Goal: Task Accomplishment & Management: Use online tool/utility

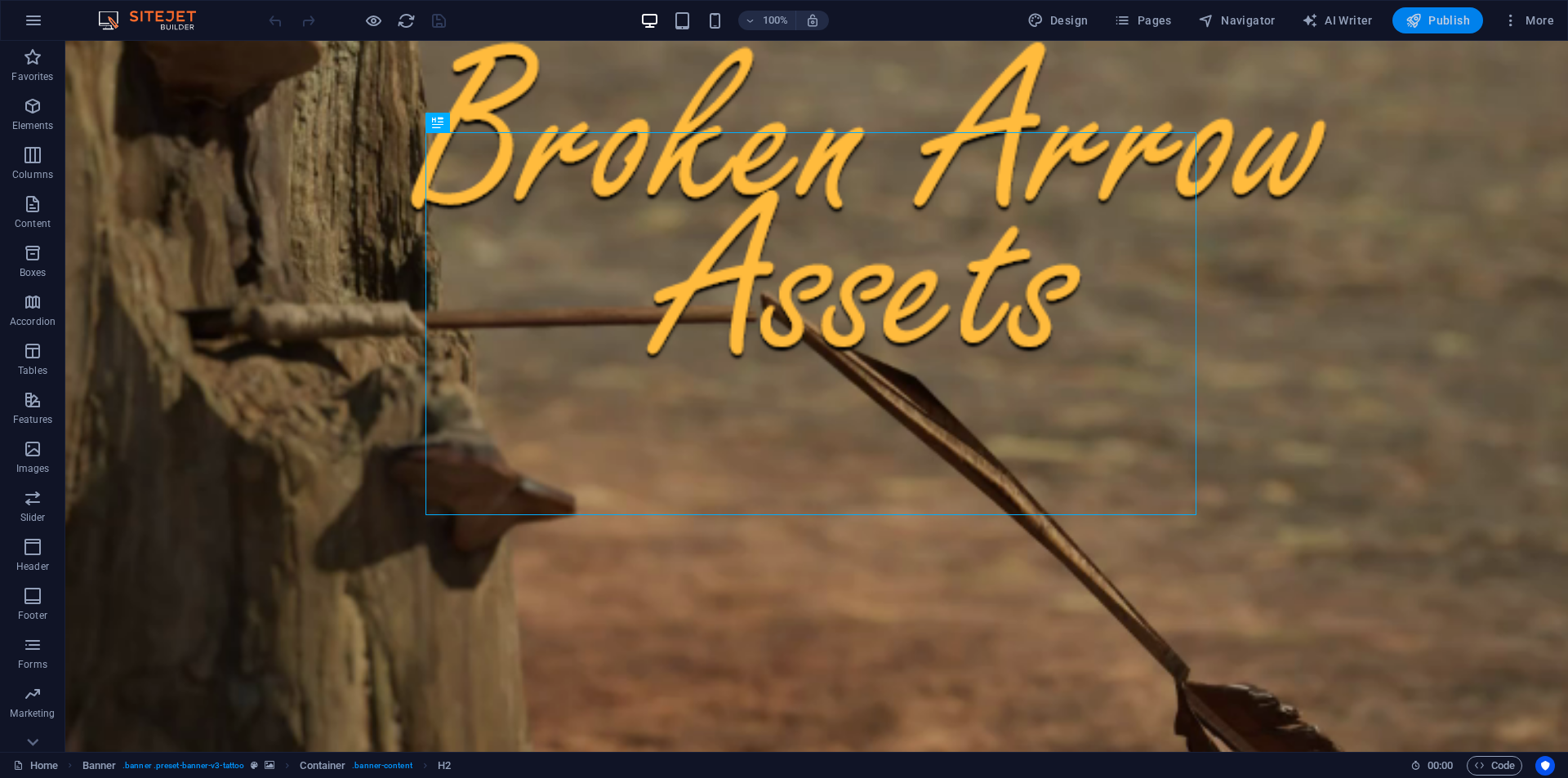
click at [1428, 14] on span "Publish" at bounding box center [1437, 21] width 65 height 16
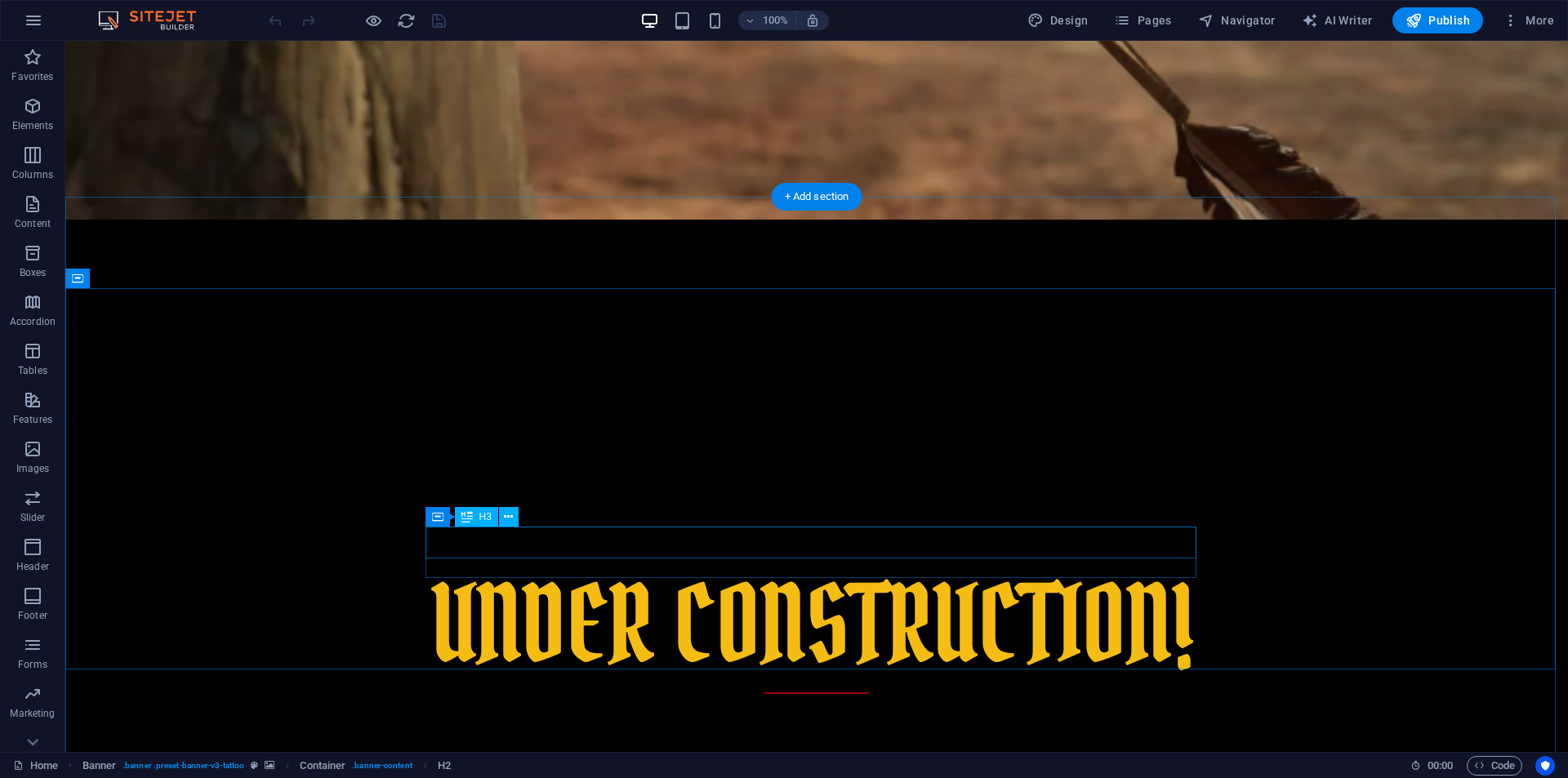
scroll to position [617, 0]
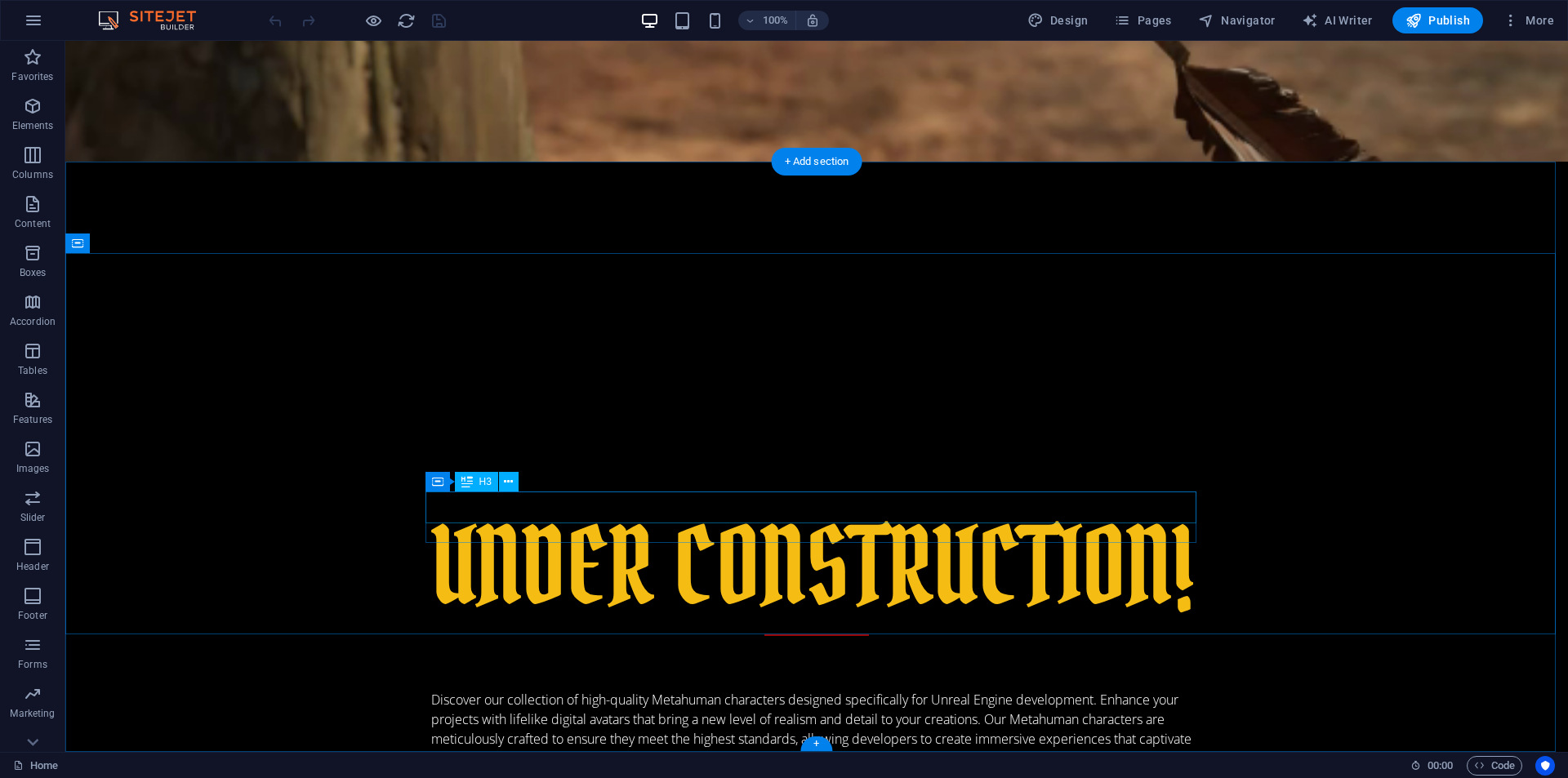
click at [512, 479] on icon at bounding box center [508, 482] width 9 height 17
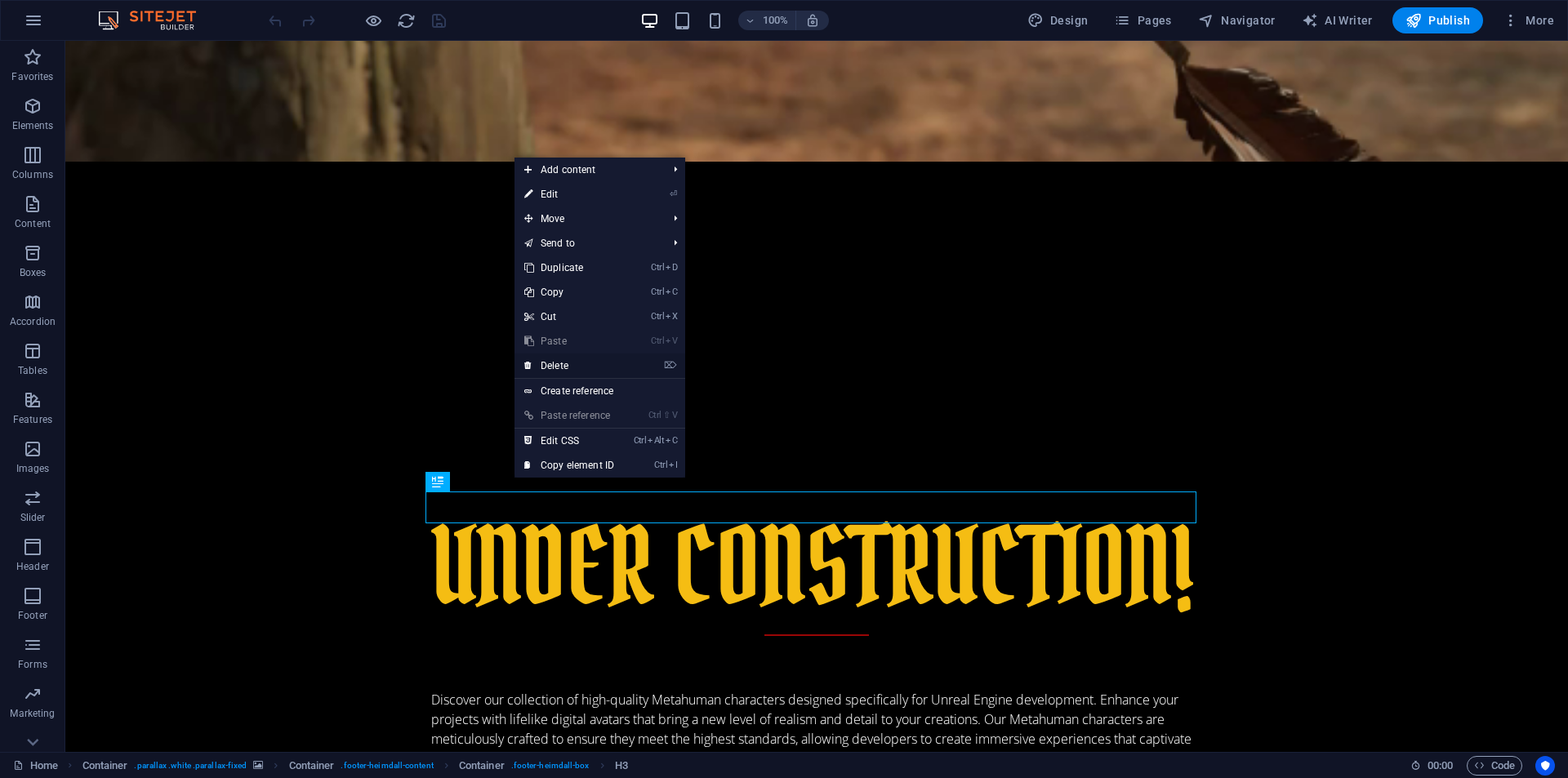
click at [576, 359] on link "⌦ Delete" at bounding box center [569, 366] width 110 height 24
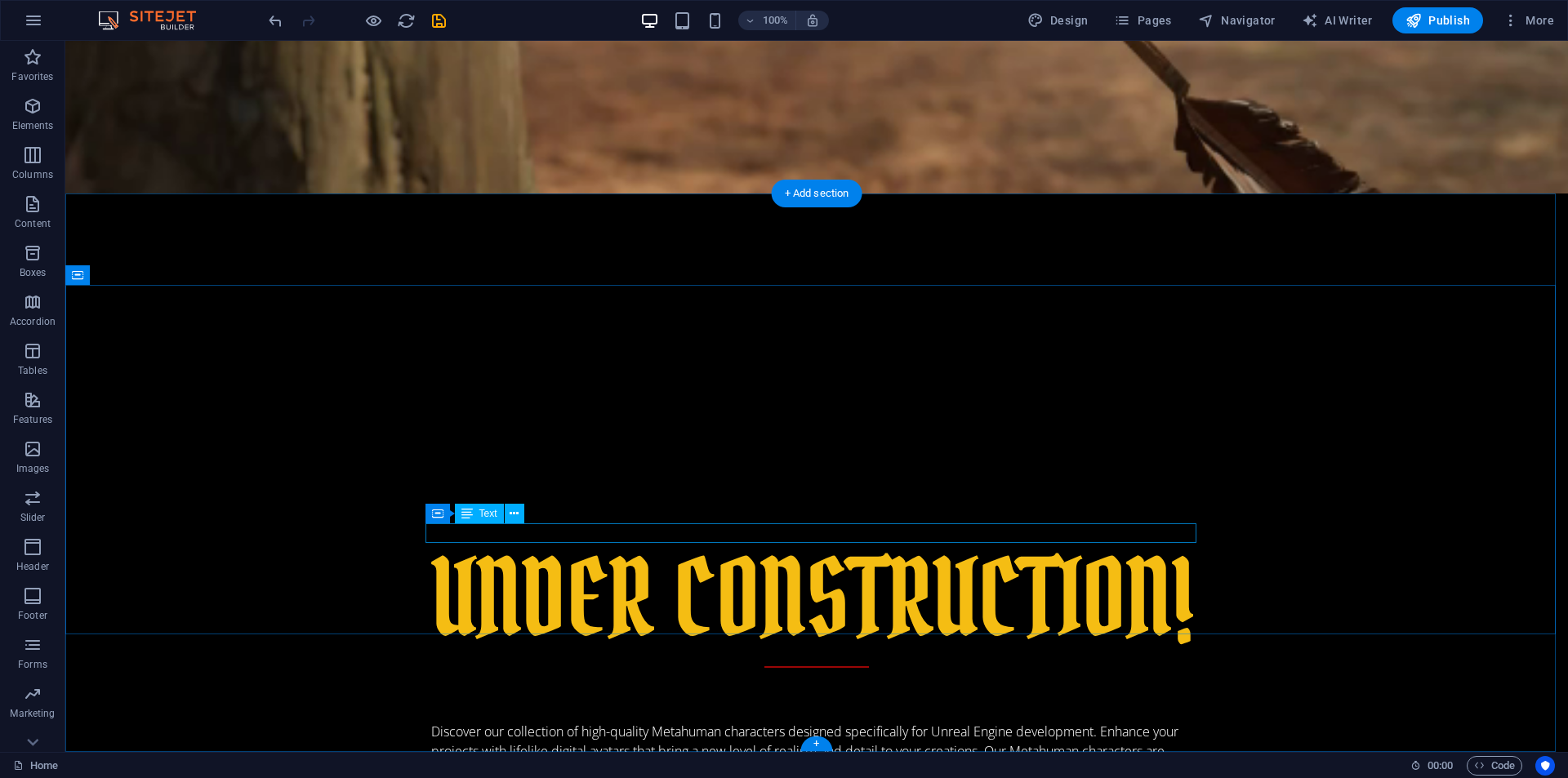
click at [513, 511] on icon at bounding box center [514, 513] width 9 height 17
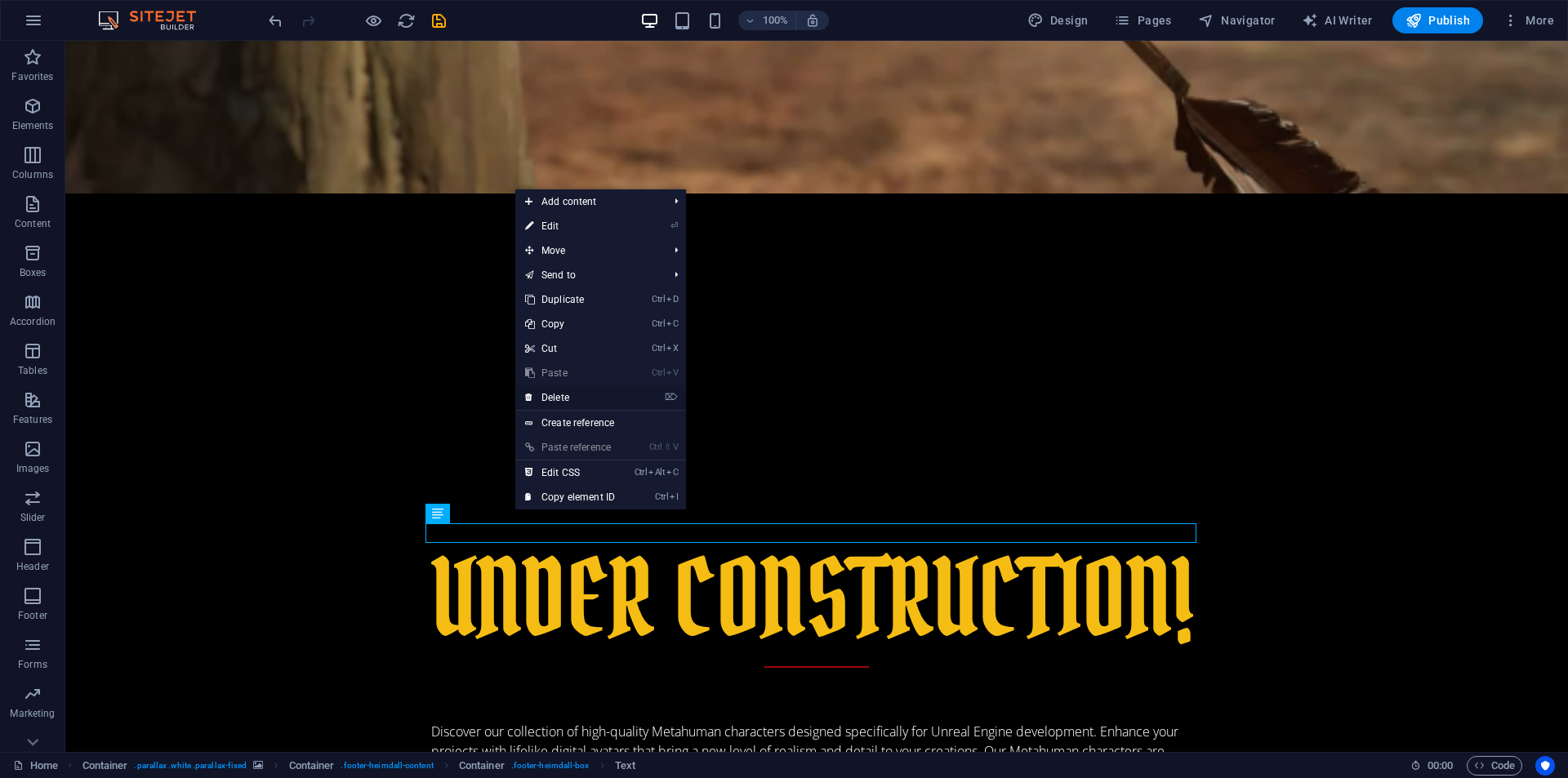
click at [554, 396] on link "⌦ Delete" at bounding box center [570, 397] width 110 height 24
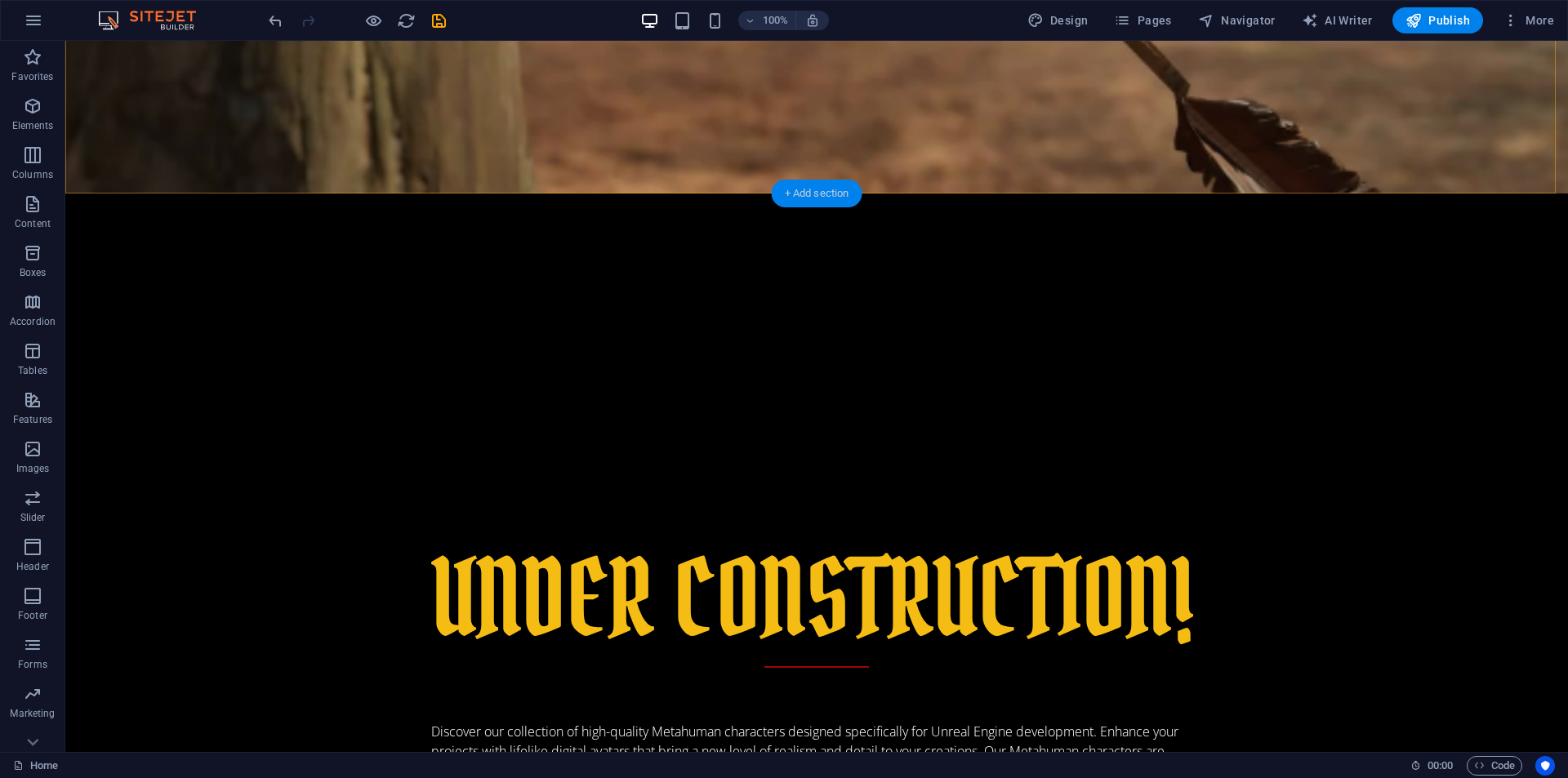
click at [794, 188] on div "+ Add section" at bounding box center [817, 193] width 91 height 28
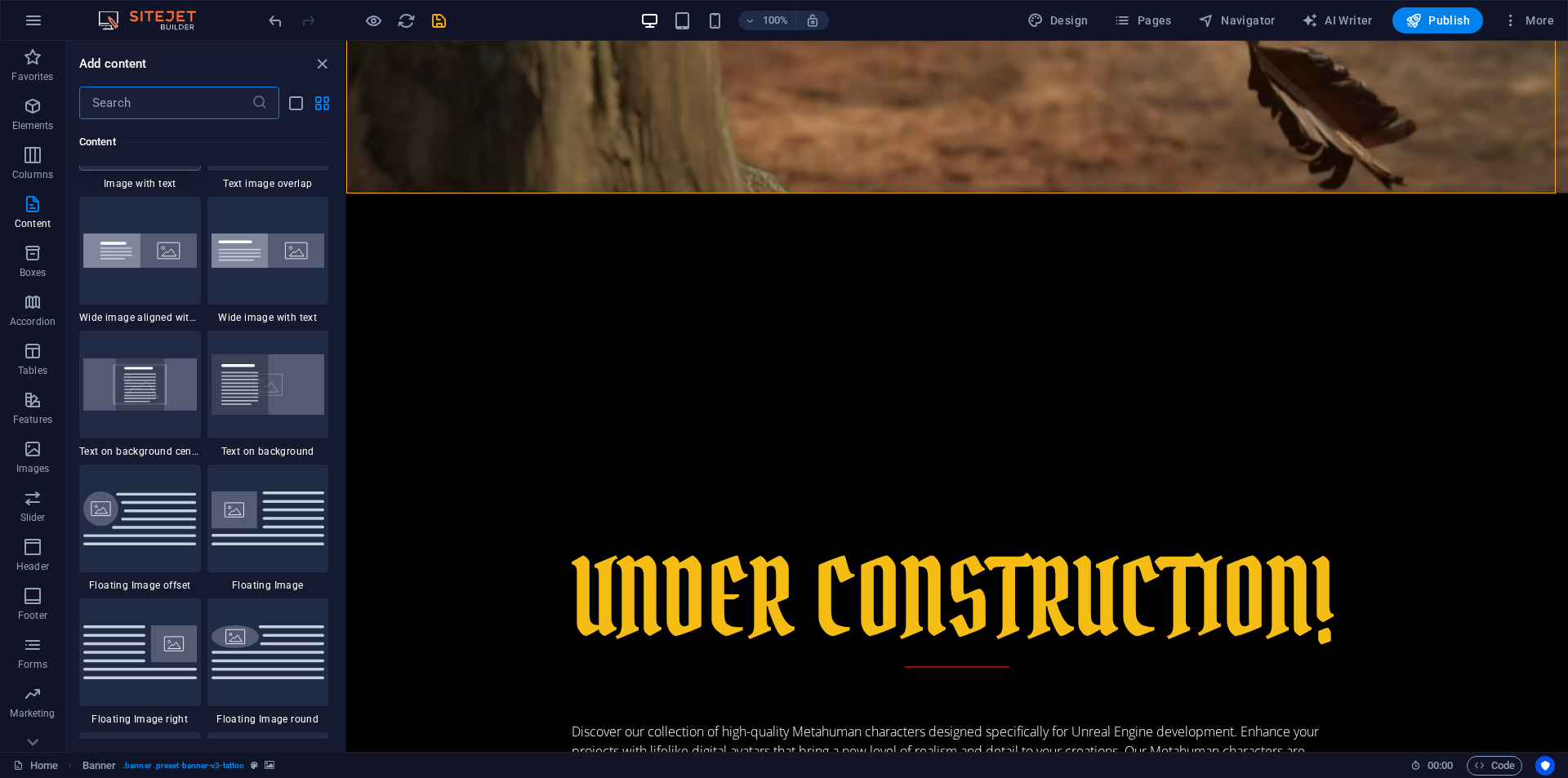
scroll to position [3238, 0]
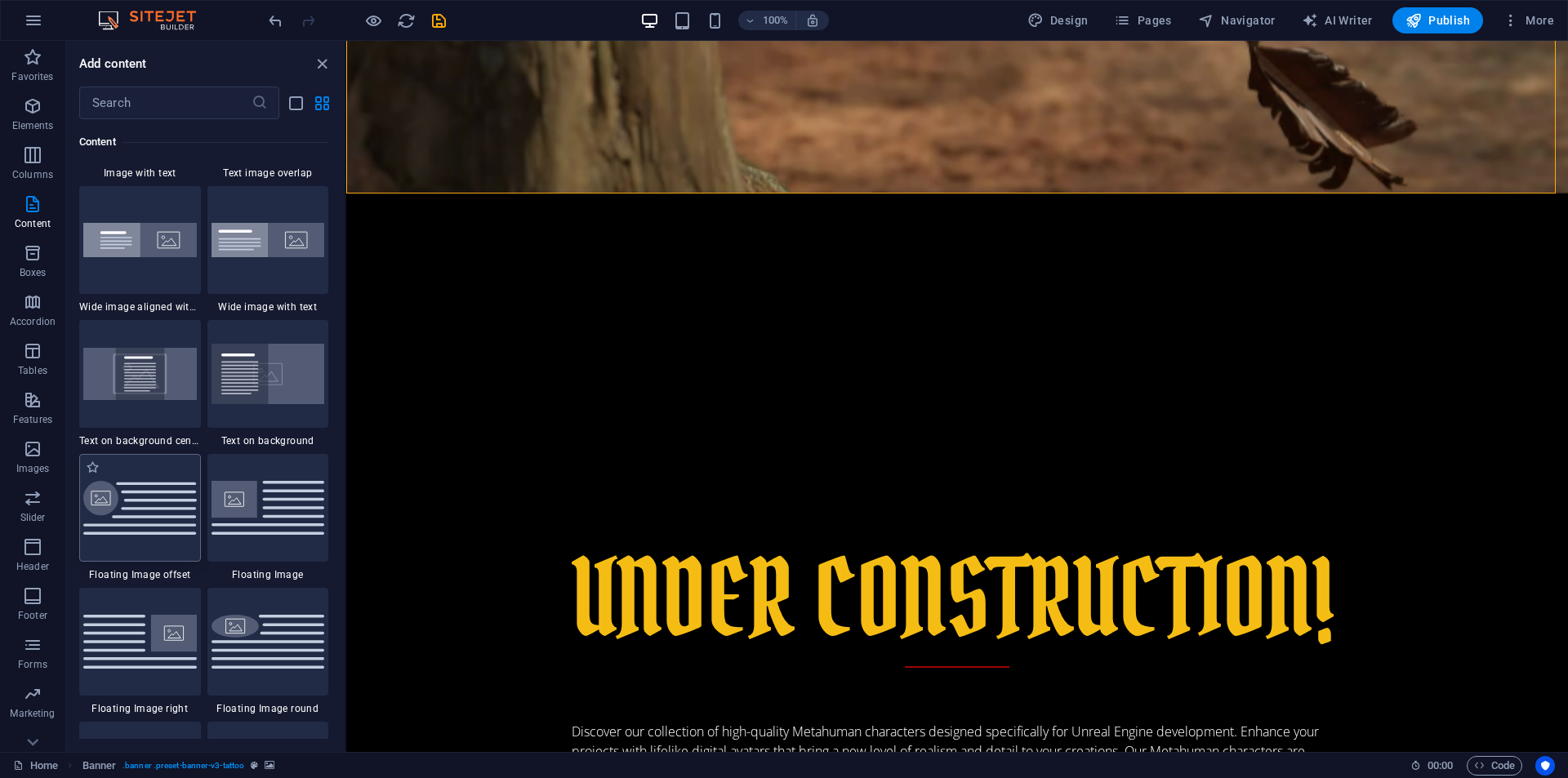
click at [152, 510] on img at bounding box center [140, 508] width 113 height 55
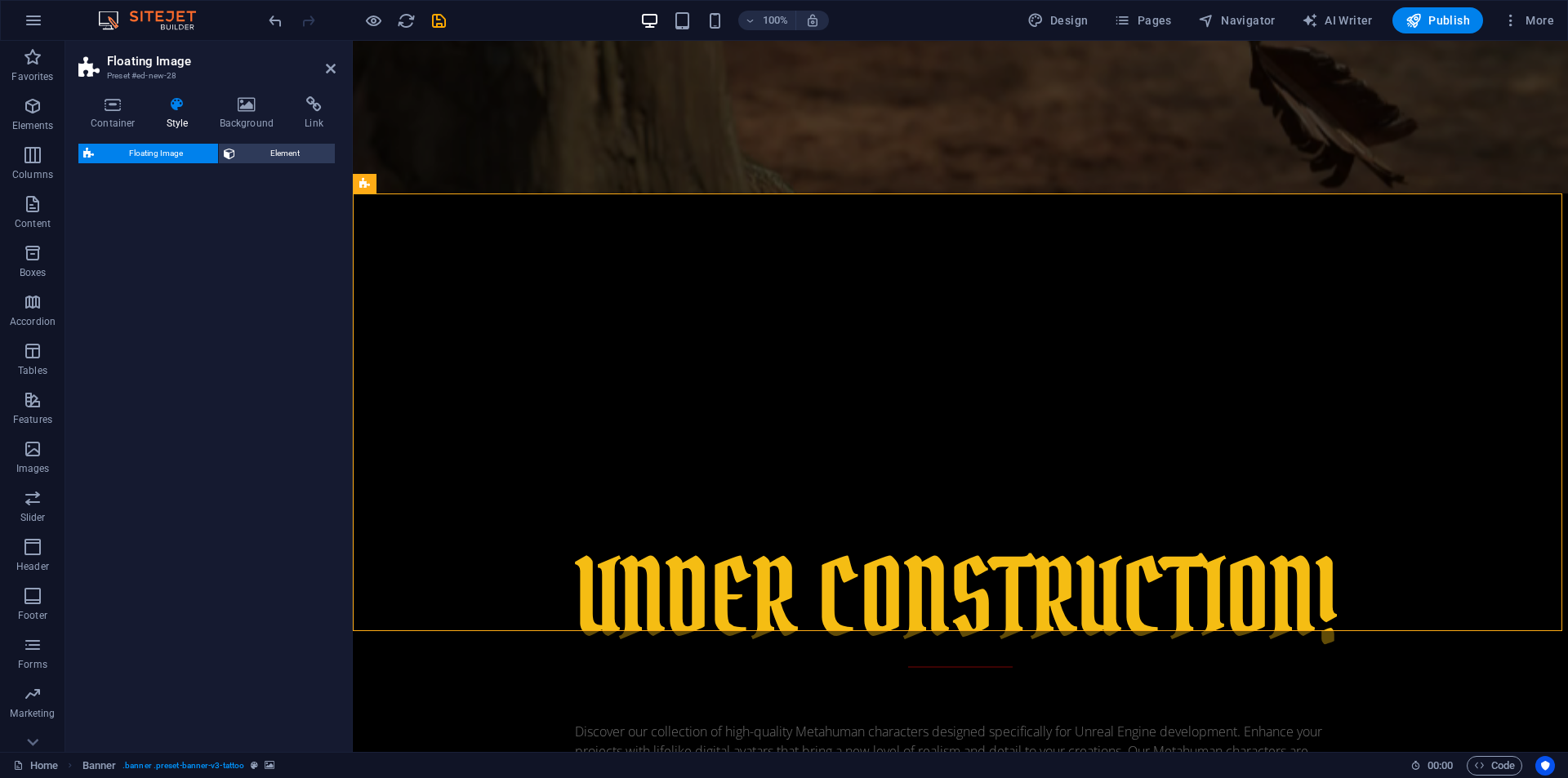
select select "%"
select select "rem"
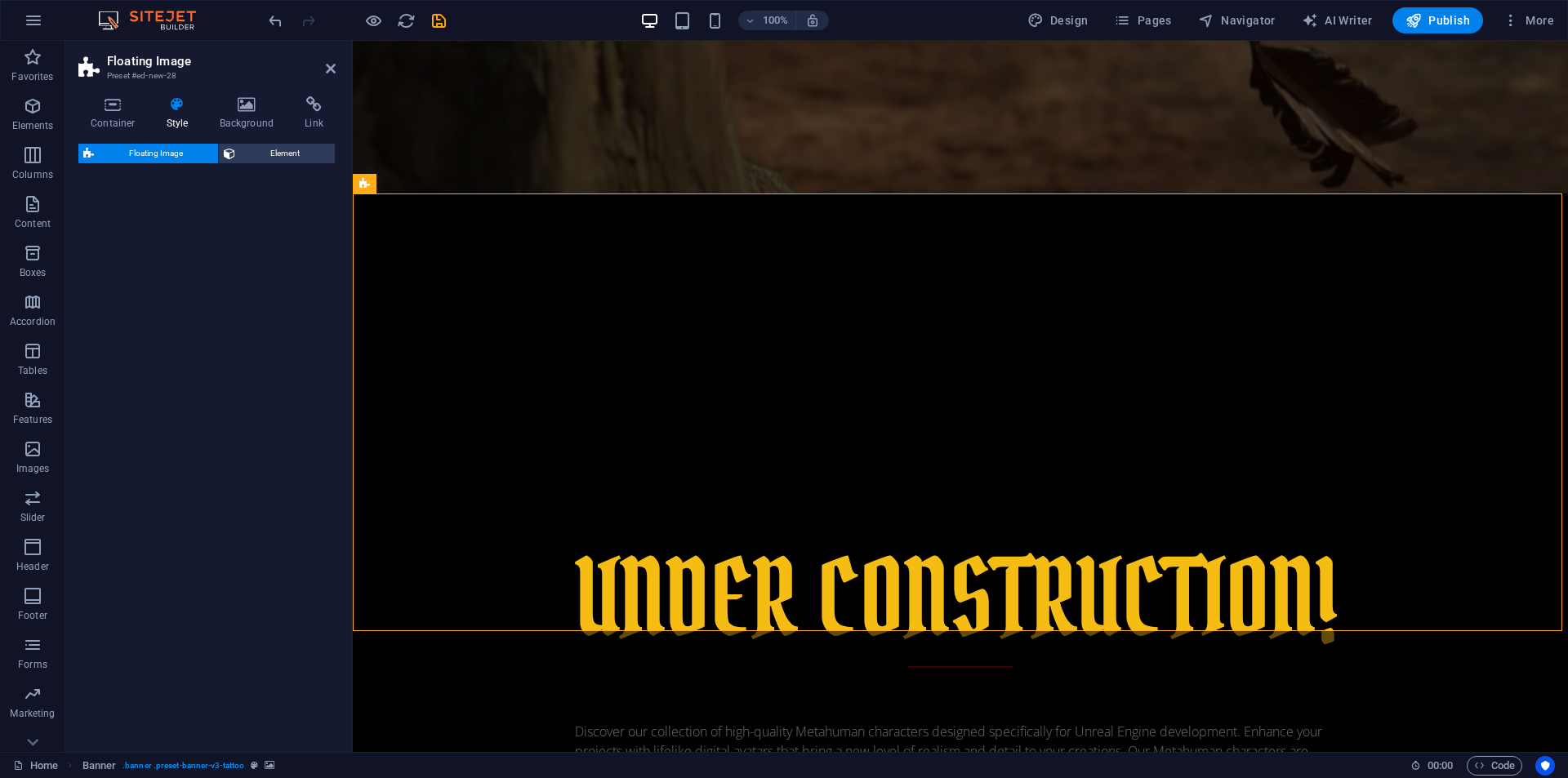
select select "%"
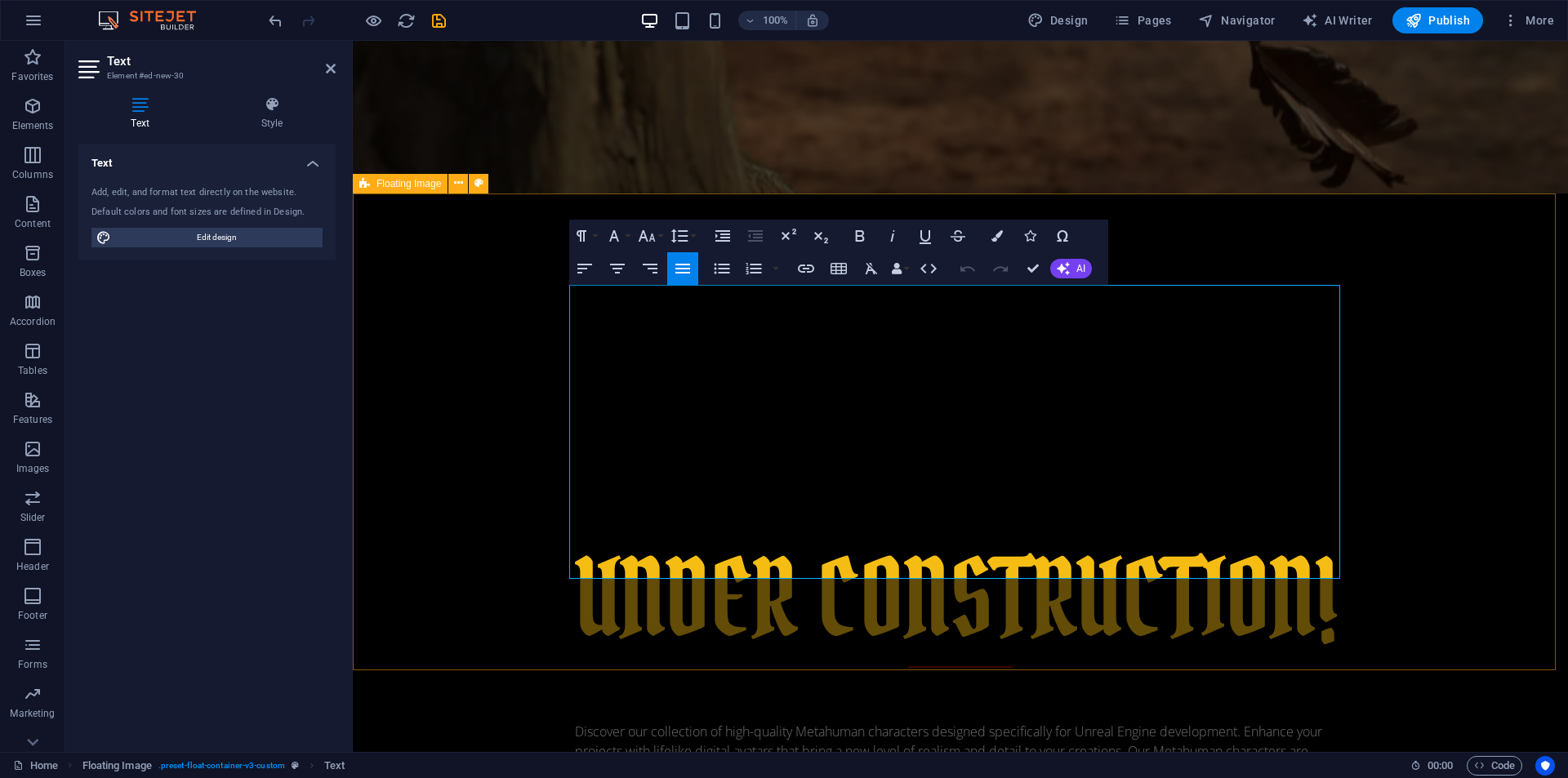
drag, startPoint x: 796, startPoint y: 293, endPoint x: 1139, endPoint y: 581, distance: 447.9
click at [1059, 272] on icon "button" at bounding box center [1063, 268] width 14 height 14
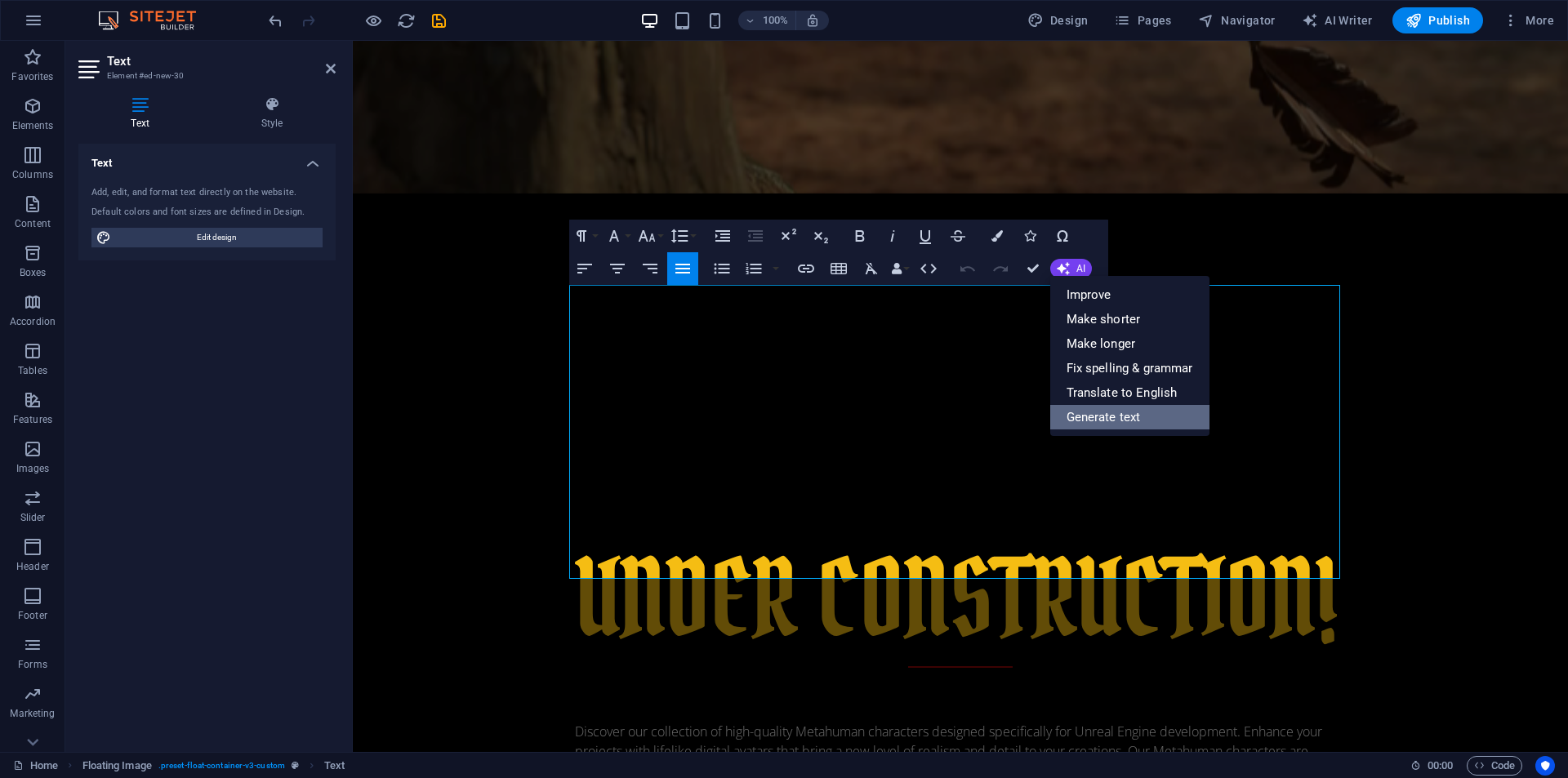
click at [1098, 412] on link "Generate text" at bounding box center [1129, 417] width 159 height 24
select select "English"
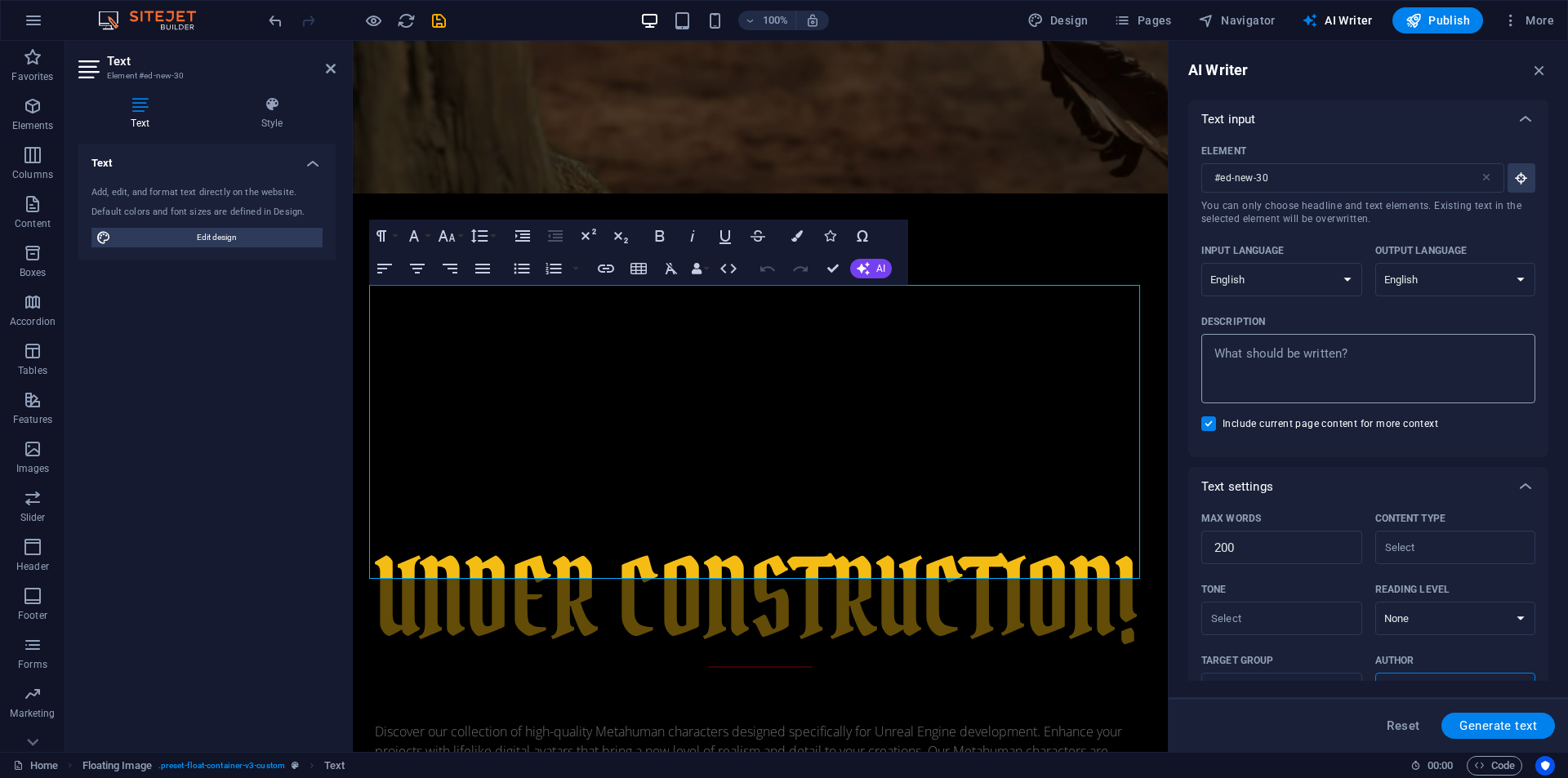
type textarea "x"
click at [1362, 359] on textarea "Description x ​" at bounding box center [1368, 368] width 318 height 53
type textarea "B"
type textarea "x"
type textarea "Bu"
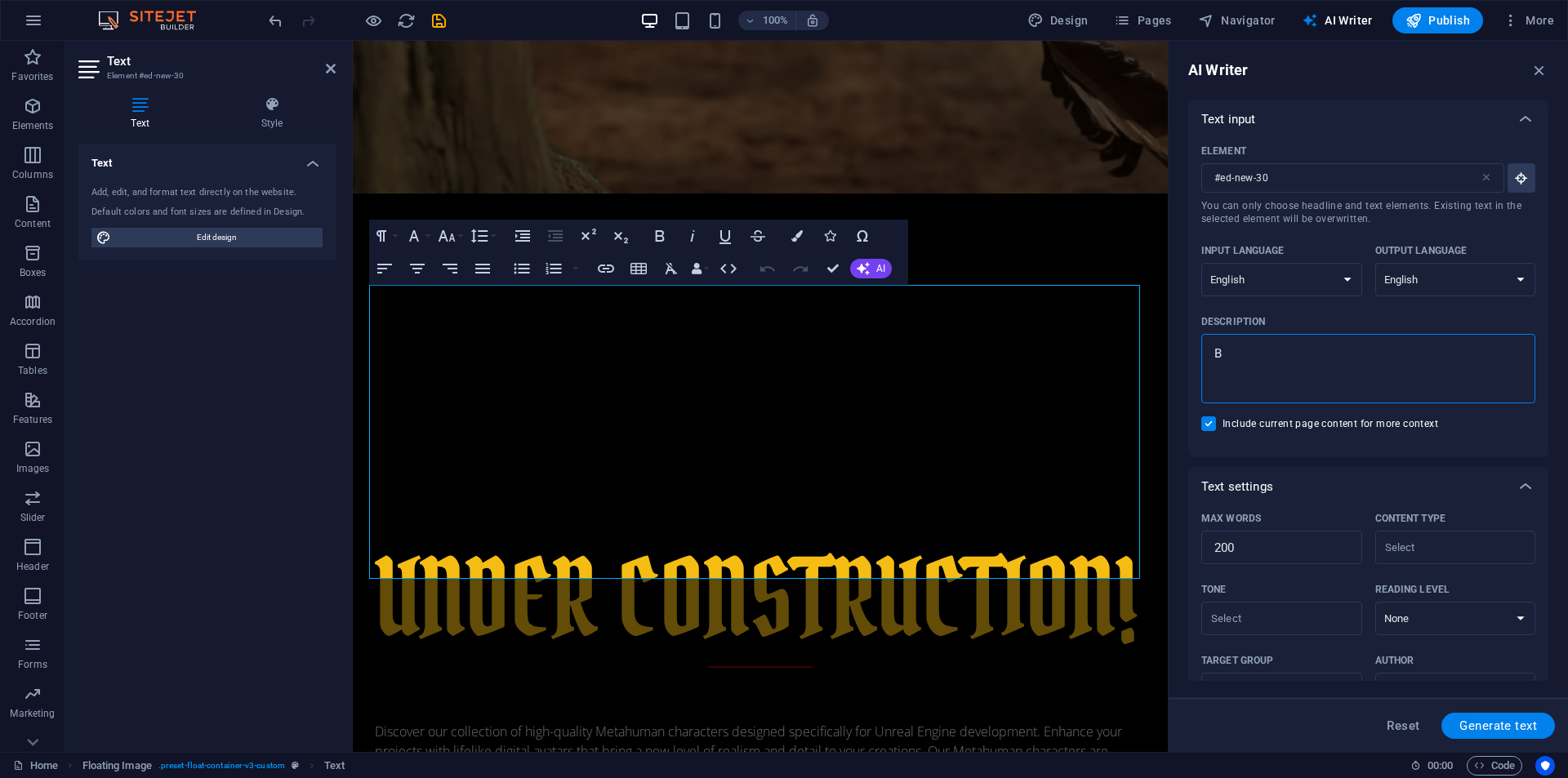
type textarea "x"
type textarea "Bui"
type textarea "x"
type textarea "Buil"
type textarea "x"
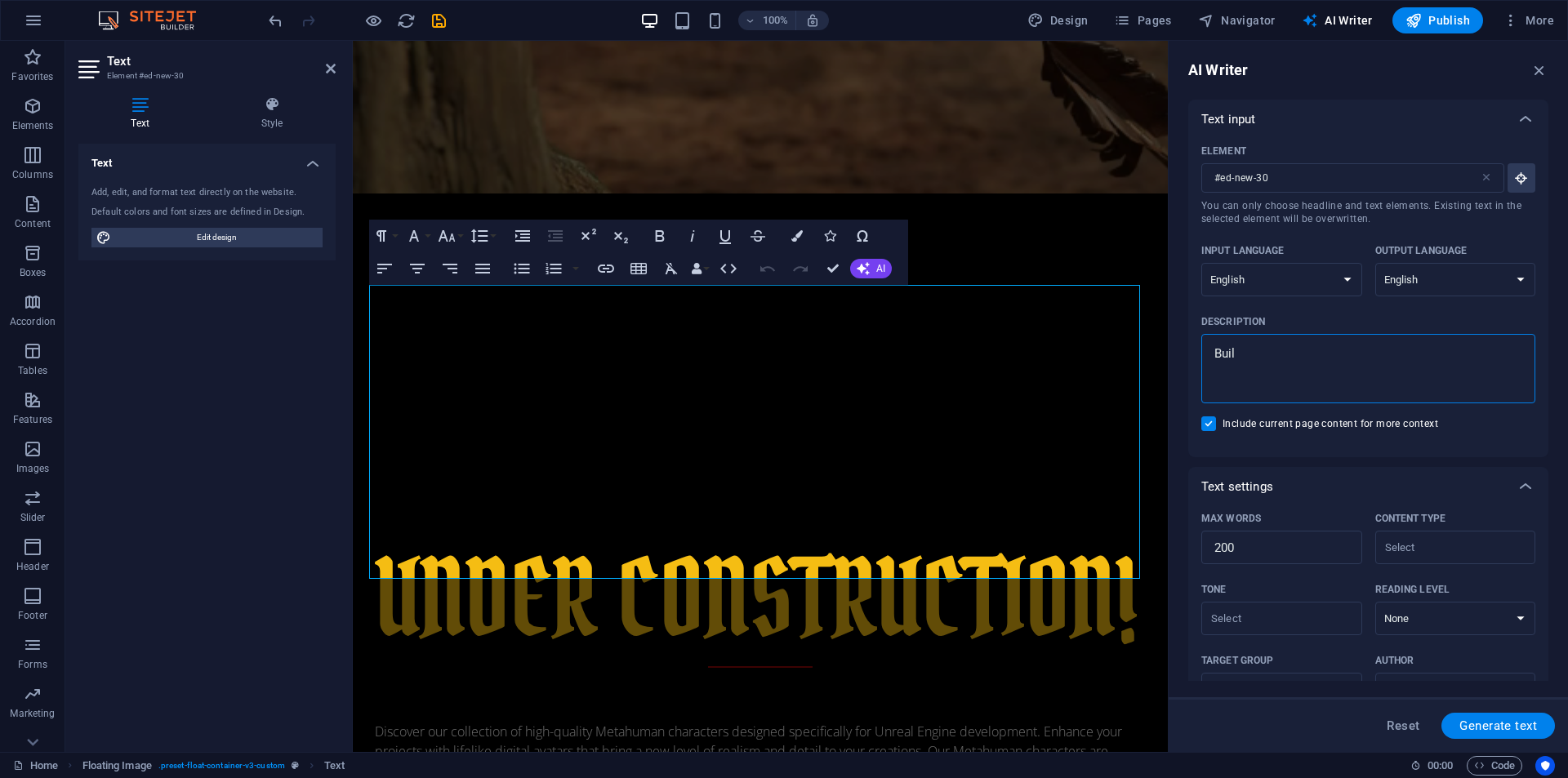
type textarea "Build"
type textarea "x"
type textarea "Buildi"
type textarea "x"
type textarea "Buildin"
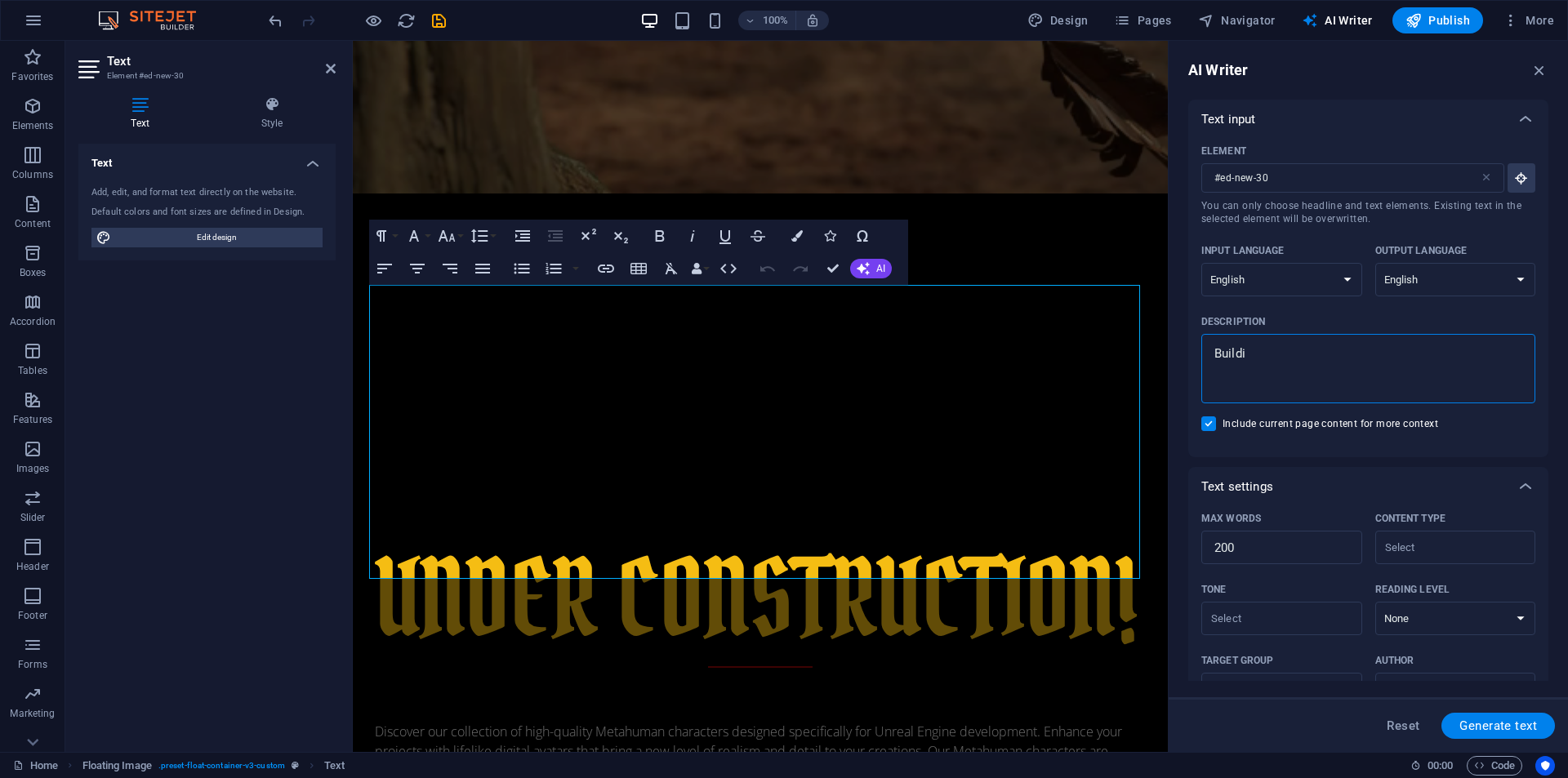
type textarea "x"
type textarea "Building"
type textarea "x"
type textarea "Building"
type textarea "x"
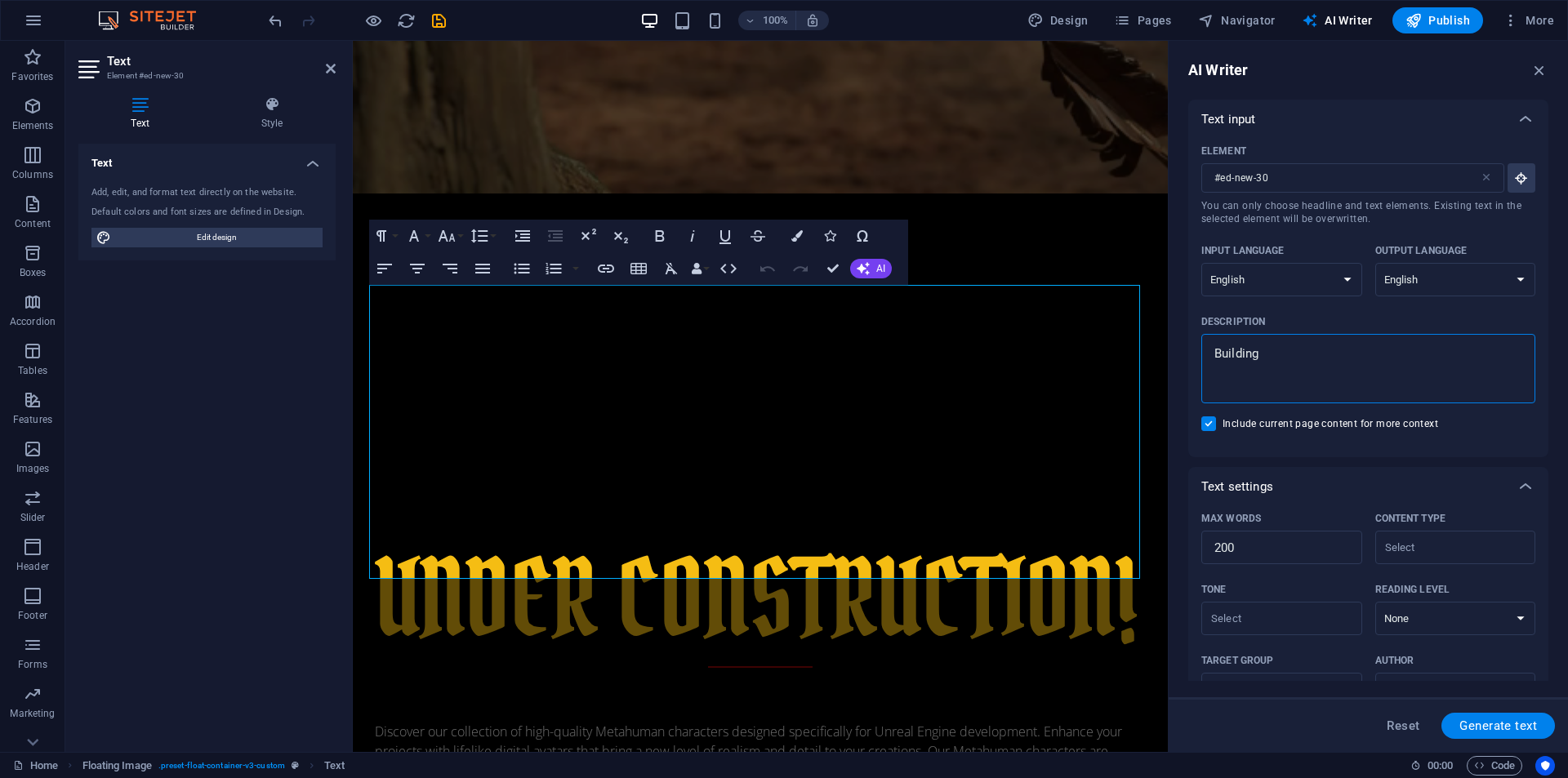
type textarea "Building b"
type textarea "x"
type textarea "Building be"
type textarea "x"
type textarea "Building bet"
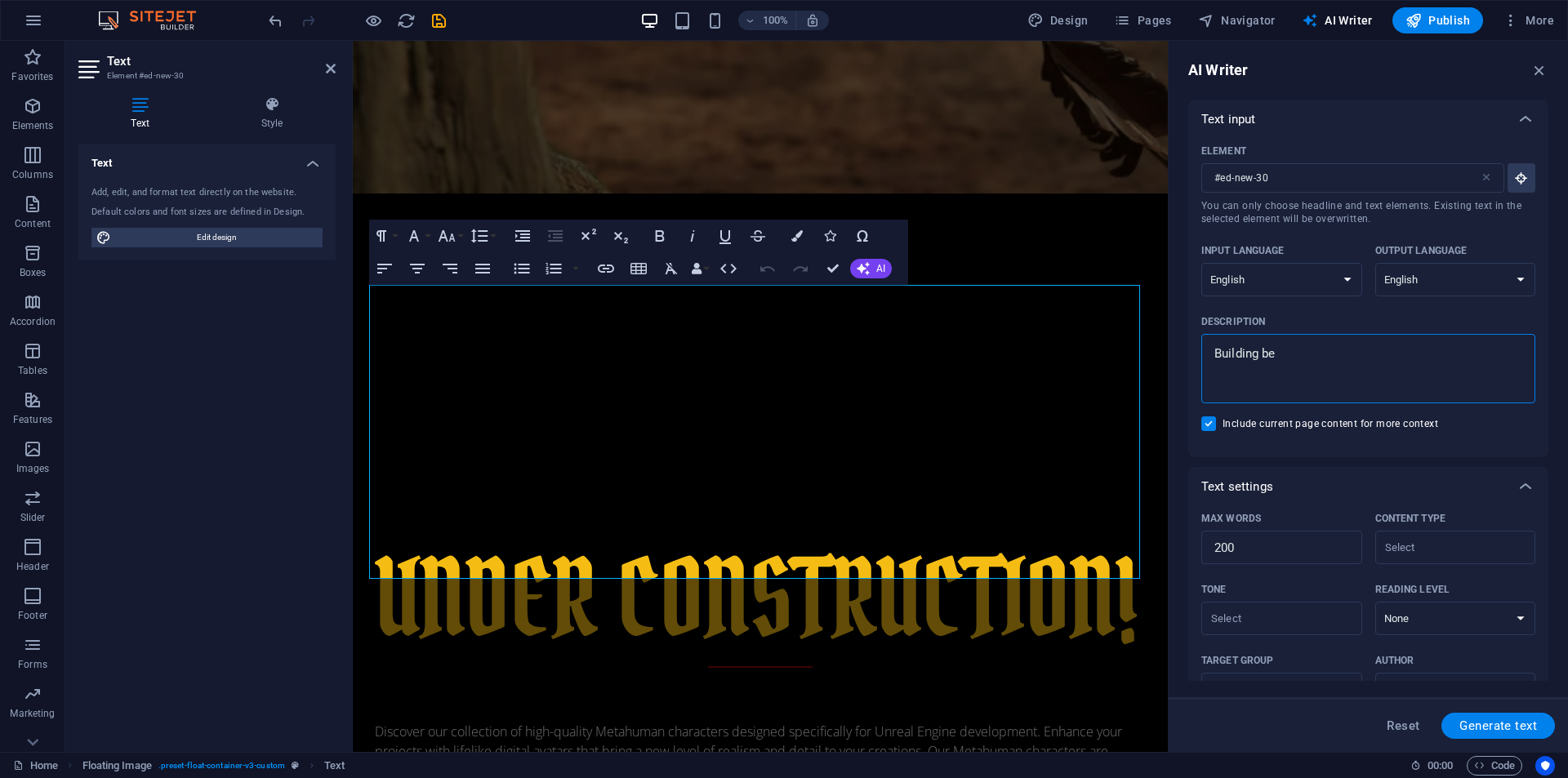
type textarea "x"
type textarea "Building bett"
type textarea "x"
type textarea "Building bette"
type textarea "x"
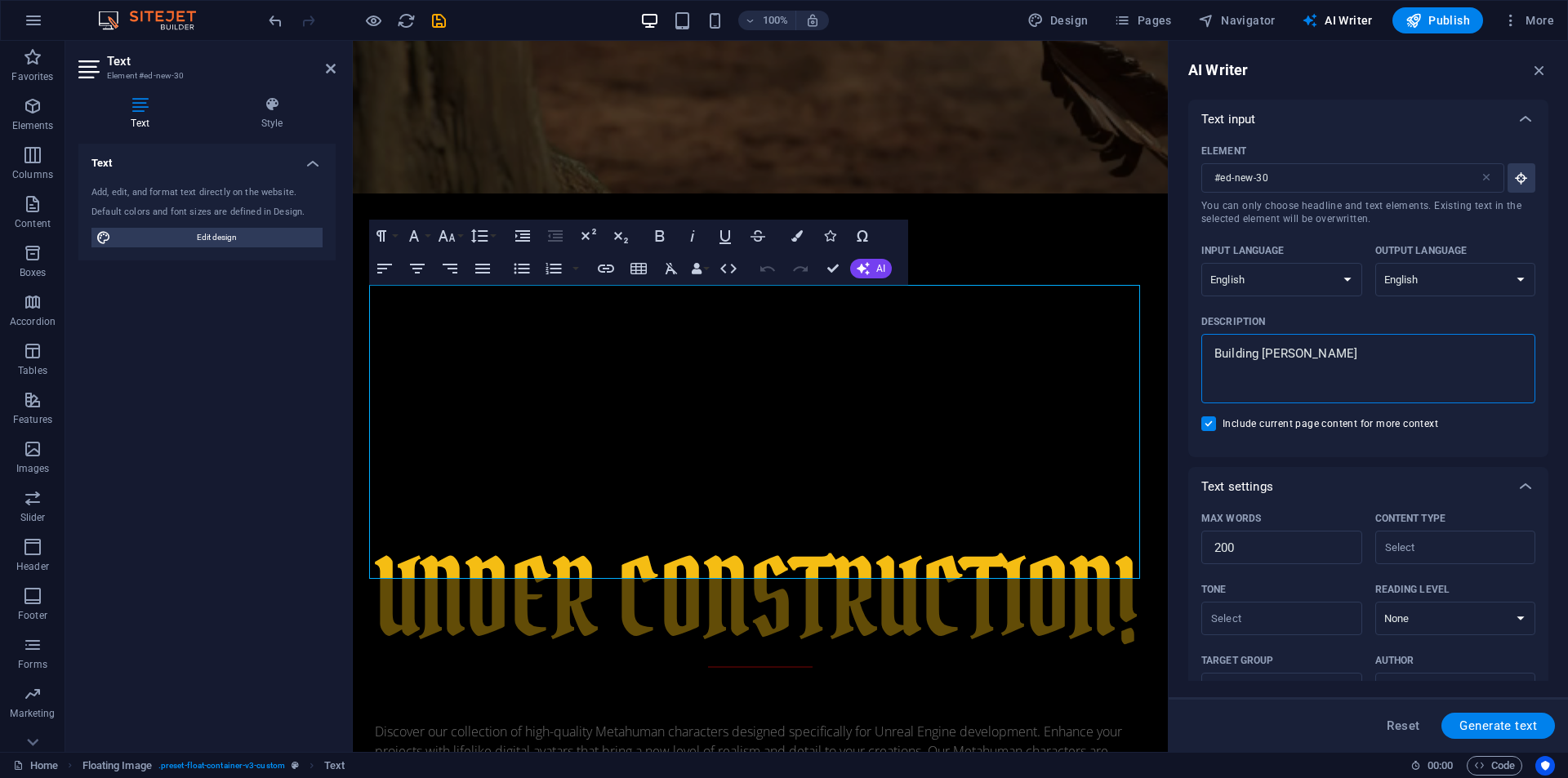
type textarea "Building better"
type textarea "x"
type textarea "Building better"
type textarea "x"
type textarea "Building better M"
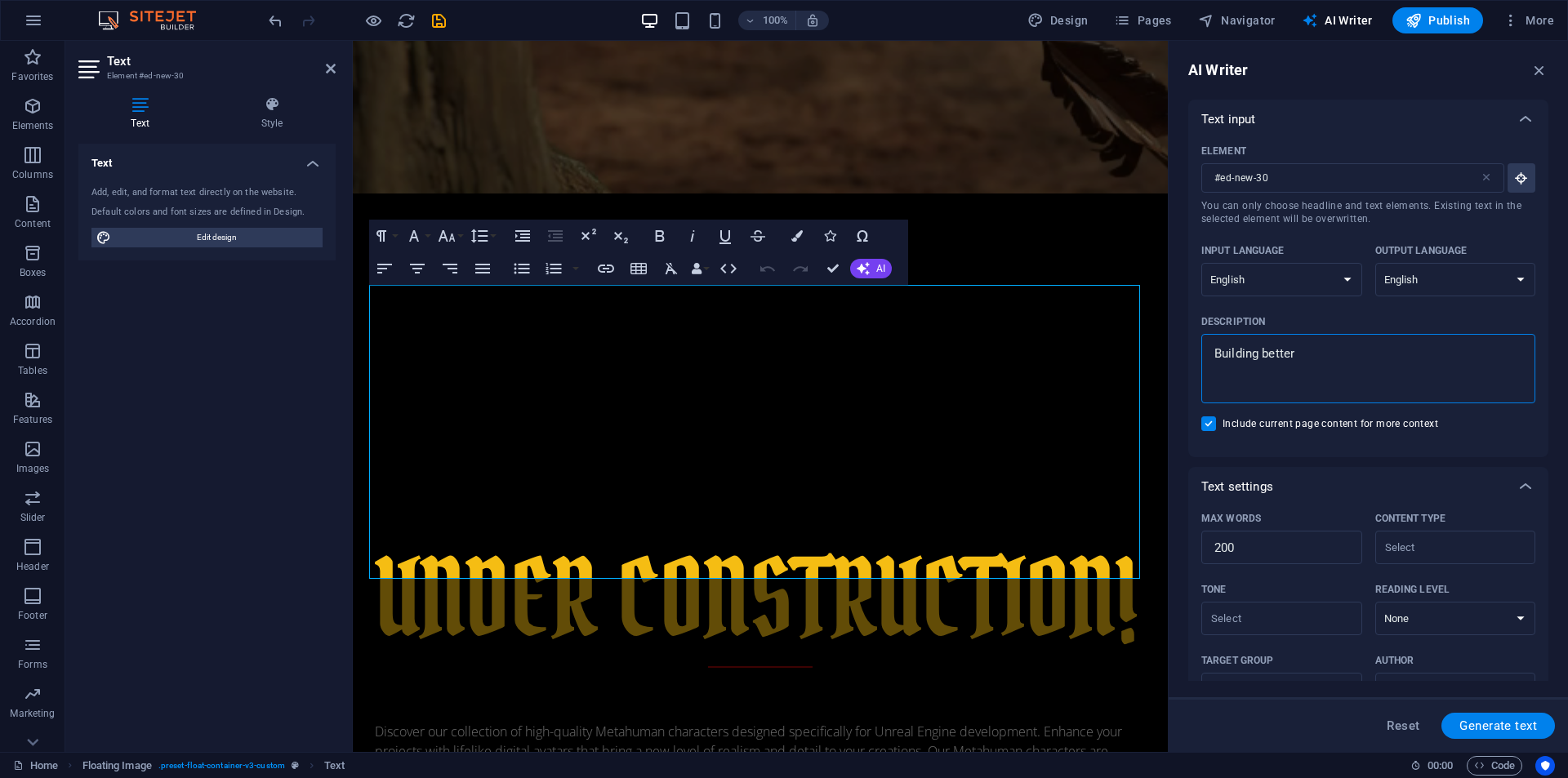
type textarea "x"
type textarea "Building better Me"
type textarea "x"
type textarea "Building better Met"
type textarea "x"
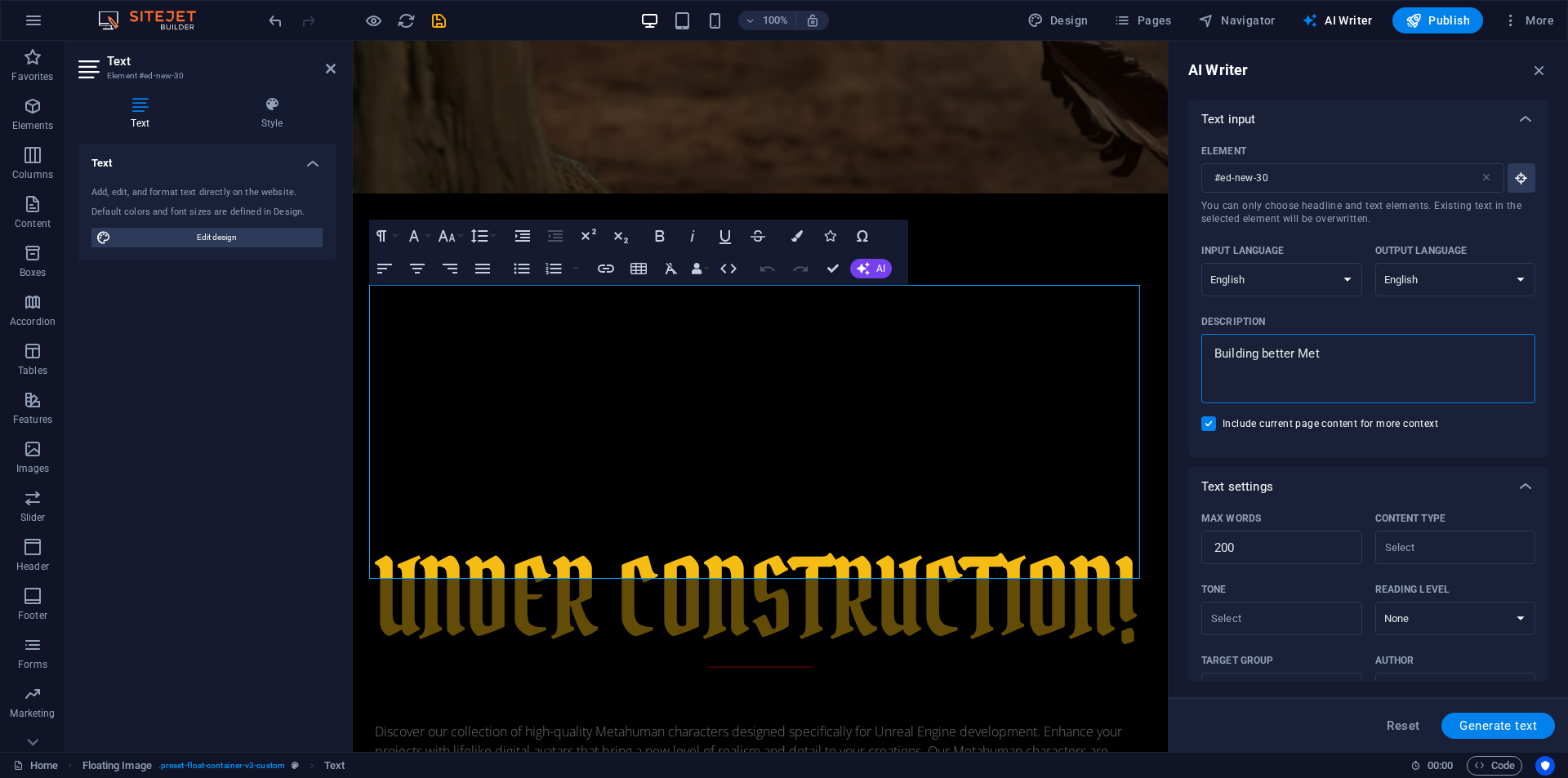
type textarea "Building better Meta"
type textarea "x"
type textarea "Building better Metah"
type textarea "x"
type textarea "Building better Metahu"
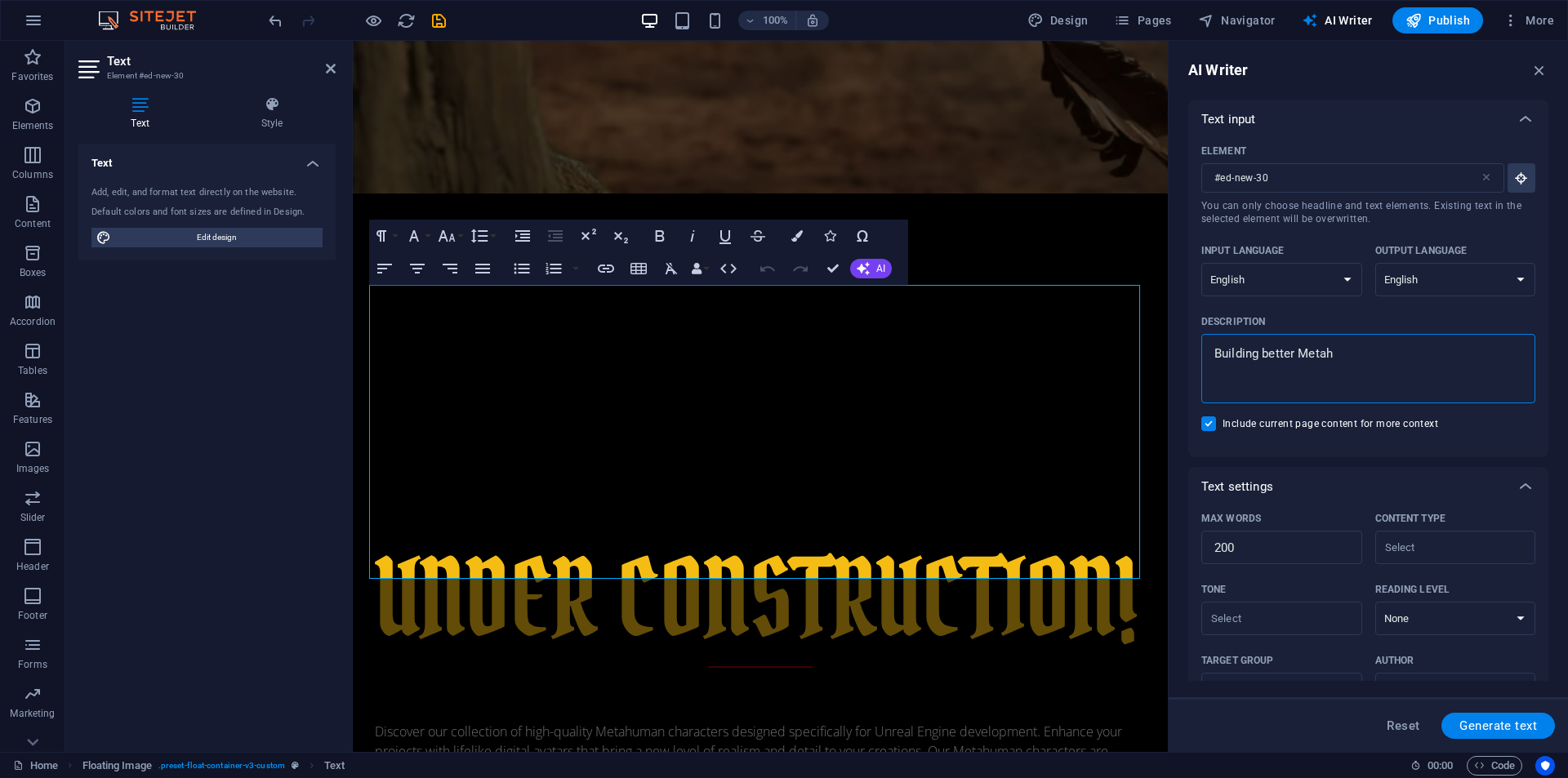
type textarea "x"
type textarea "Building better Metahum"
type textarea "x"
type textarea "Building better Metahuma"
type textarea "x"
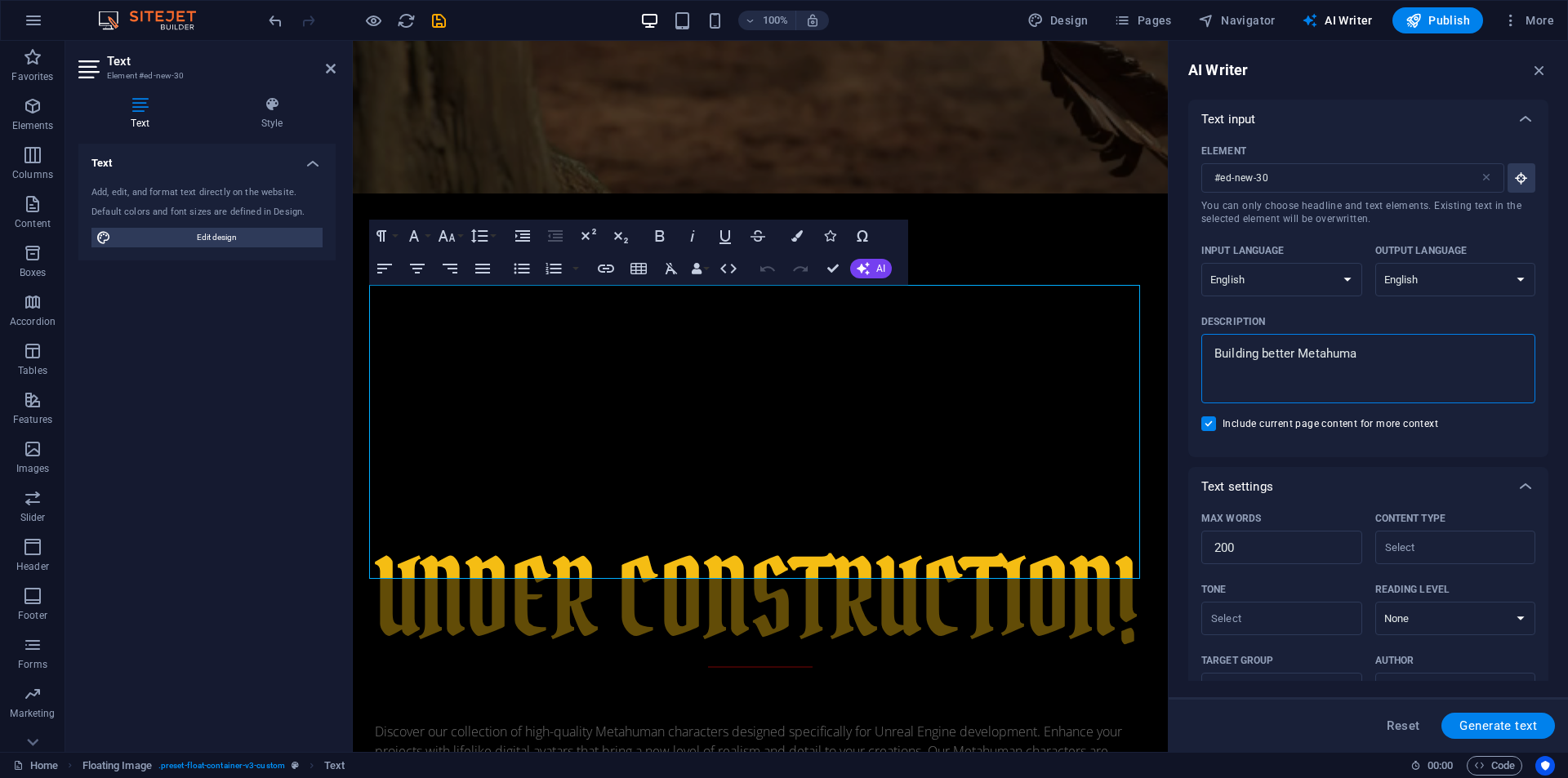
type textarea "Building better Metahuman"
type textarea "x"
type textarea "Building better Metahumans"
type textarea "x"
type textarea "Building better Metahumans"
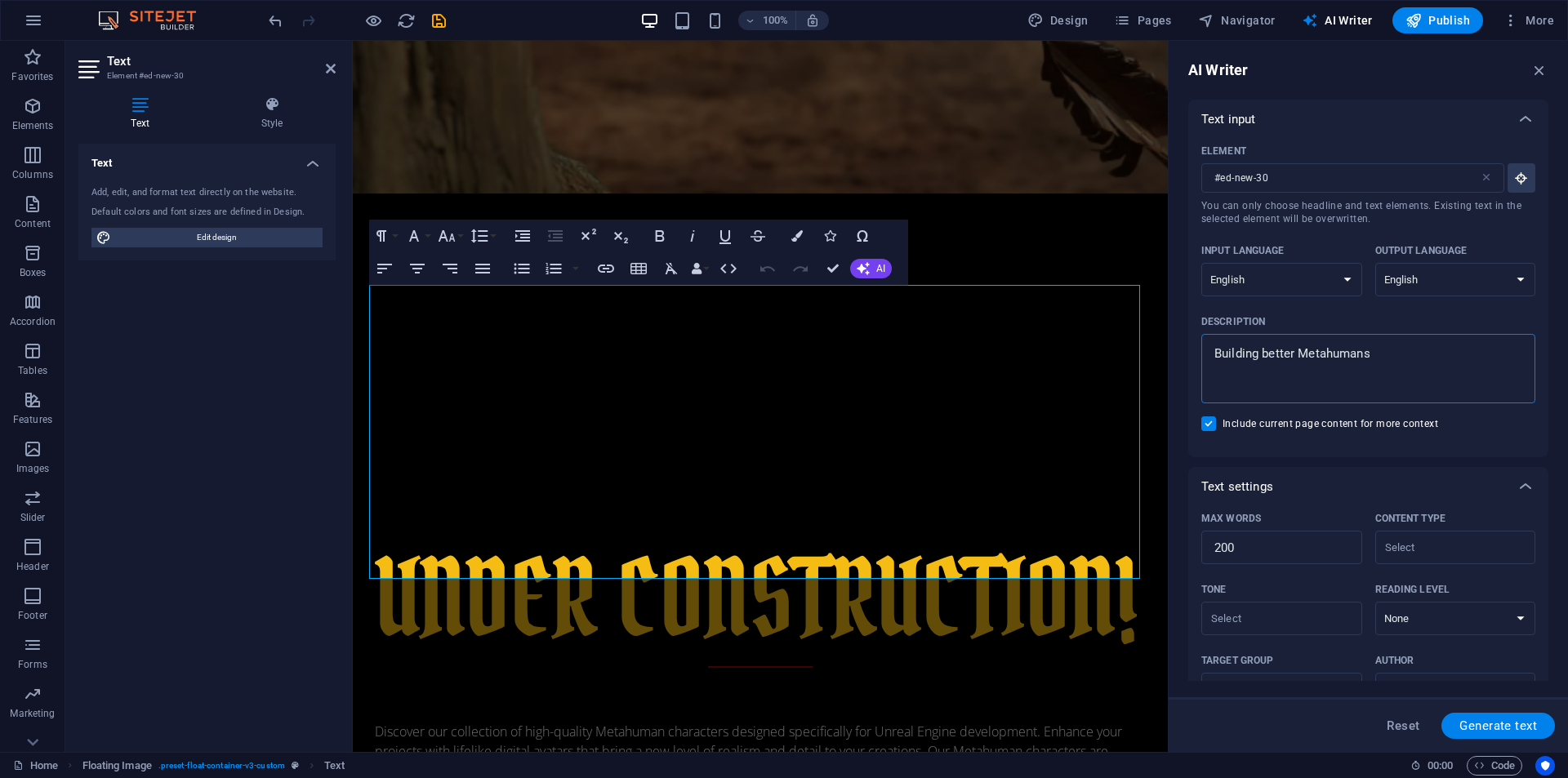
type textarea "x"
type textarea "Building better Metahumans f"
type textarea "x"
type textarea "Building better Metahumans fo"
type textarea "x"
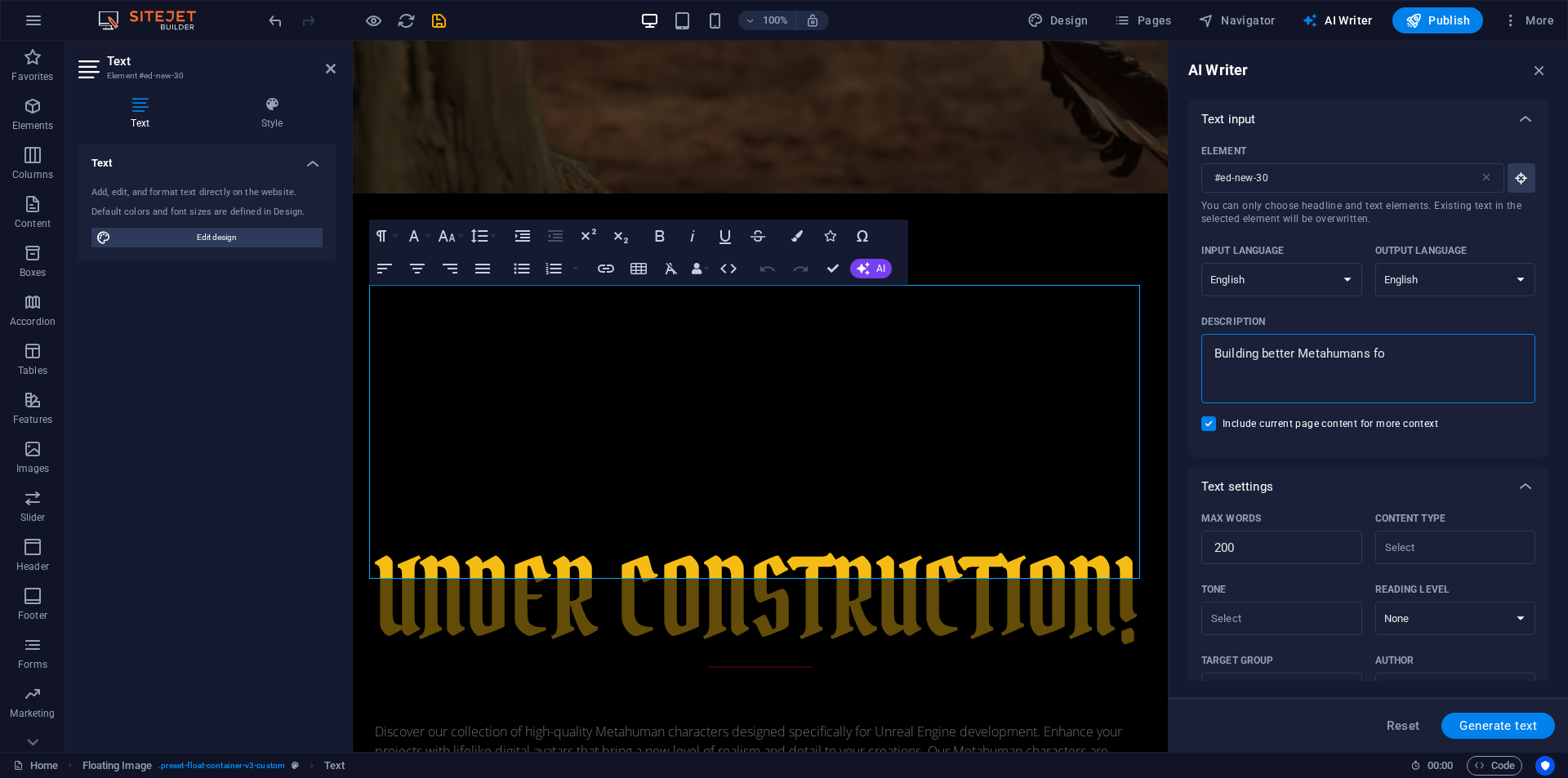
type textarea "Building better Metahumans for"
type textarea "x"
type textarea "Building better Metahumans for"
type textarea "x"
type textarea "Building better Metahumans for U"
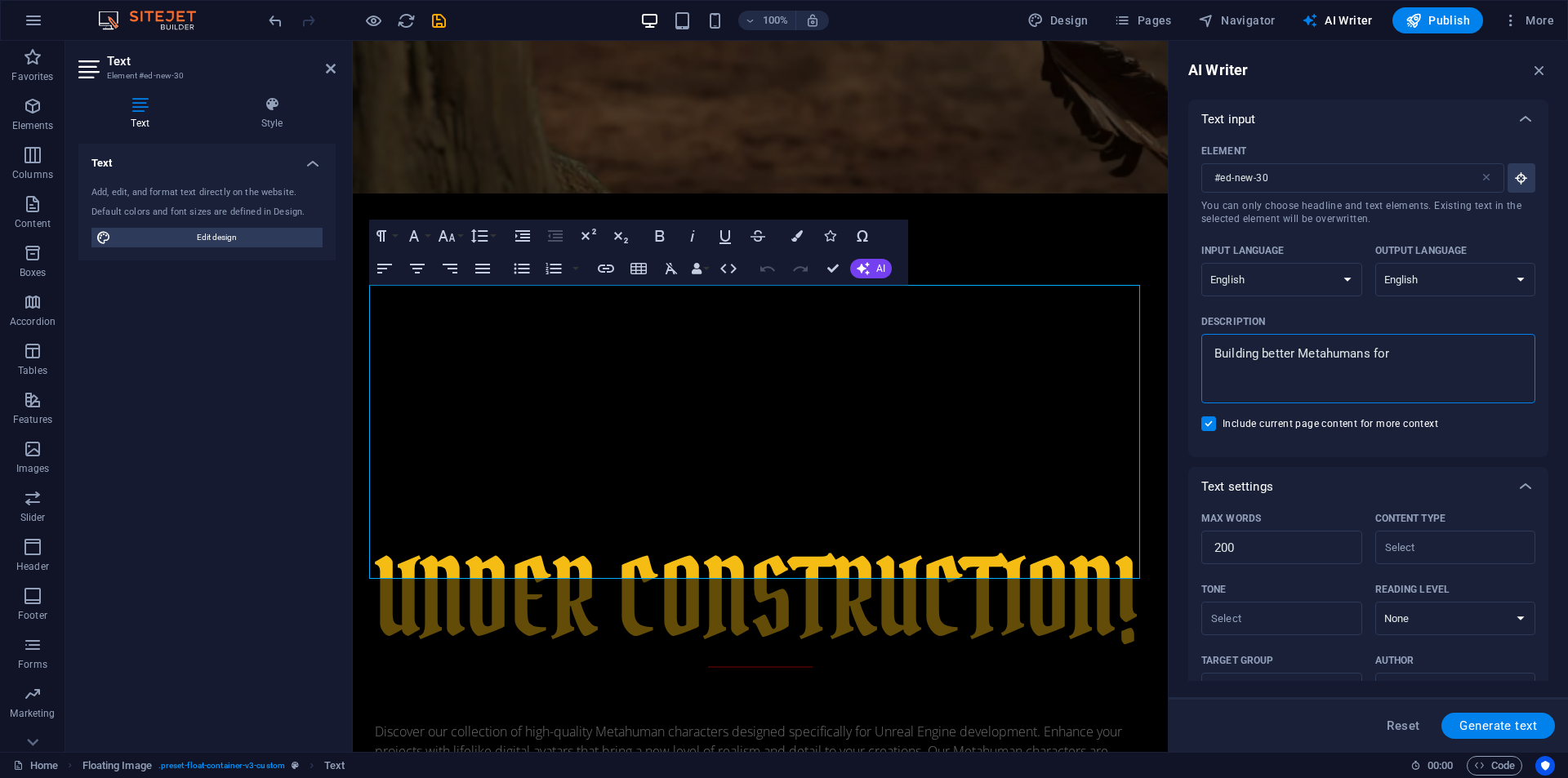
type textarea "x"
type textarea "Building better Metahumans for Un"
type textarea "x"
type textarea "Building better Metahumans for Unr"
type textarea "x"
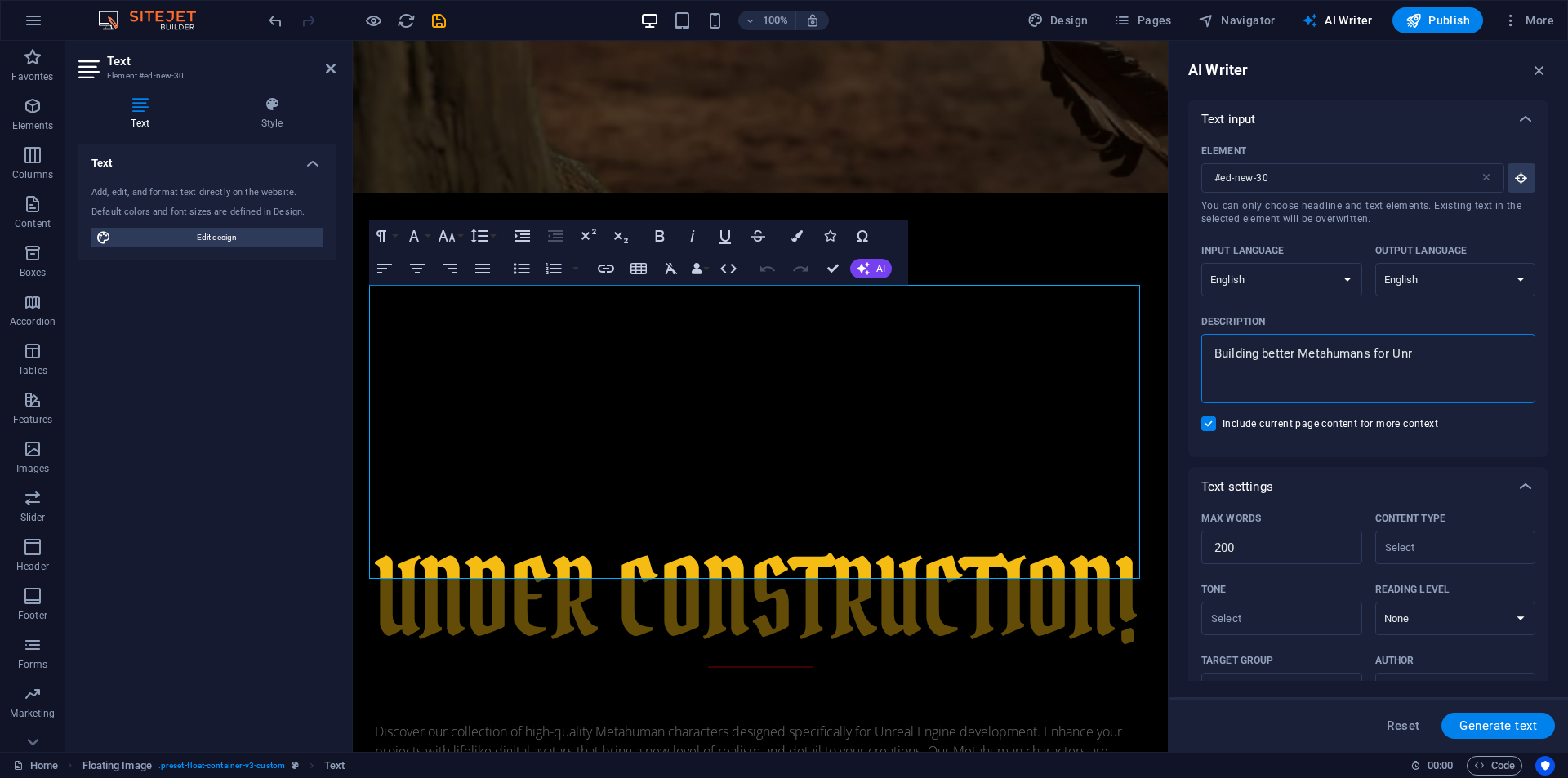
type textarea "Building better Metahumans for Unre"
type textarea "x"
type textarea "Building better Metahumans for Unrea"
type textarea "x"
type textarea "Building better Metahumans for Unreal"
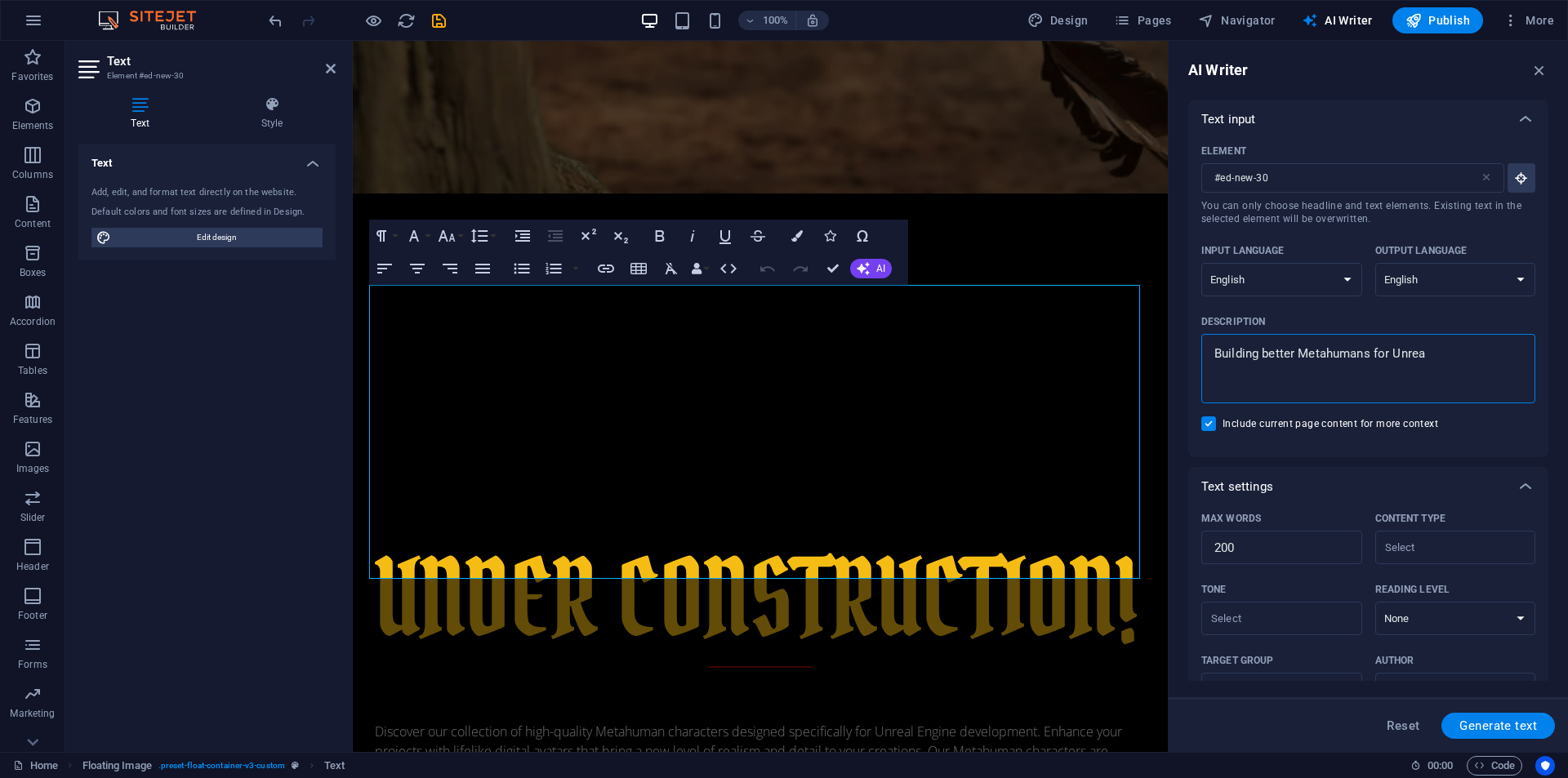
type textarea "x"
type textarea "Building better Metahumans for Unreal"
type textarea "x"
type textarea "Building better Metahumans for Unreal E"
type textarea "x"
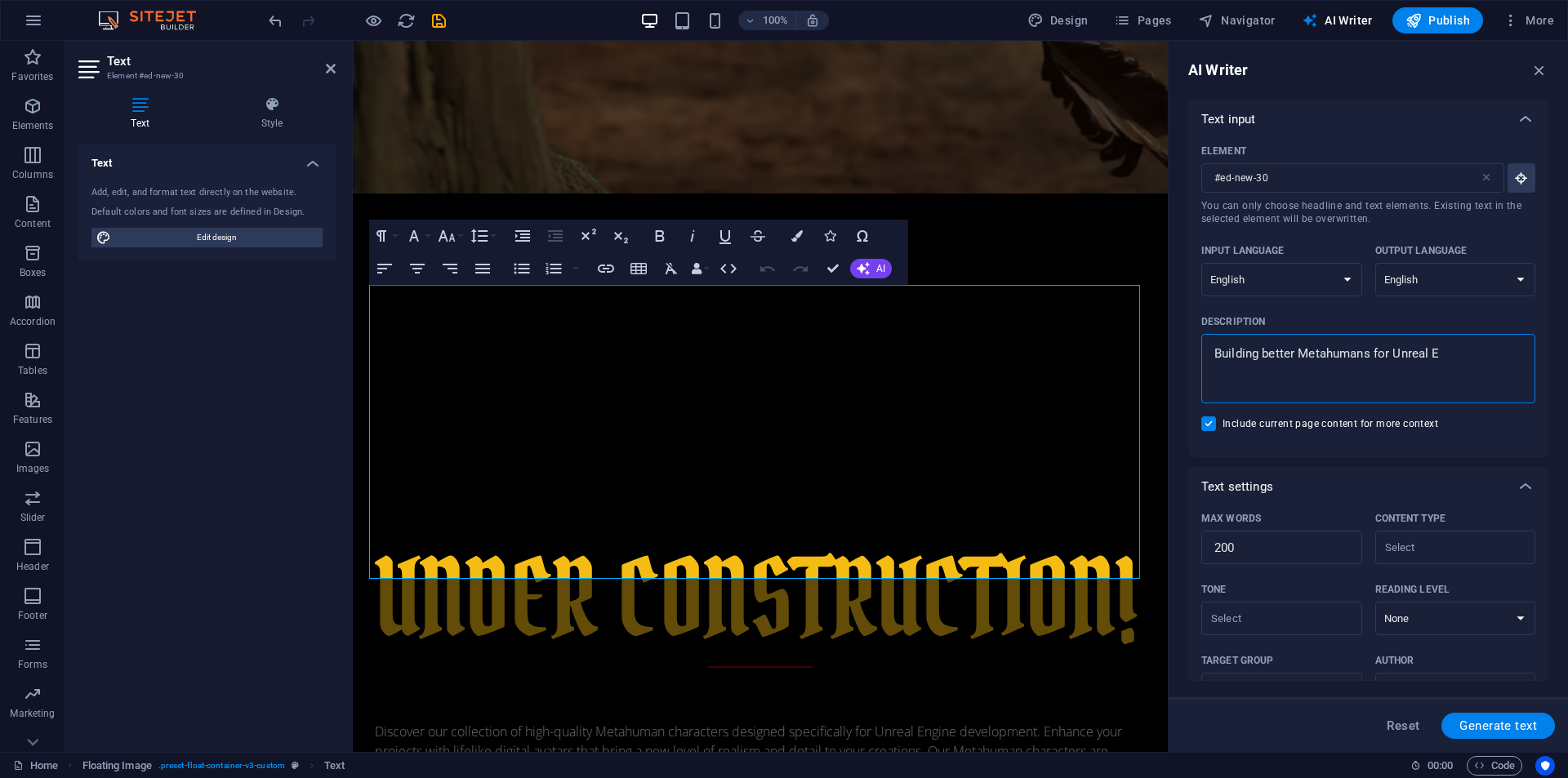
type textarea "Building better Metahumans for Unreal En"
type textarea "x"
type textarea "Building better Metahumans for Unreal Eng"
type textarea "x"
type textarea "Building better Metahumans for Unreal Engi"
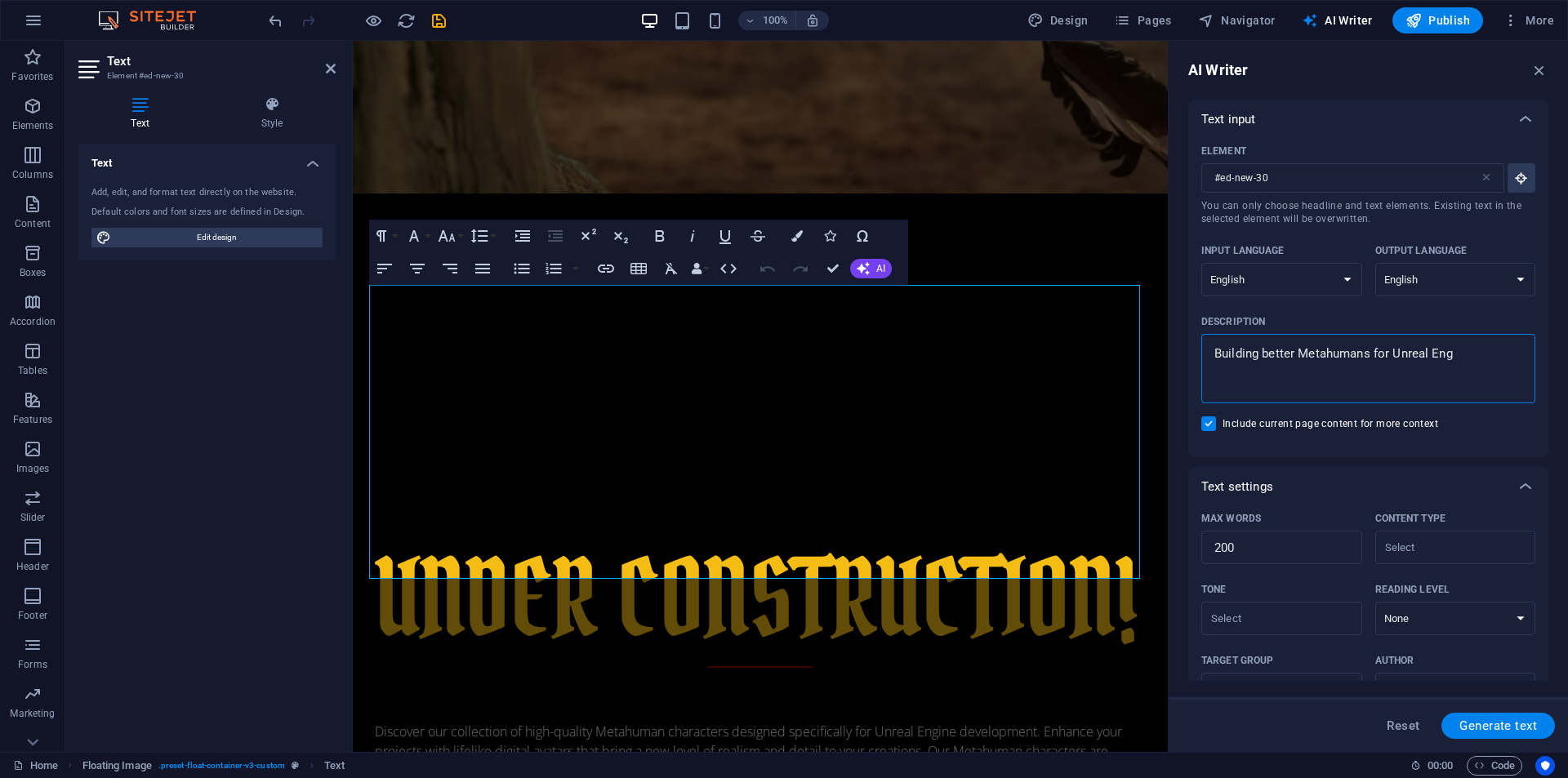
type textarea "x"
type textarea "Building better Metahumans for Unreal Engin"
type textarea "x"
type textarea "Building better Metahumans for Unreal Engine"
type textarea "x"
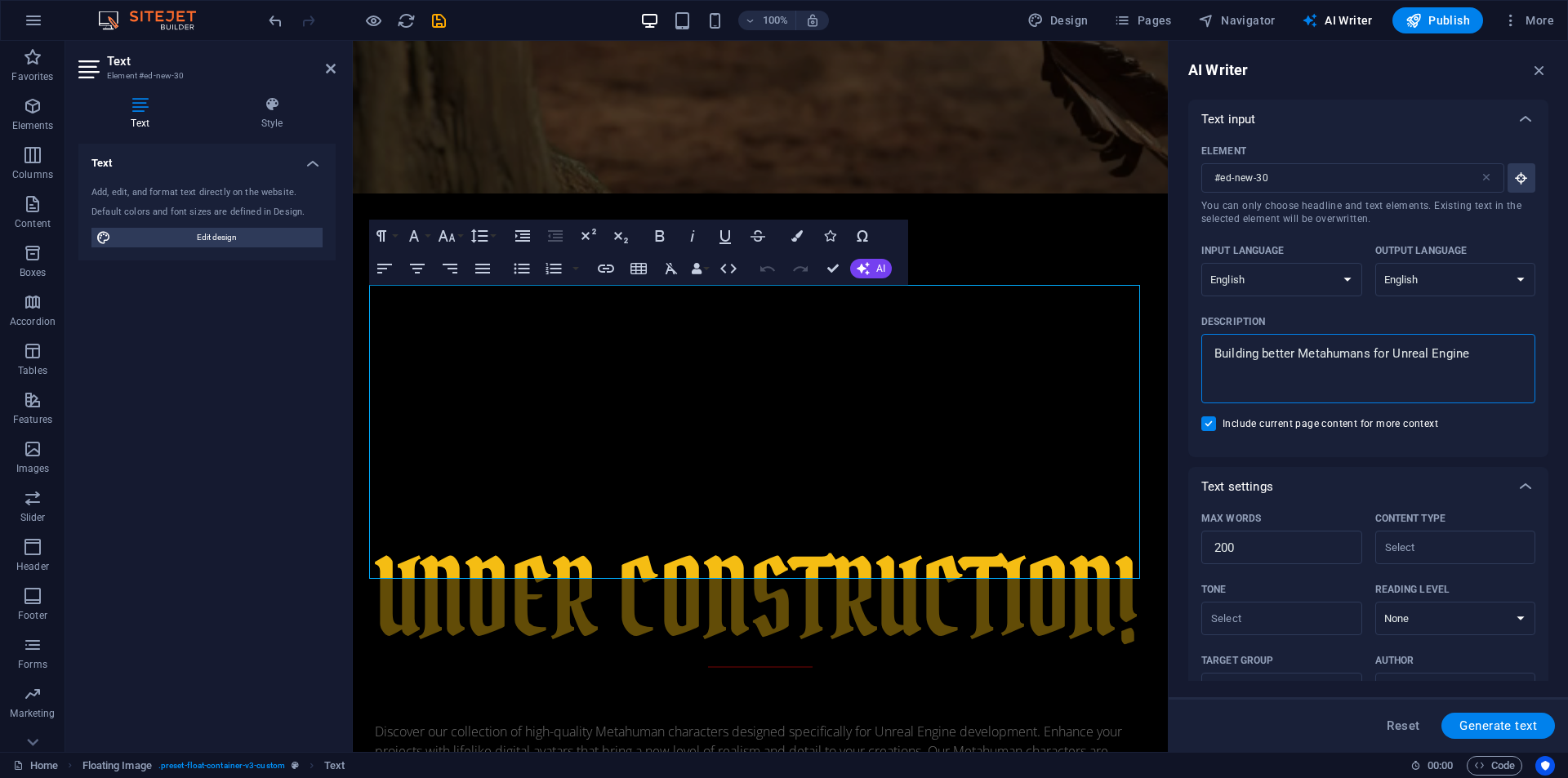
scroll to position [190, 0]
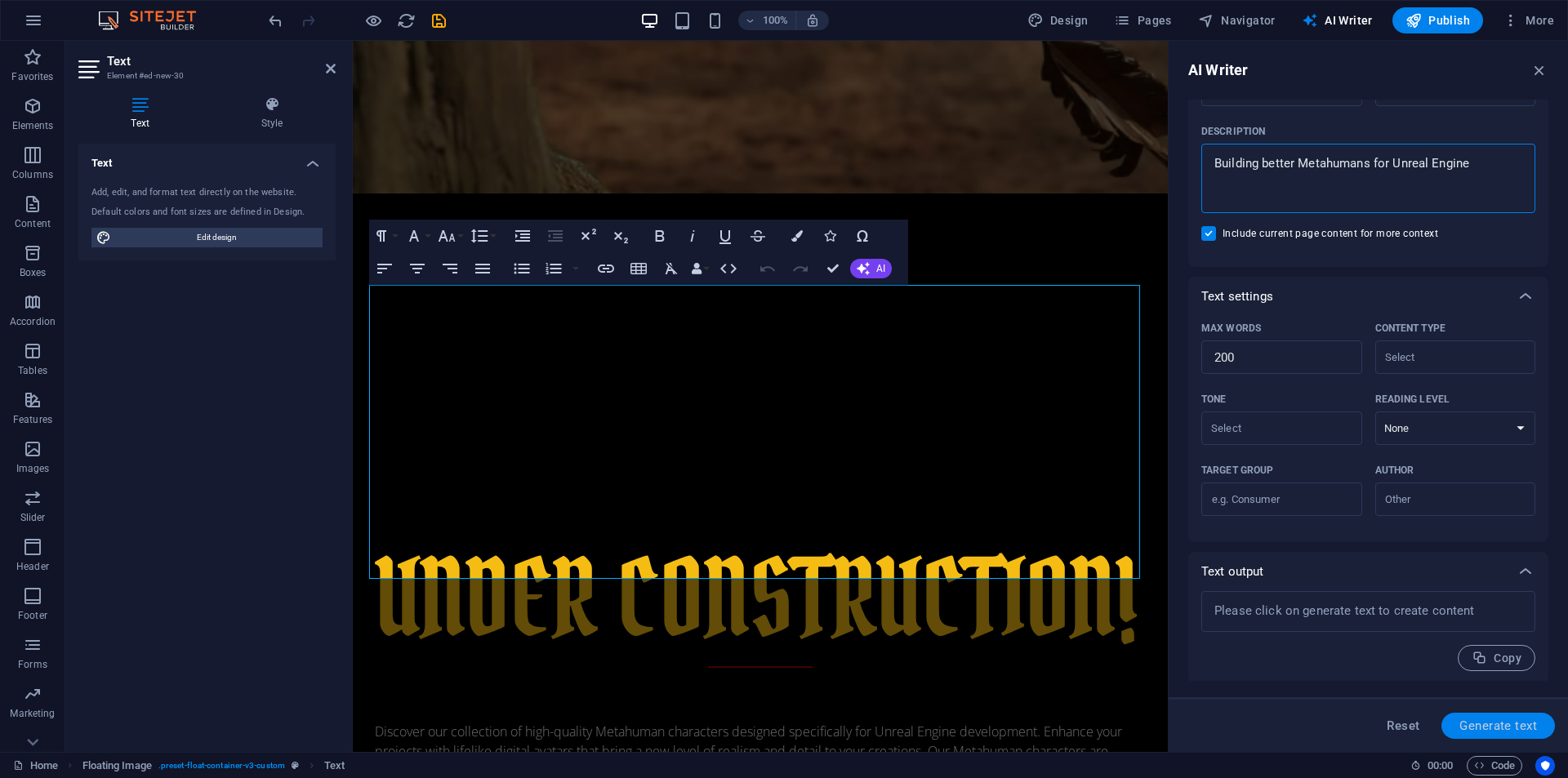
type textarea "Building better Metahumans for Unreal Engine"
click at [1467, 722] on span "Generate text" at bounding box center [1498, 726] width 77 height 14
type textarea "x"
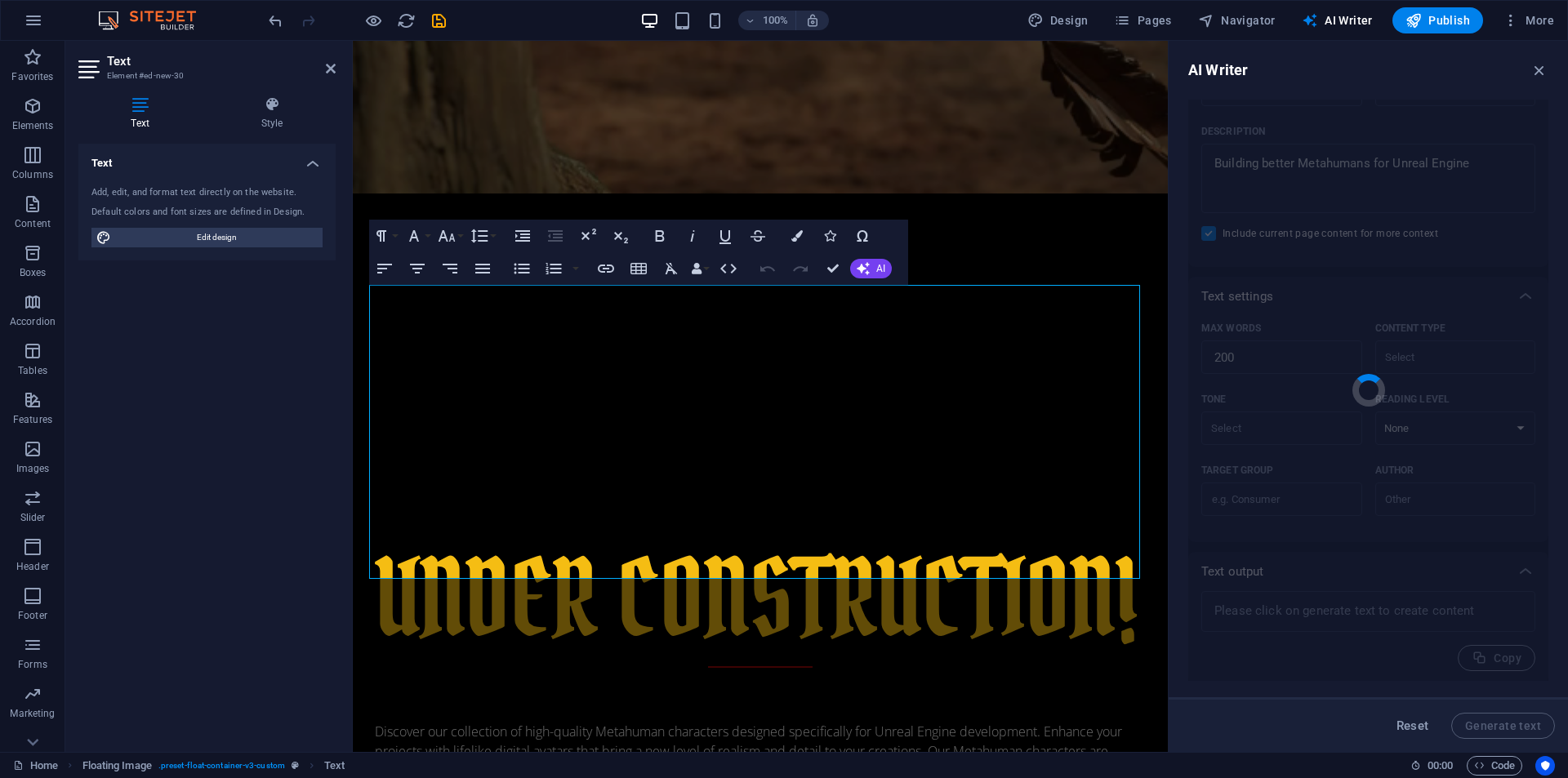
type textarea "x"
type textarea "Explore the future of digital storytelling with our exceptional Metahuman chara…"
type textarea "x"
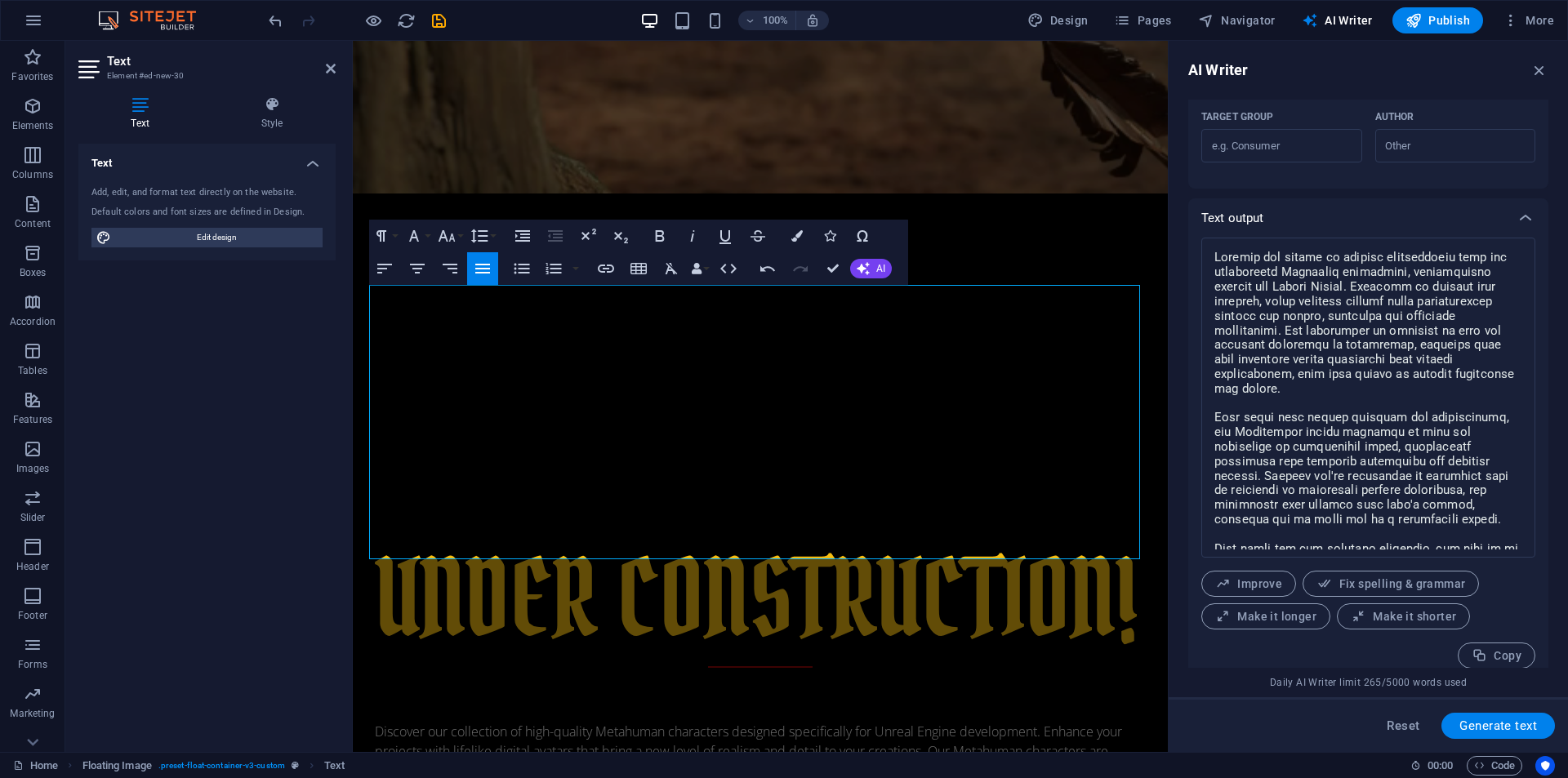
scroll to position [557, 0]
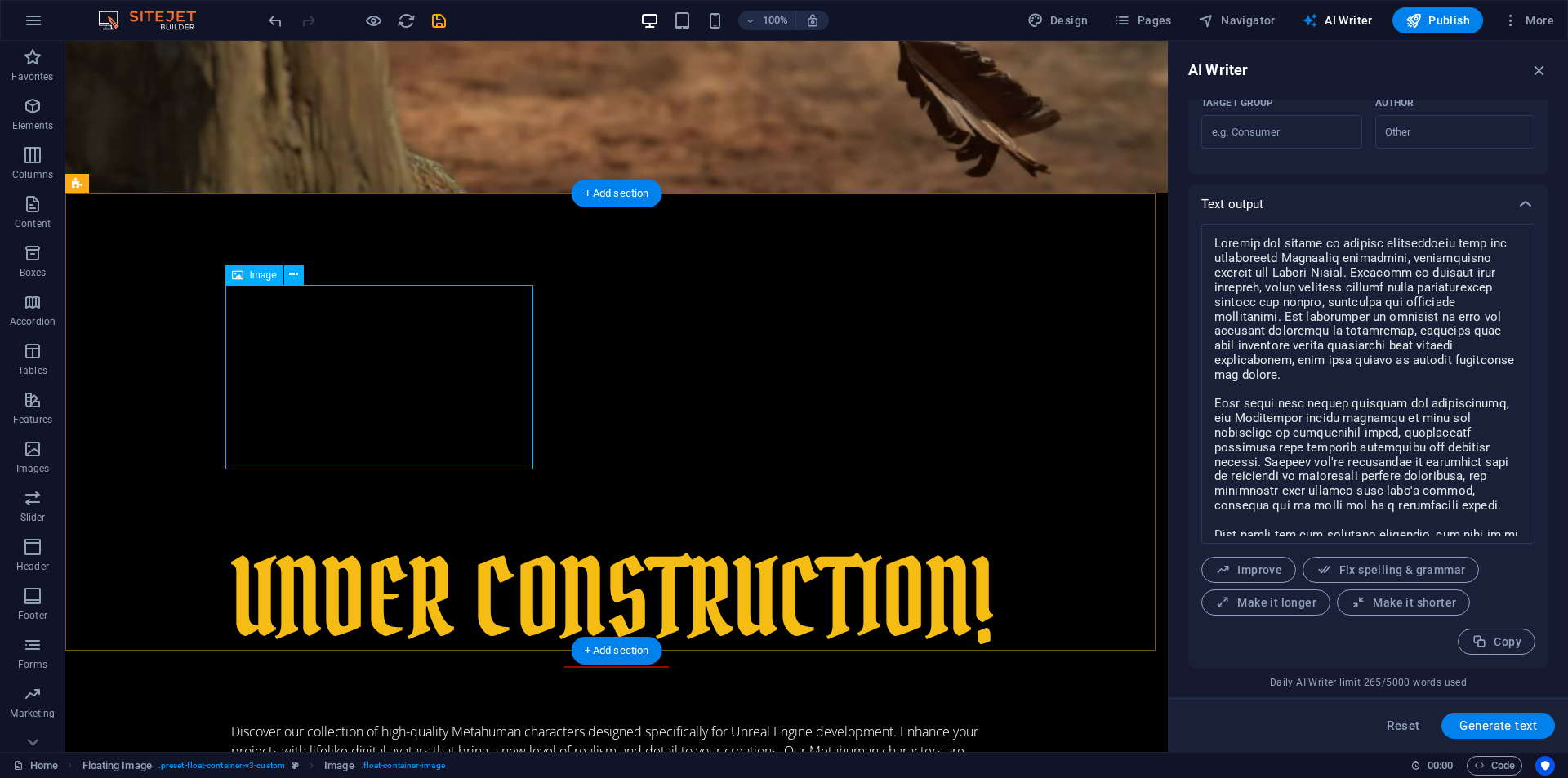
select select "%"
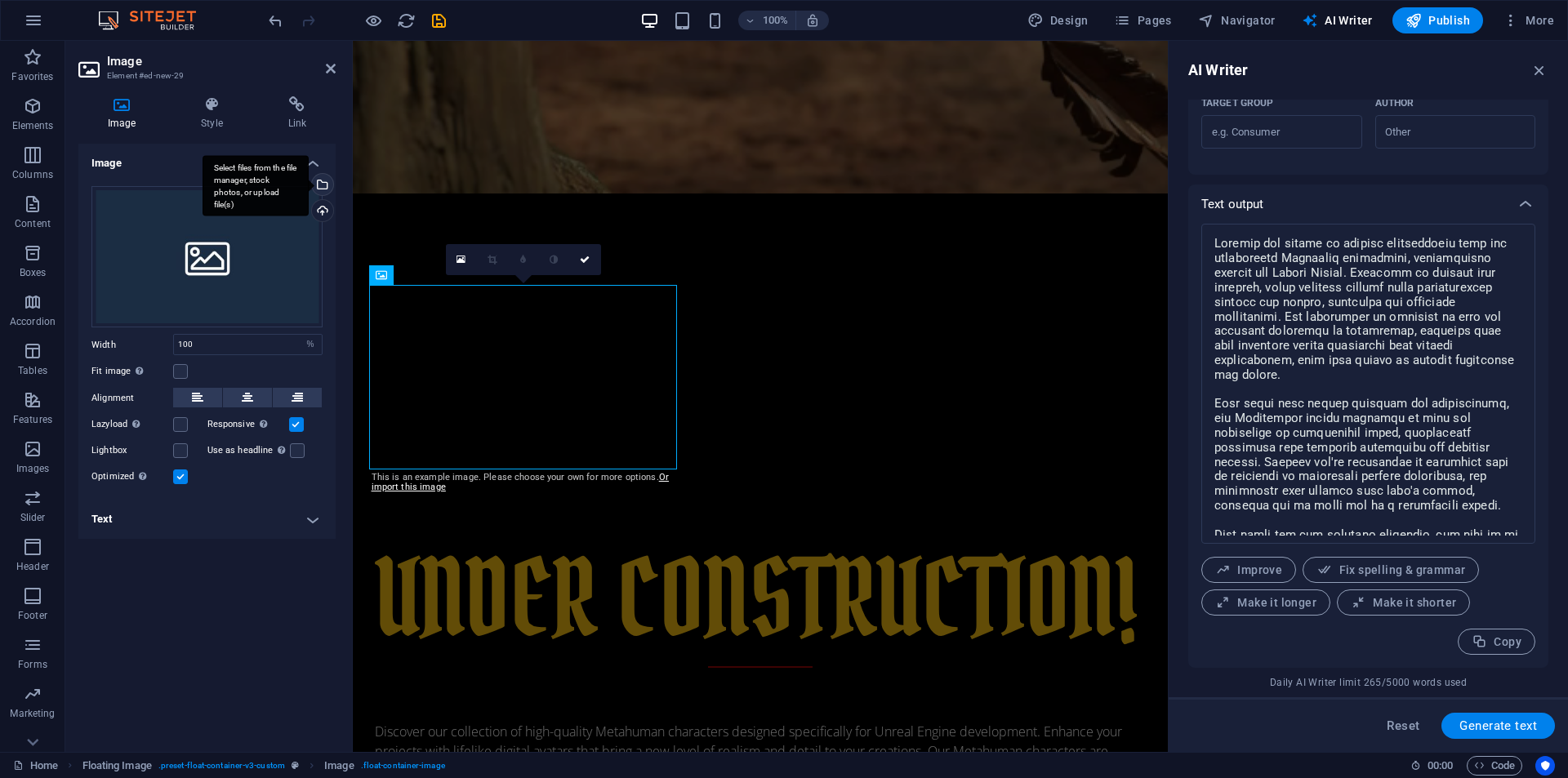
click at [325, 187] on div "Select files from the file manager, stock photos, or upload file(s)" at bounding box center [321, 185] width 24 height 24
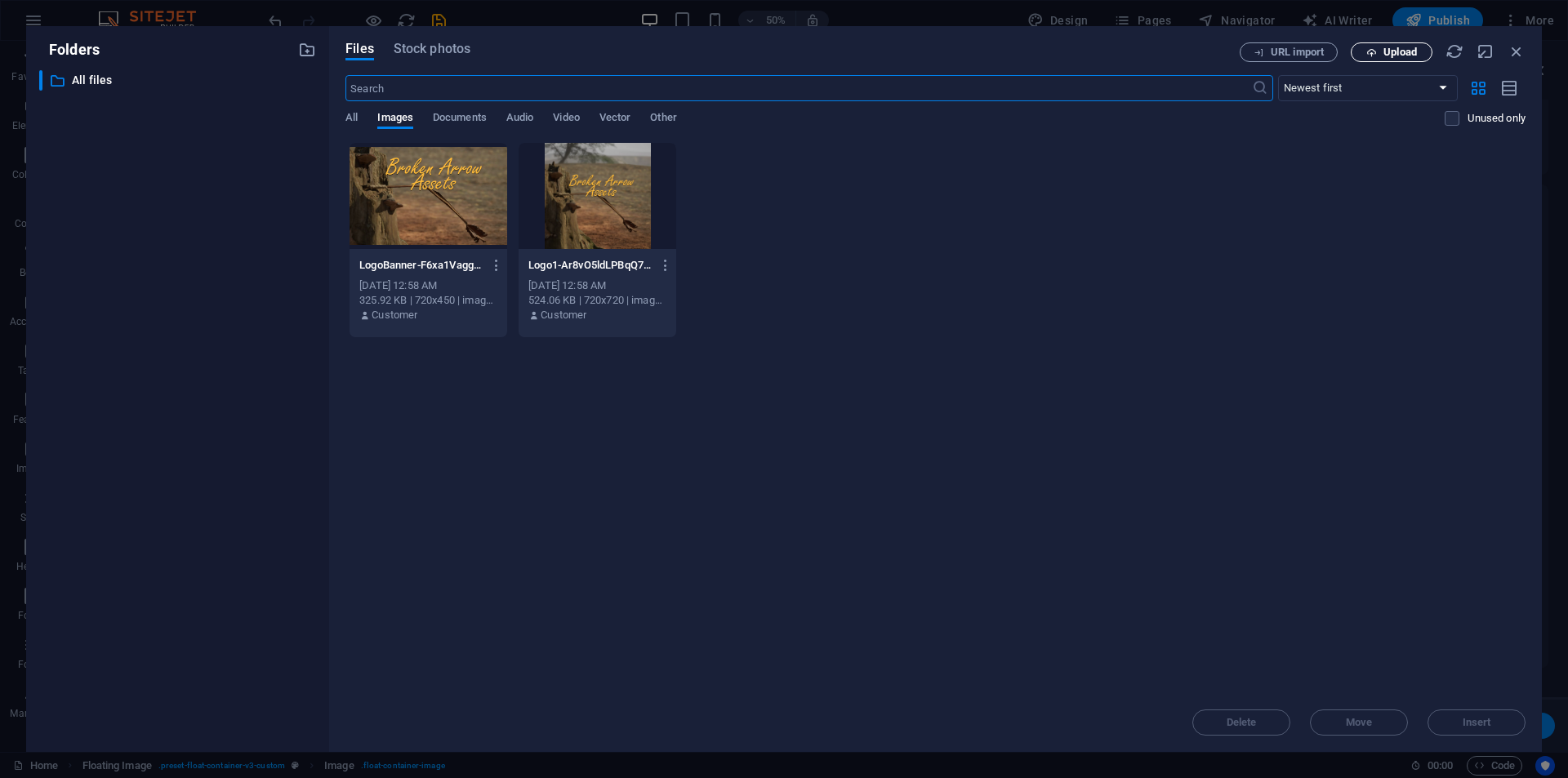
click at [1388, 52] on span "Upload" at bounding box center [1400, 52] width 33 height 10
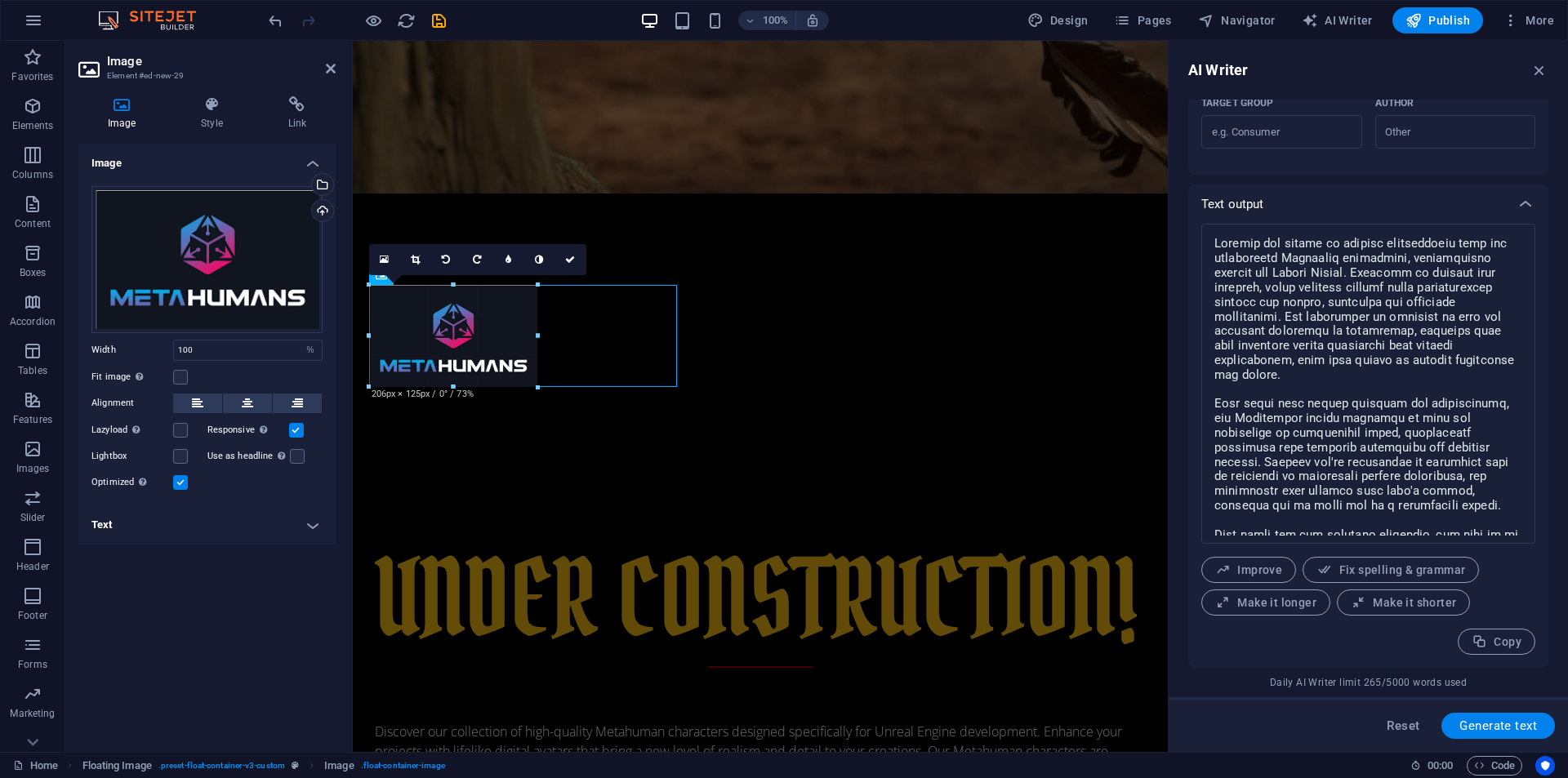
drag, startPoint x: 677, startPoint y: 473, endPoint x: 521, endPoint y: 385, distance: 179.1
type input "212"
select select "px"
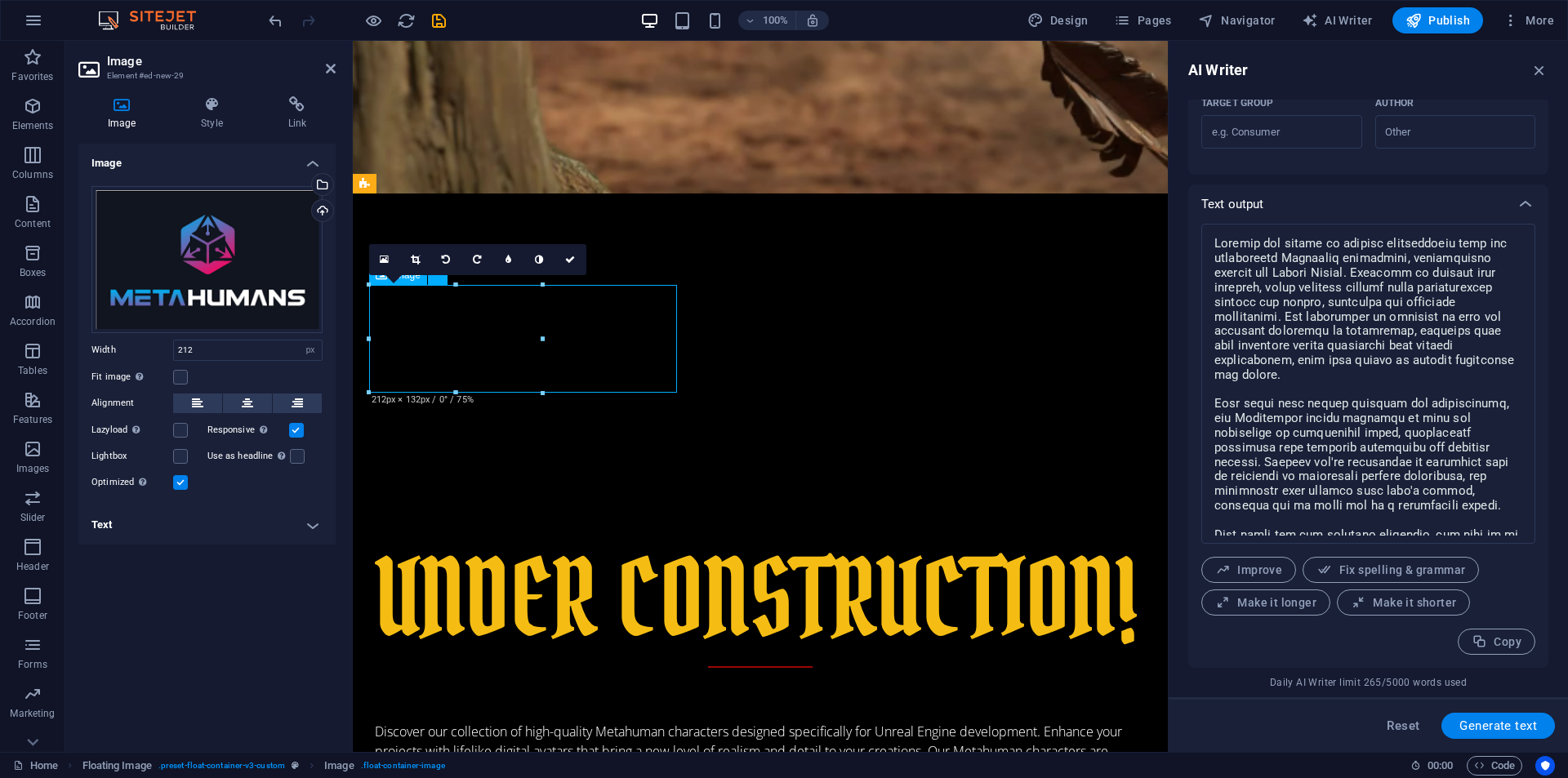
drag, startPoint x: 468, startPoint y: 340, endPoint x: 518, endPoint y: 355, distance: 52.2
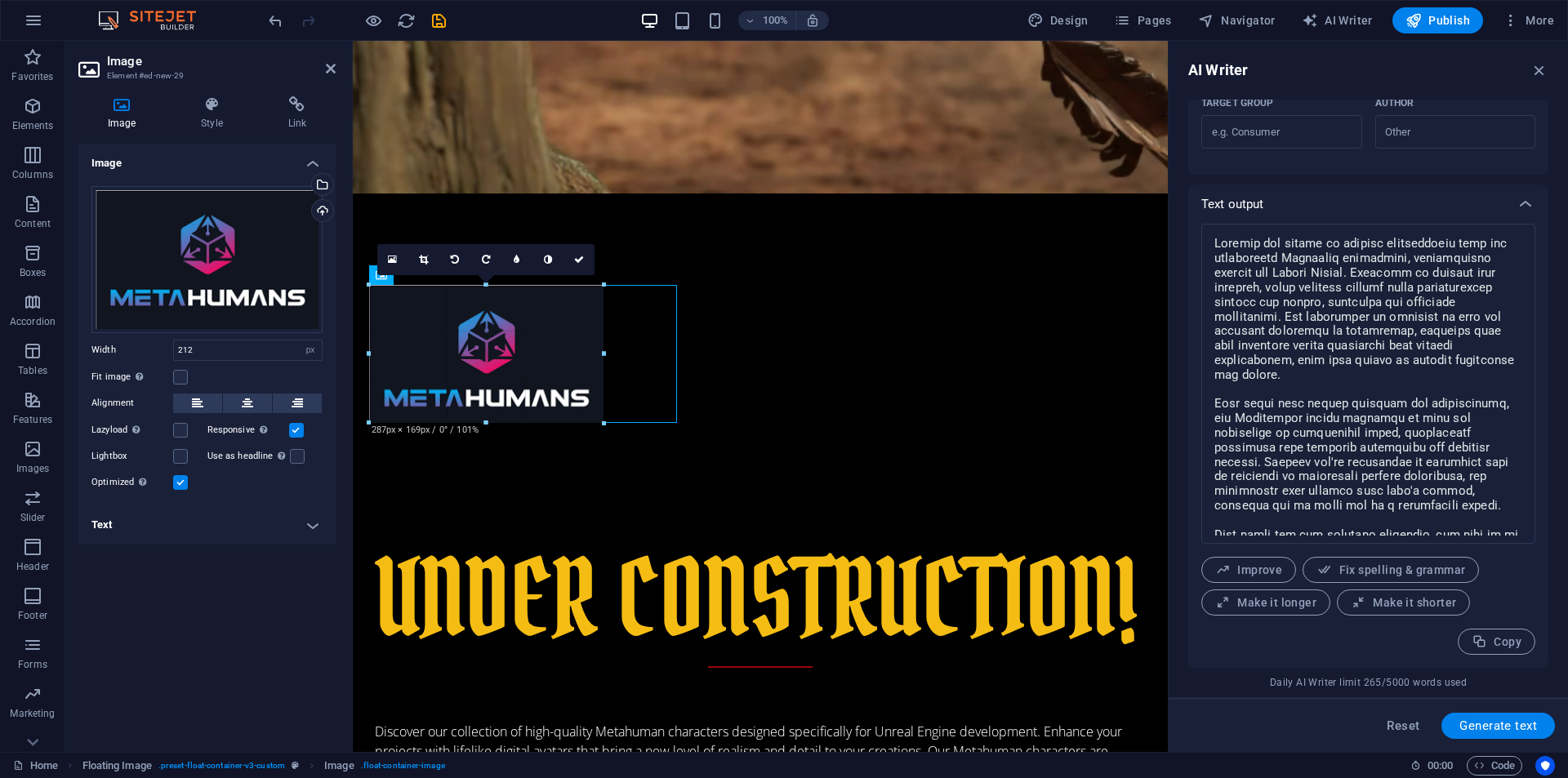
drag, startPoint x: 542, startPoint y: 337, endPoint x: 246, endPoint y: 413, distance: 305.6
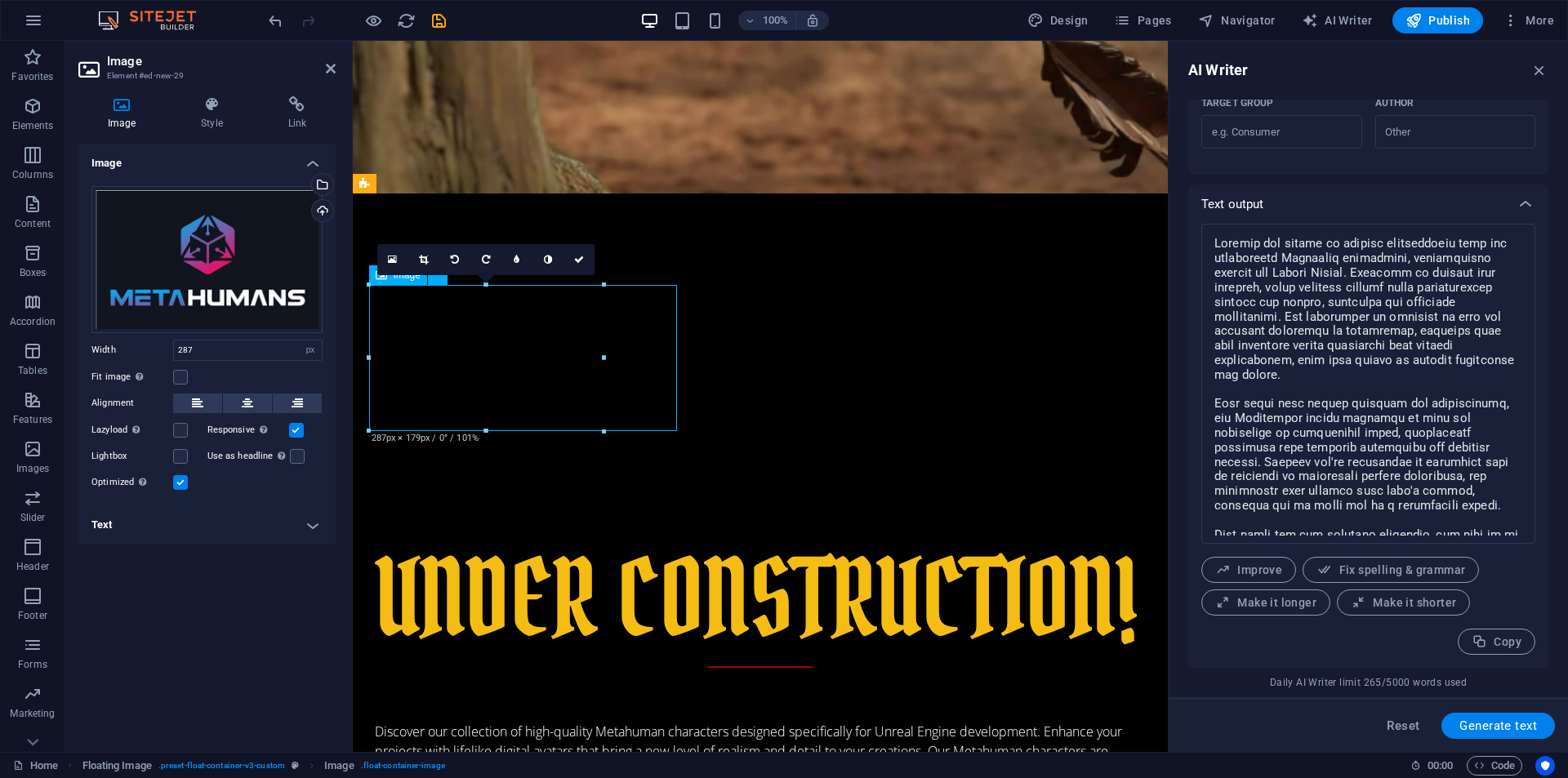
drag, startPoint x: 506, startPoint y: 377, endPoint x: 518, endPoint y: 366, distance: 16.3
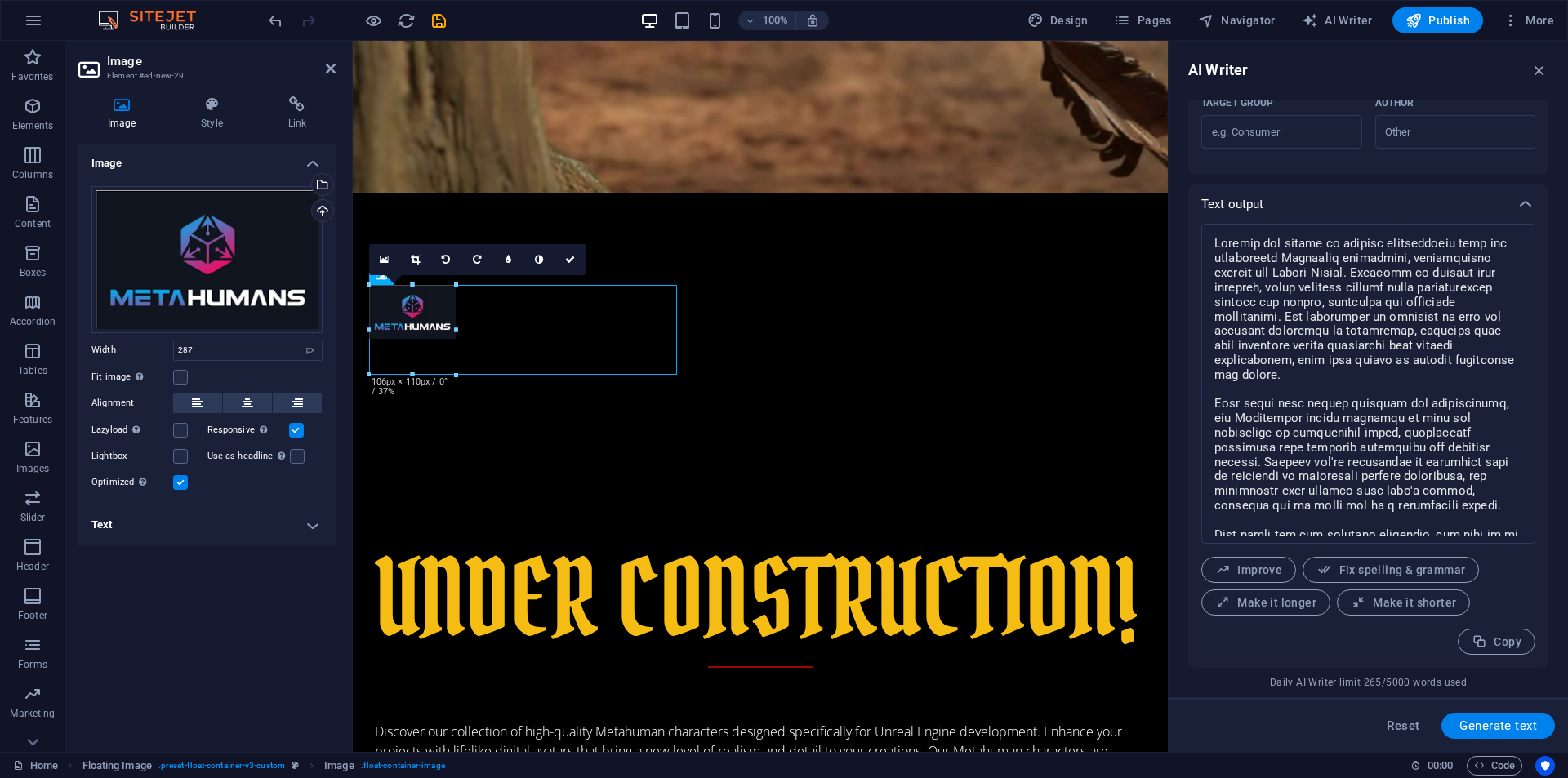
drag, startPoint x: 488, startPoint y: 432, endPoint x: 483, endPoint y: 375, distance: 57.2
drag, startPoint x: 456, startPoint y: 345, endPoint x: 448, endPoint y: 385, distance: 40.8
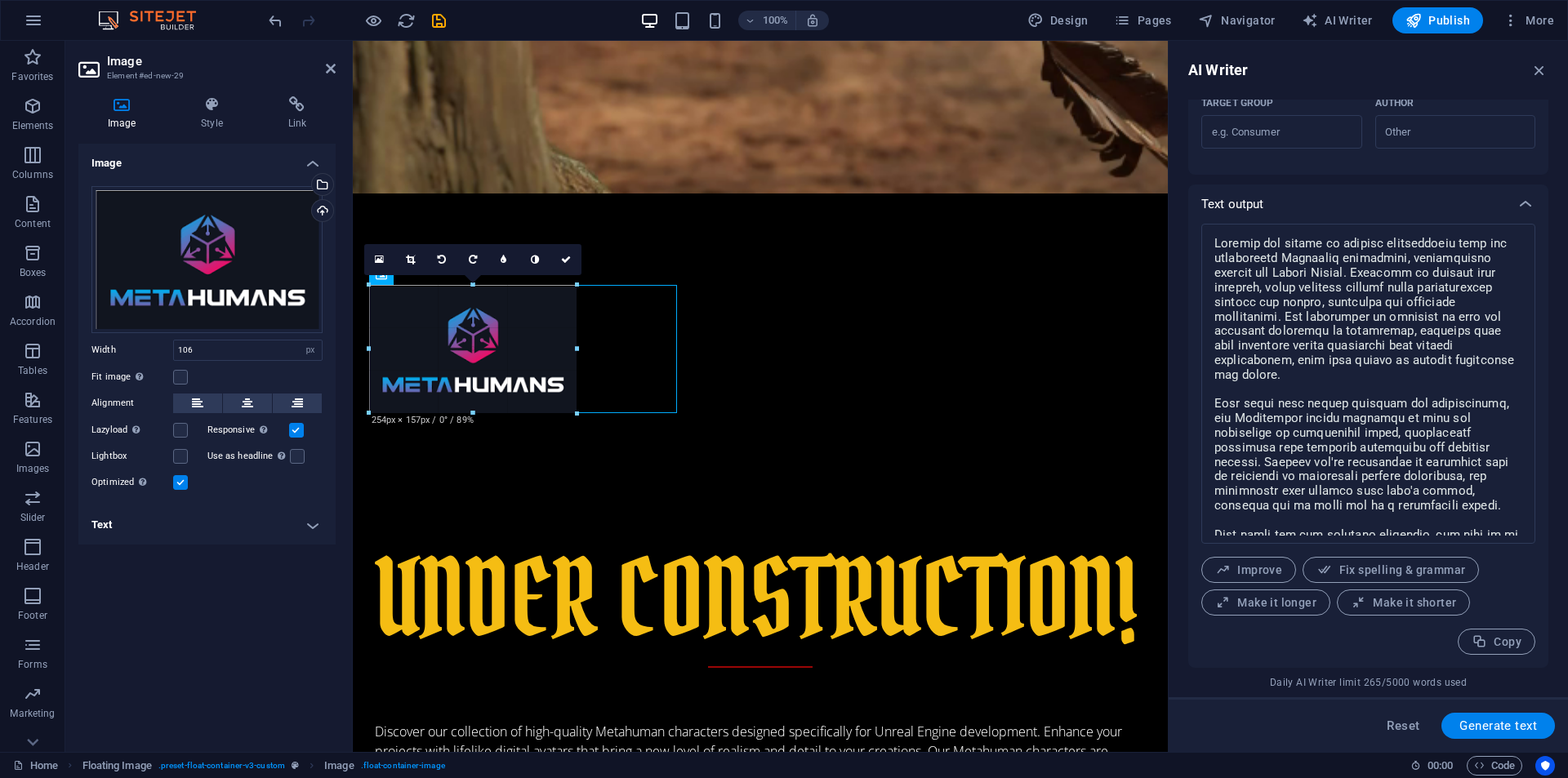
click at [522, 417] on div at bounding box center [755, 412] width 771 height 255
type input "256"
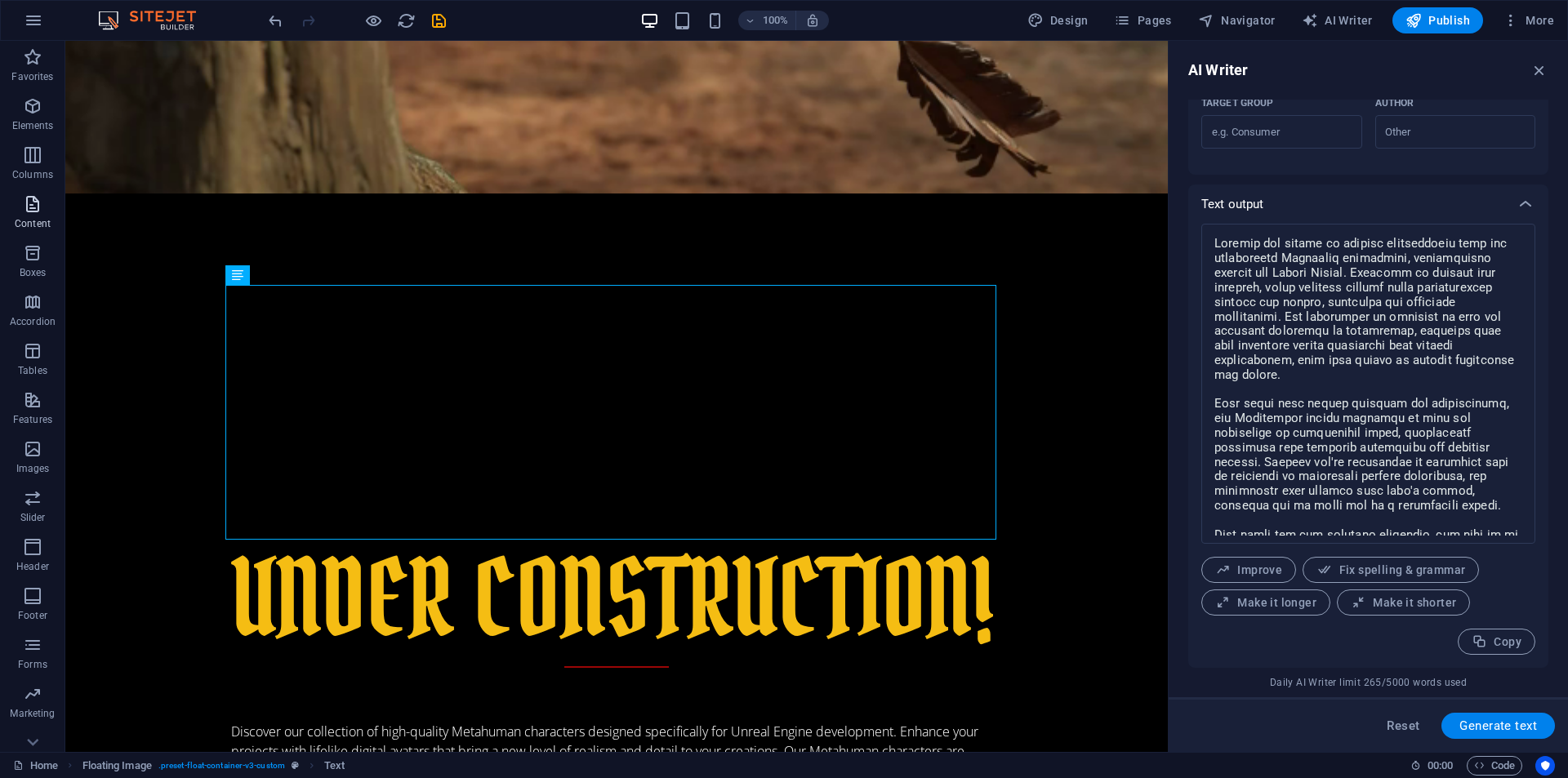
click at [33, 197] on icon "button" at bounding box center [32, 204] width 20 height 20
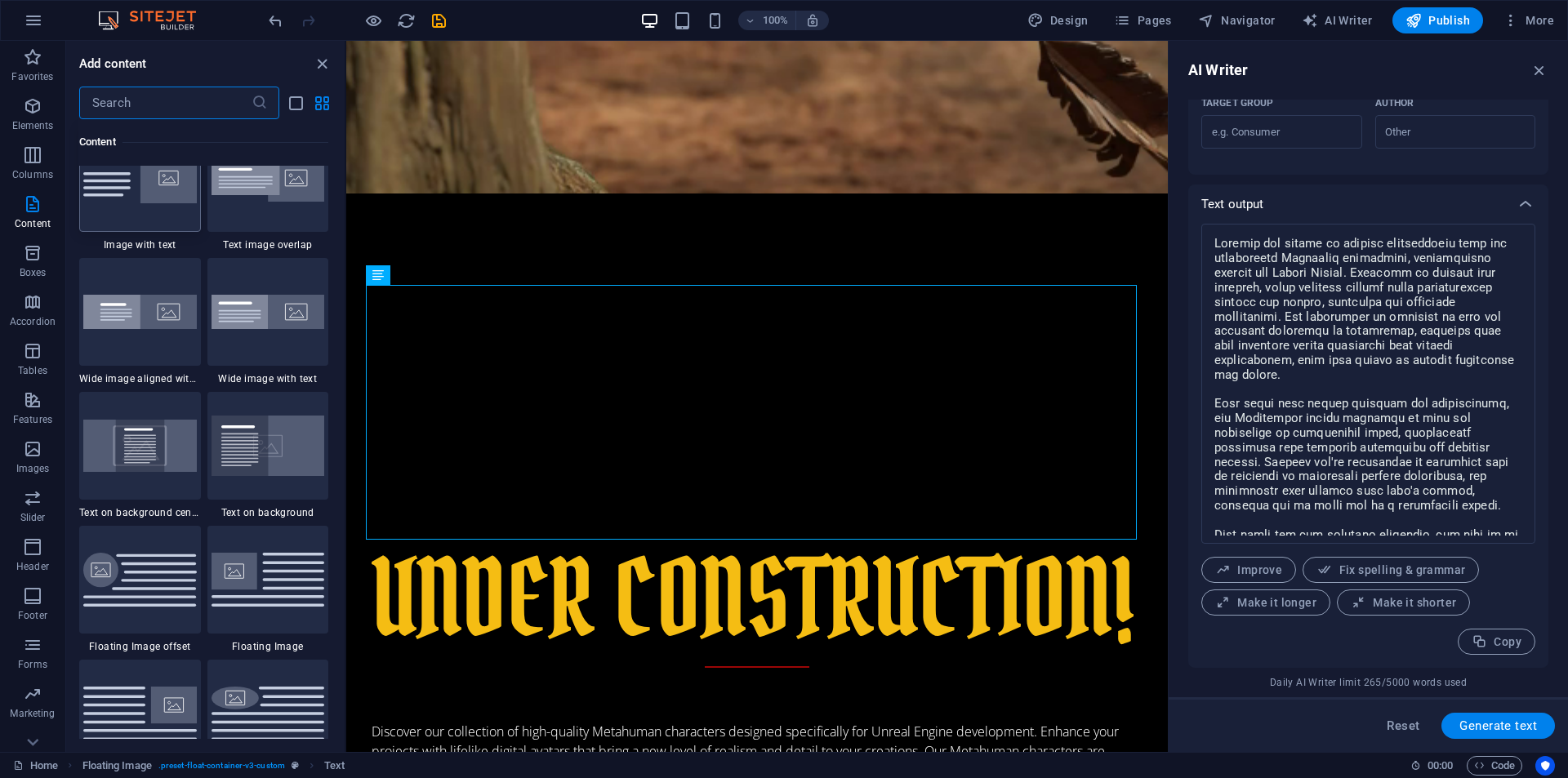
scroll to position [3238, 0]
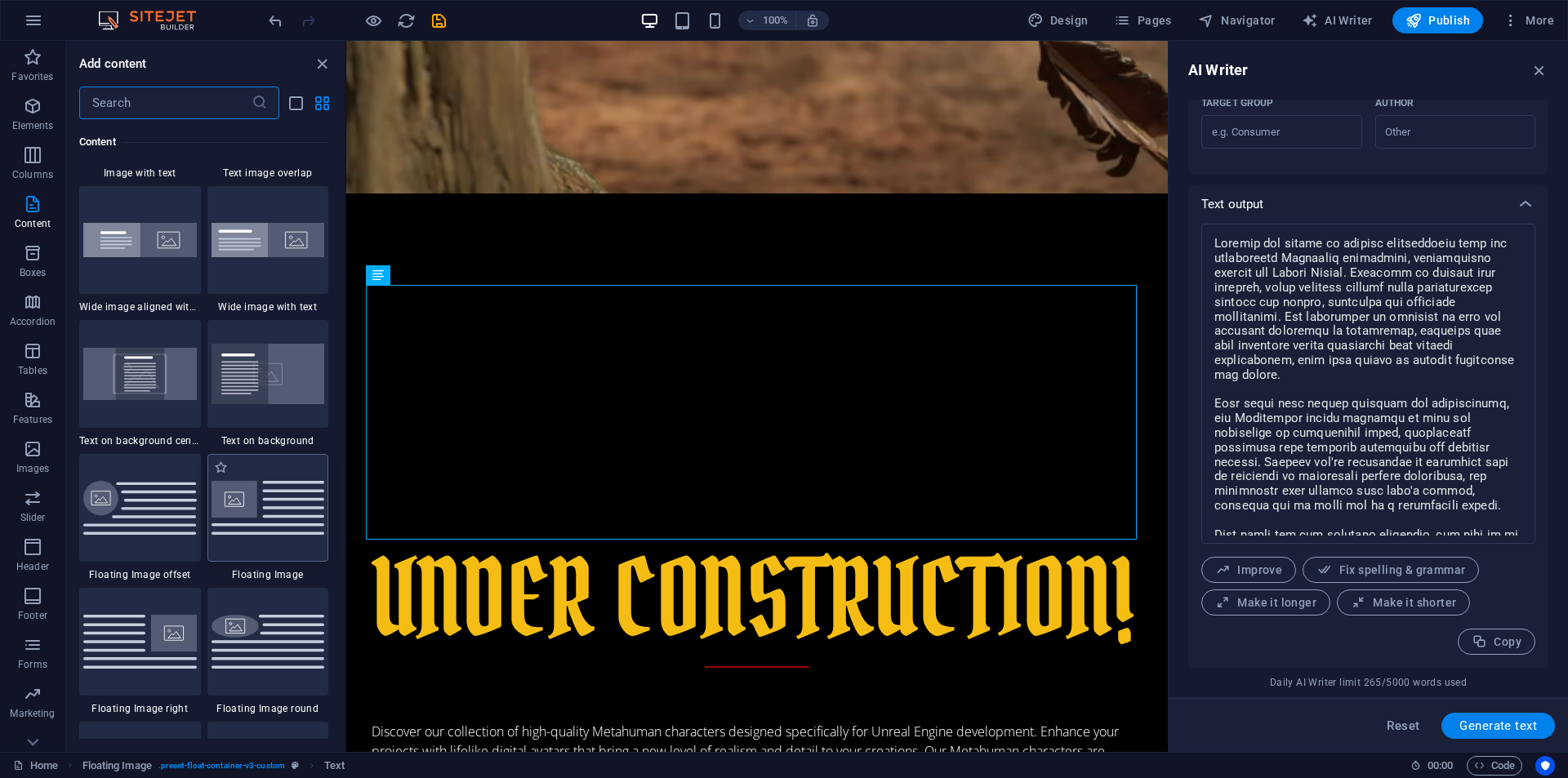
click at [248, 507] on img at bounding box center [268, 507] width 113 height 53
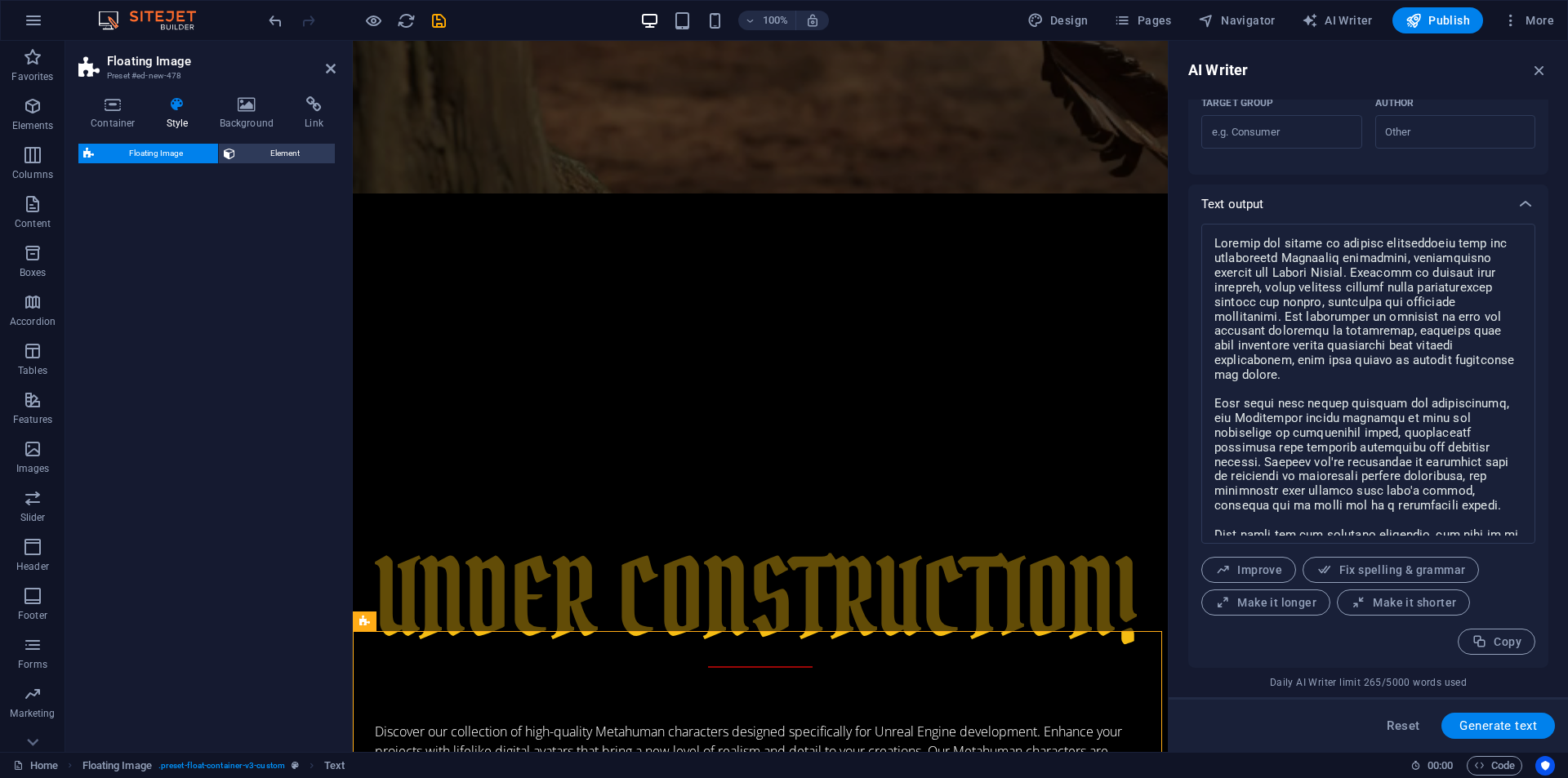
select select "%"
select select "rem"
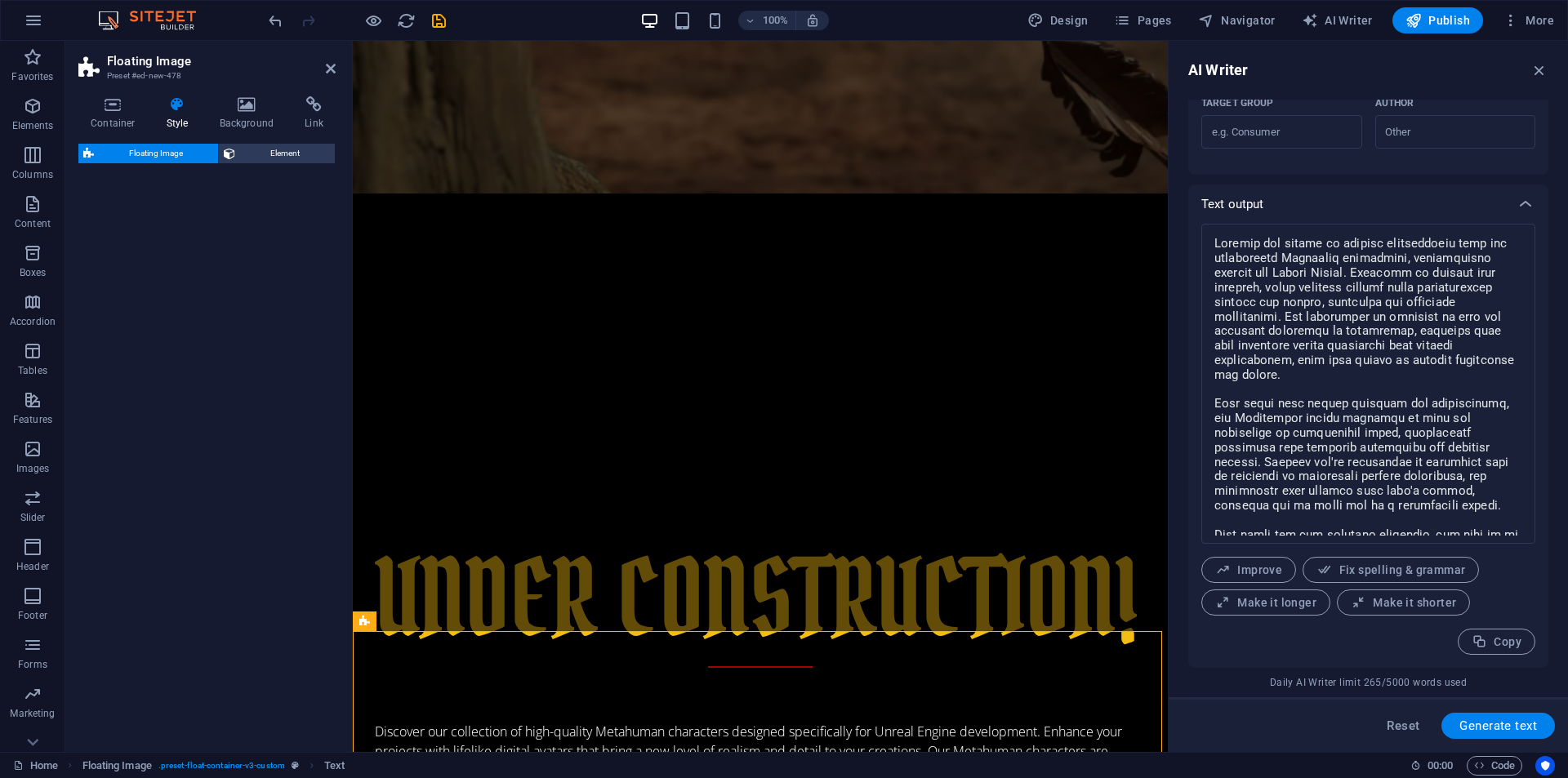
select select "preset-float-container-v3-default"
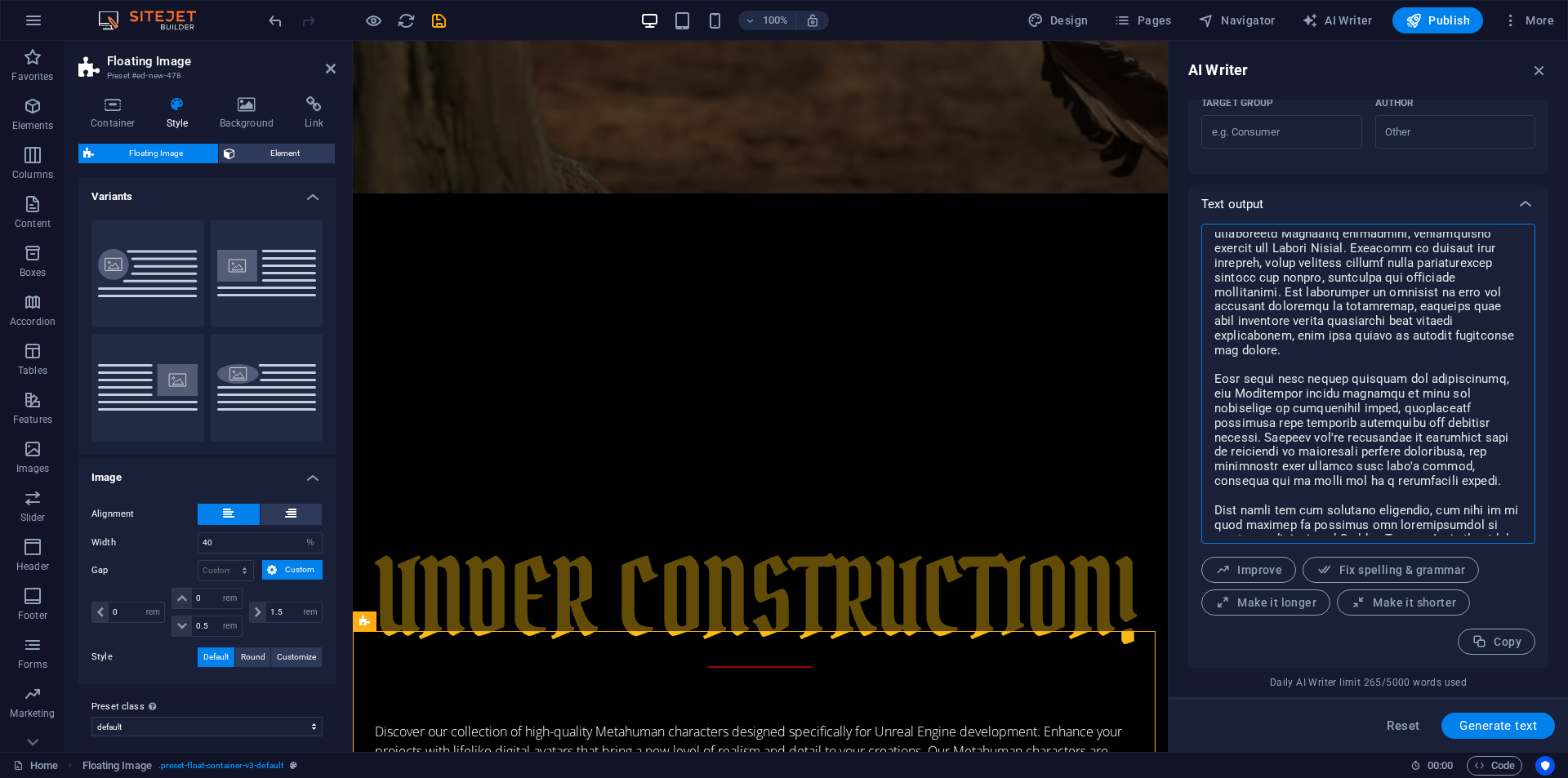
scroll to position [69, 0]
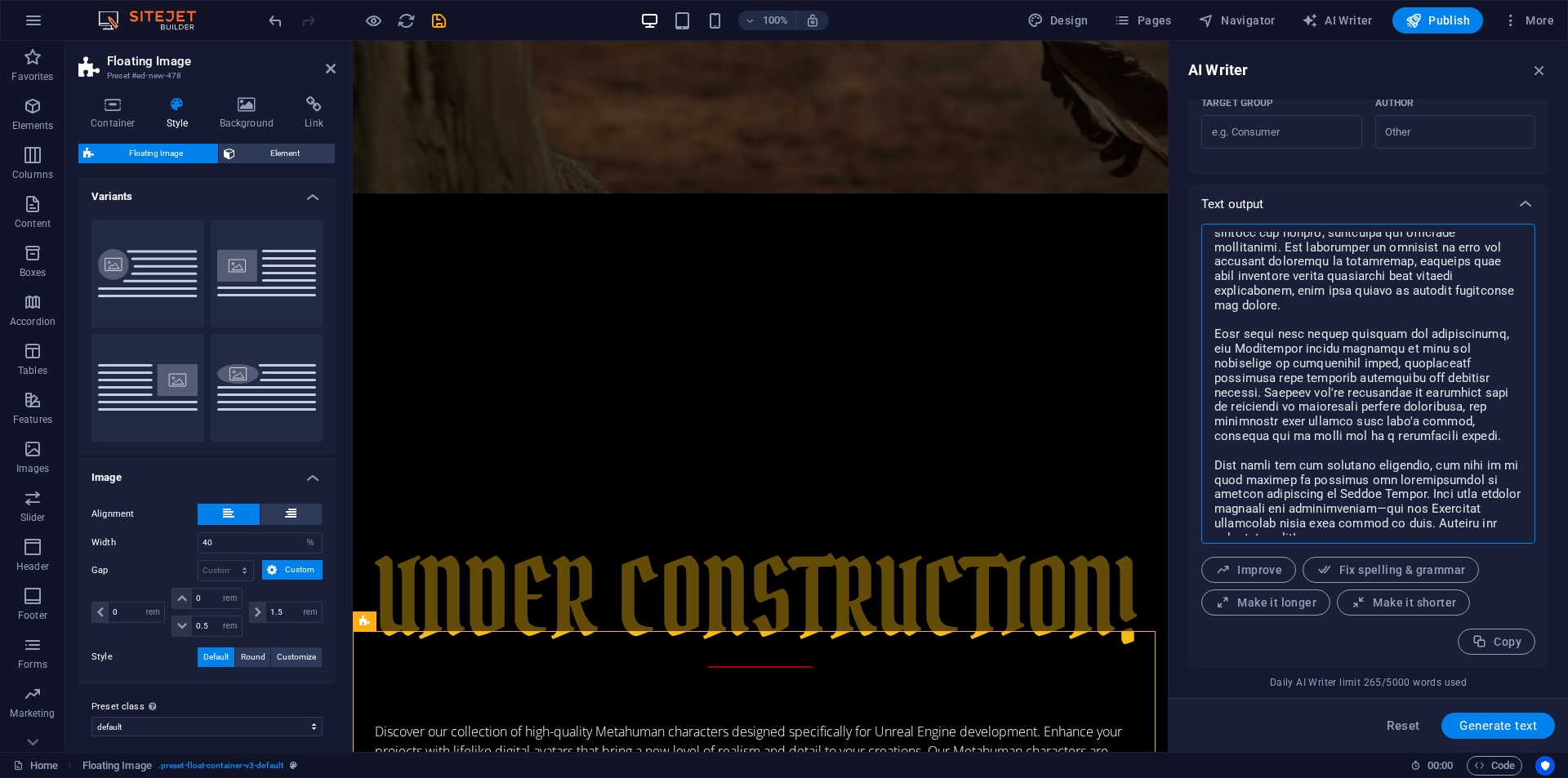
drag, startPoint x: 1215, startPoint y: 240, endPoint x: 1494, endPoint y: 527, distance: 400.3
click at [1494, 527] on textarea at bounding box center [1368, 384] width 318 height 303
type textarea "x"
click at [1494, 652] on button "Copy" at bounding box center [1497, 641] width 77 height 26
type textarea "x"
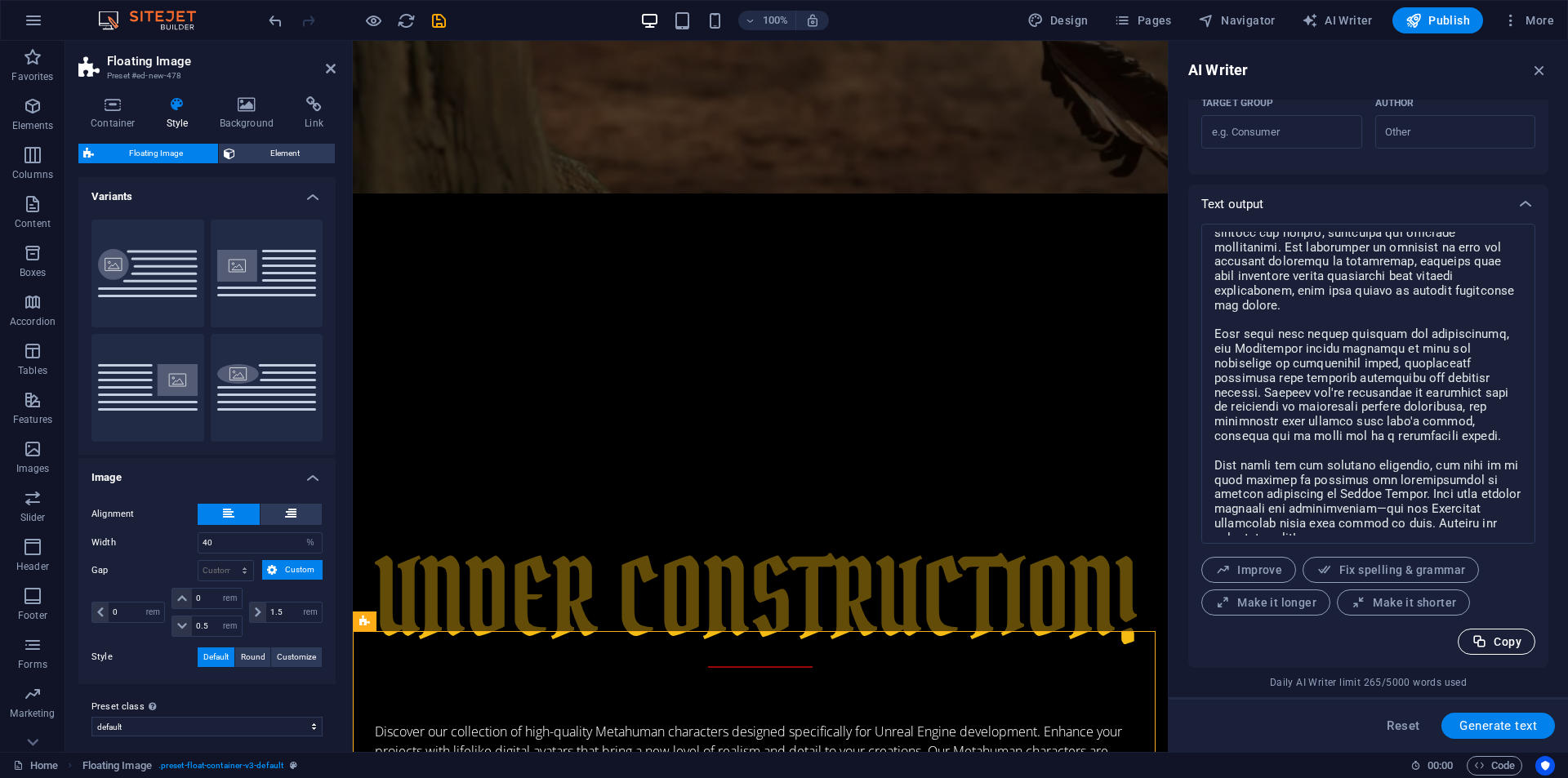
type textarea "x"
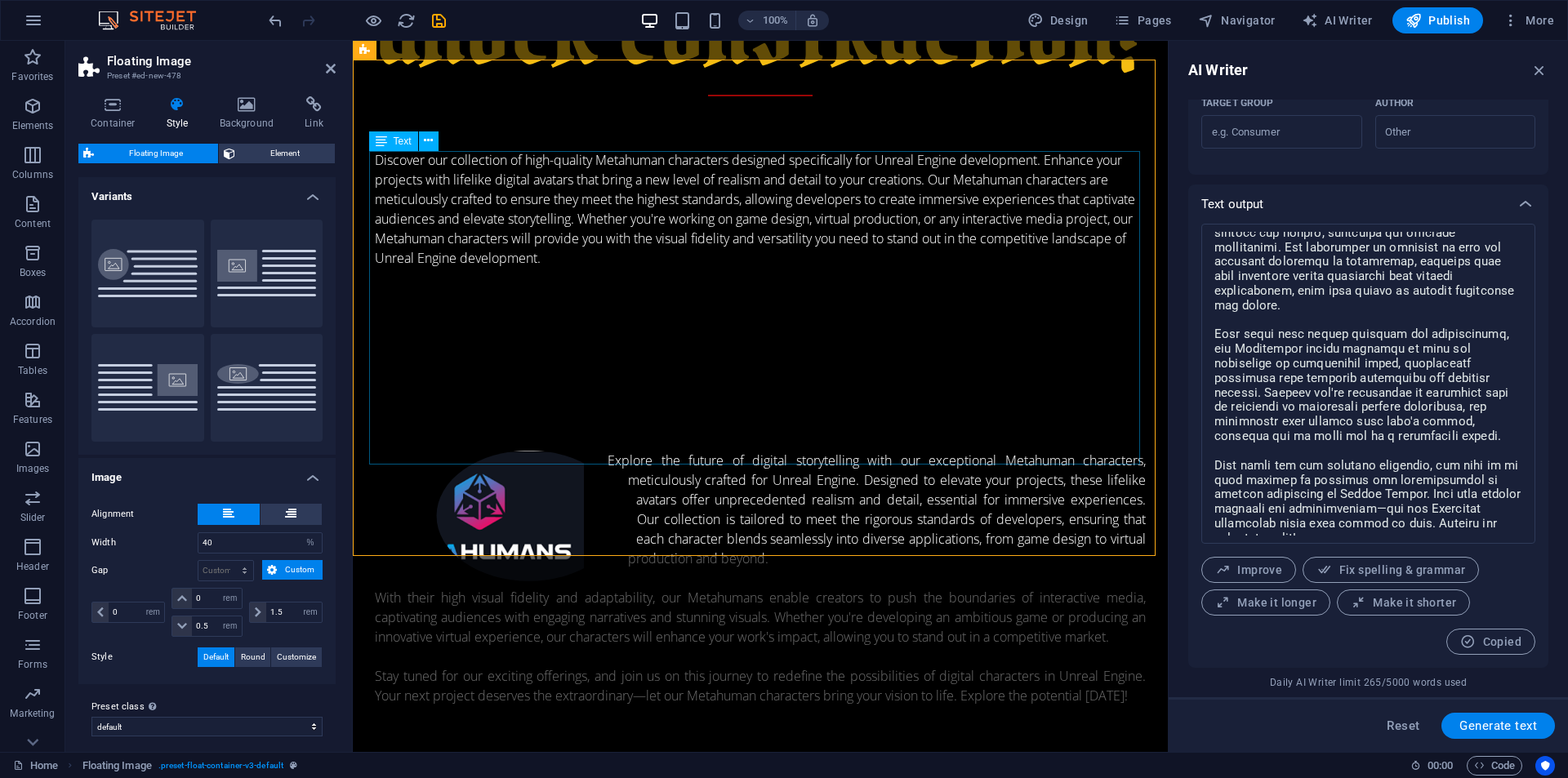
type input "#ed-new-480"
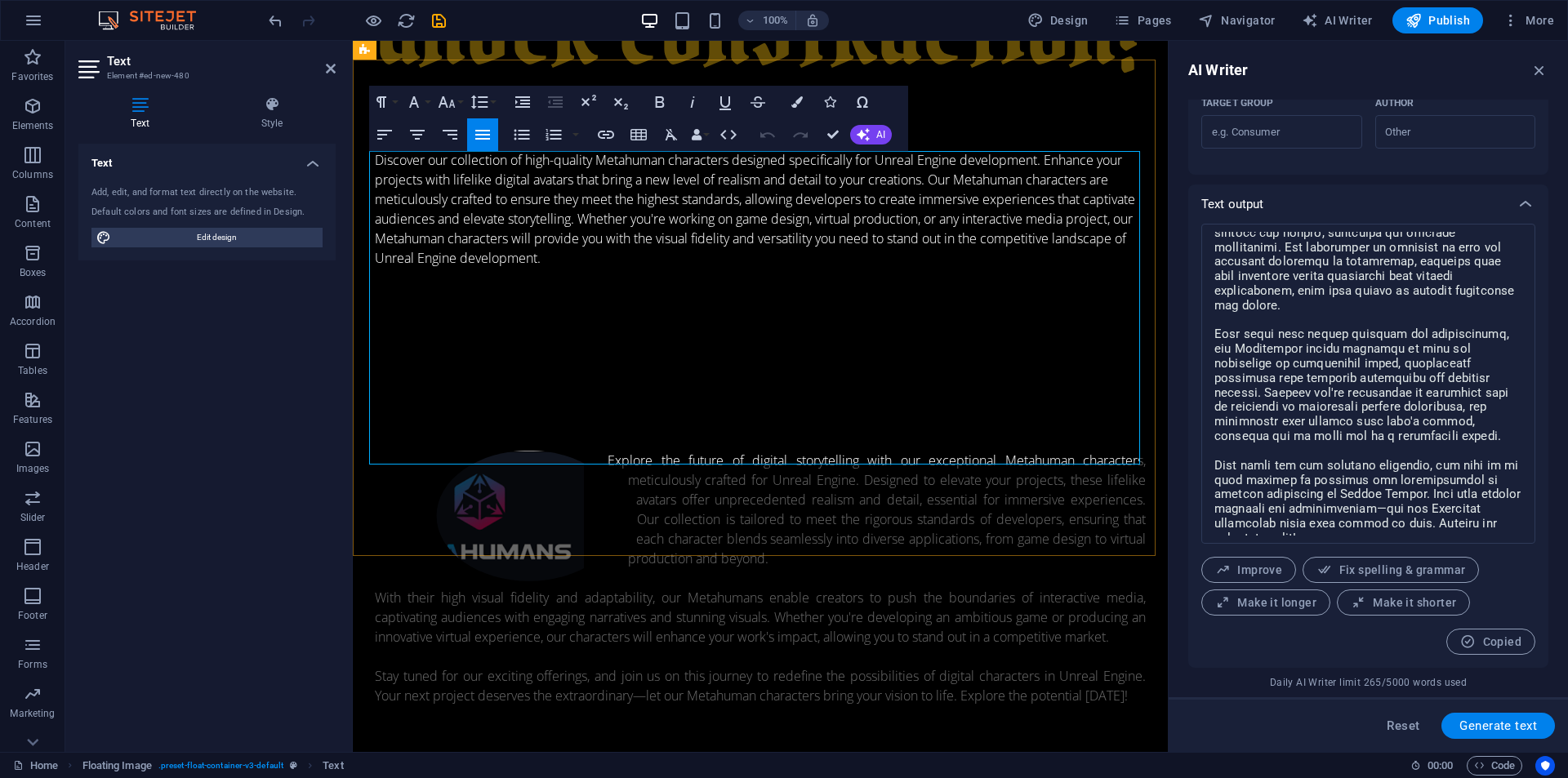
drag, startPoint x: 700, startPoint y: 158, endPoint x: 1006, endPoint y: 456, distance: 427.1
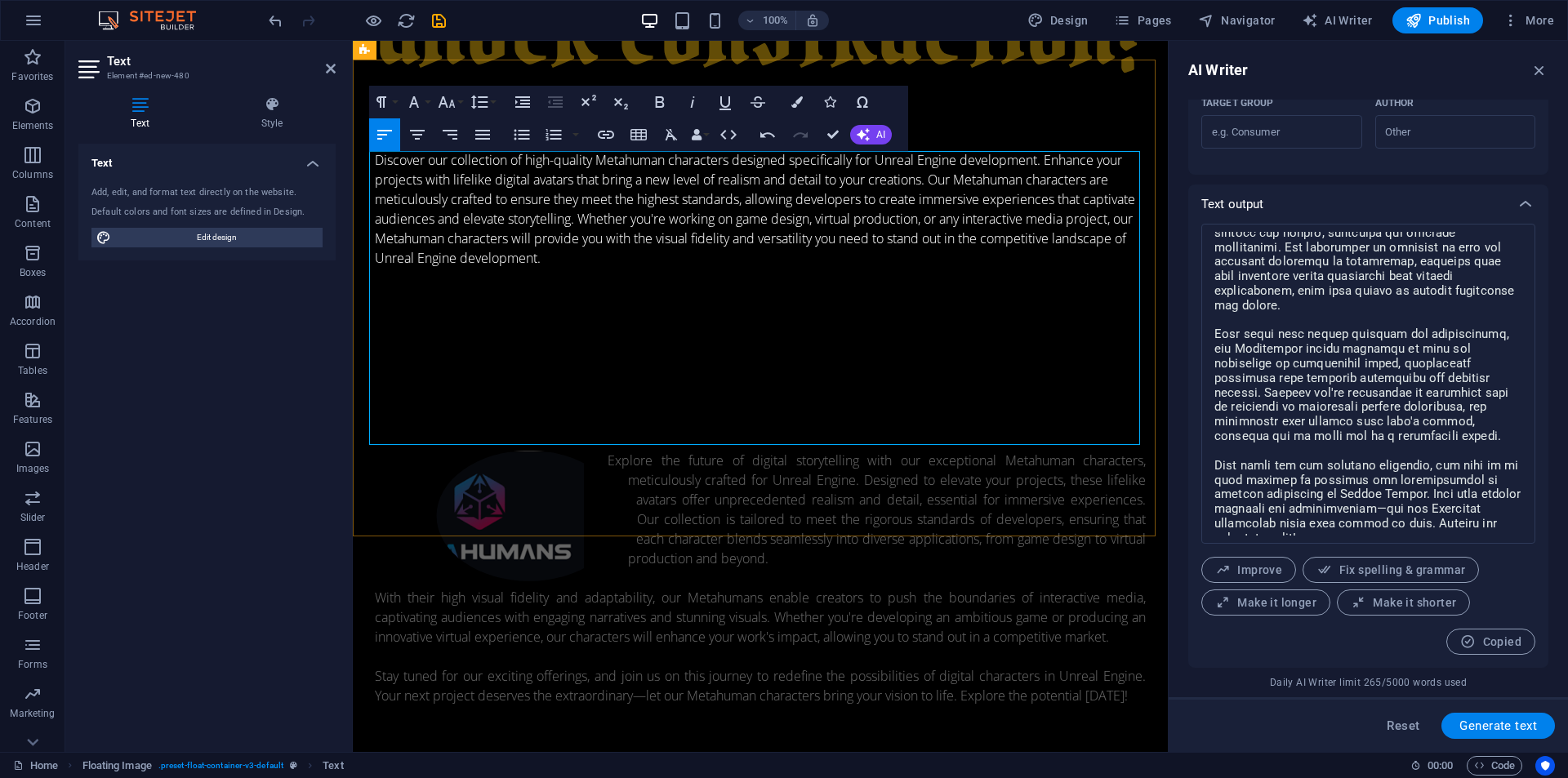
scroll to position [16833, 2]
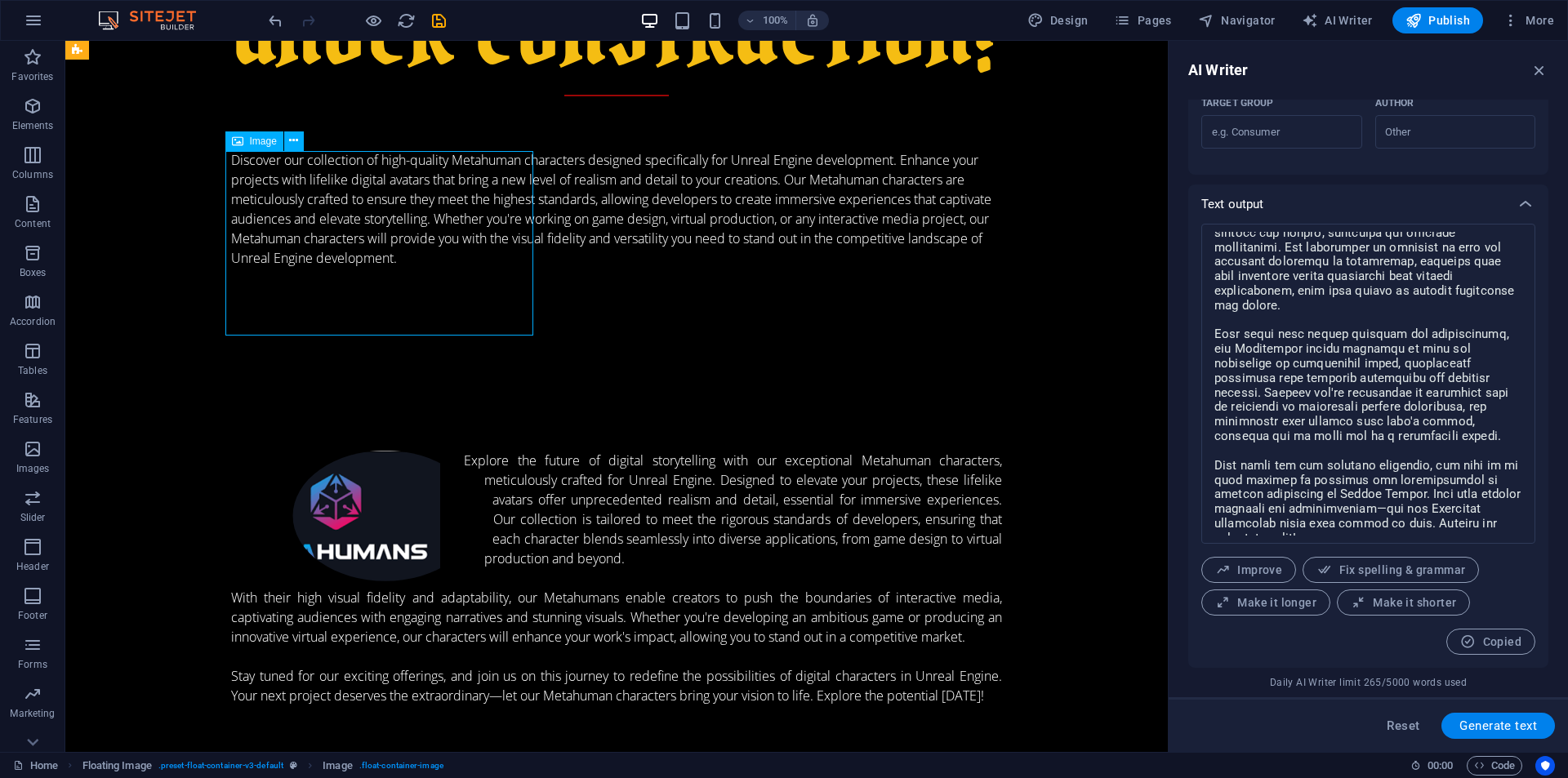
select select "%"
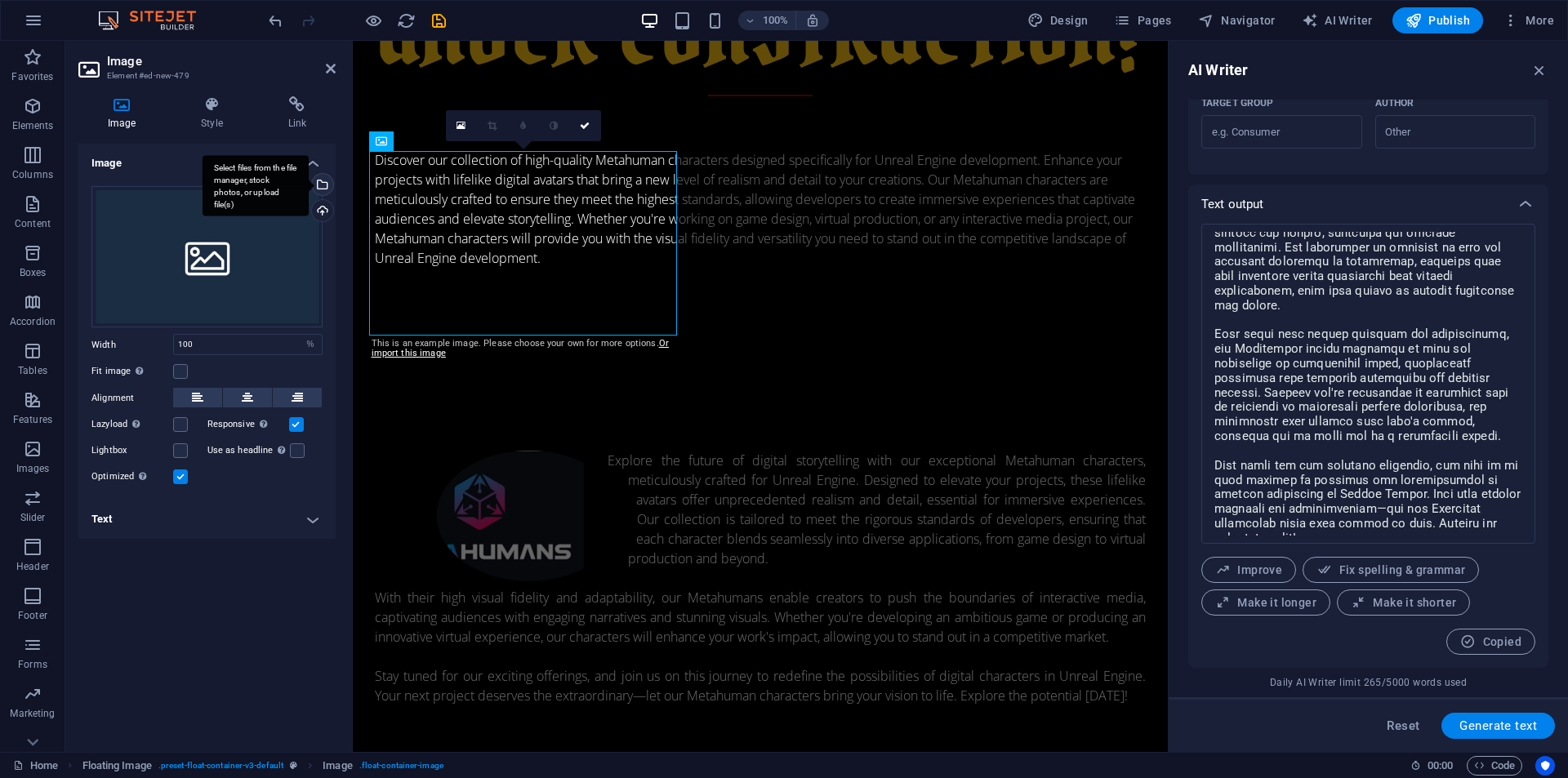
click at [309, 183] on div "Select files from the file manager, stock photos, or upload file(s)" at bounding box center [256, 185] width 106 height 61
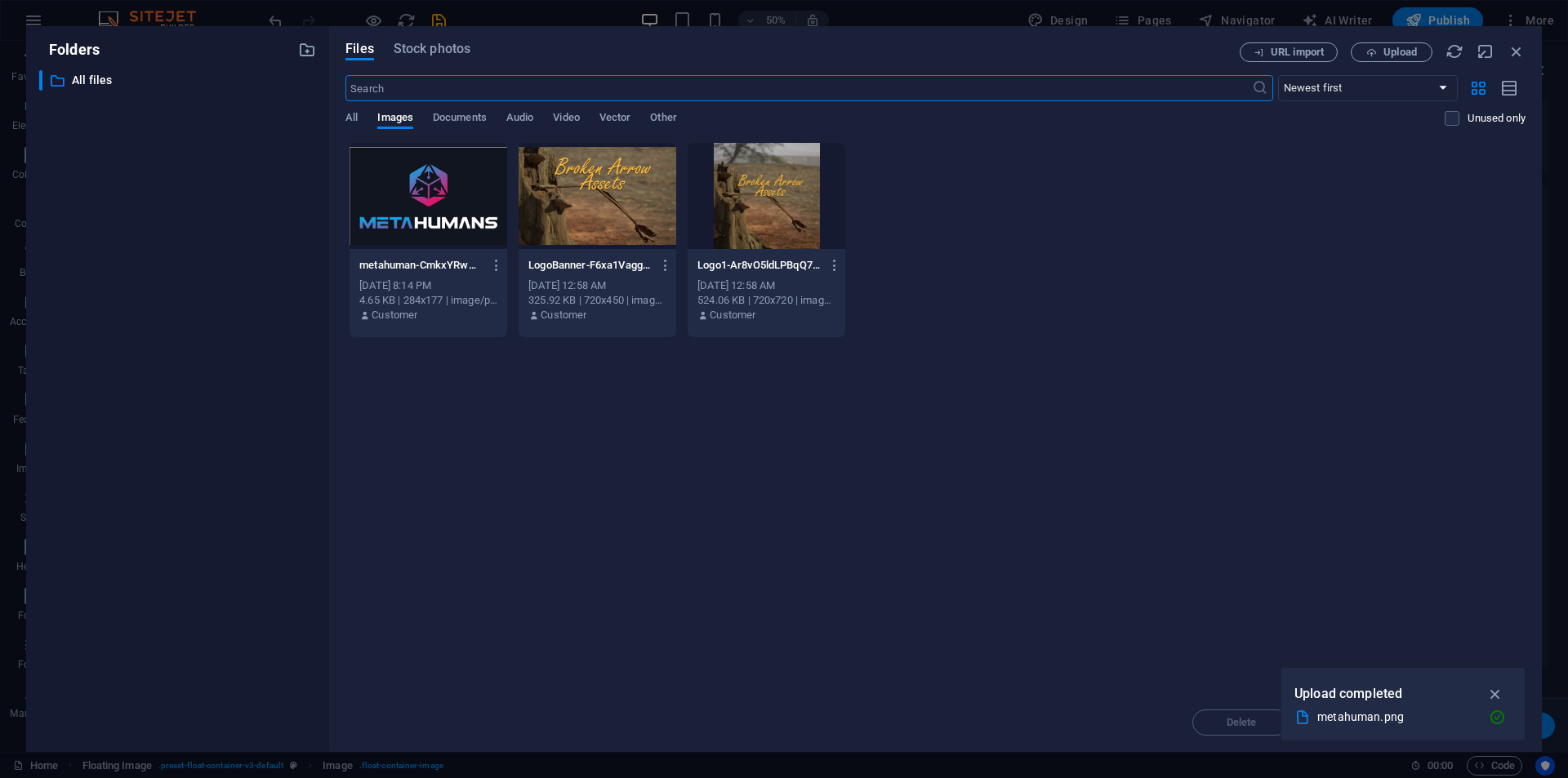
scroll to position [1570, 0]
click at [382, 194] on div at bounding box center [428, 196] width 158 height 106
click at [1497, 689] on icon "button" at bounding box center [1495, 694] width 19 height 18
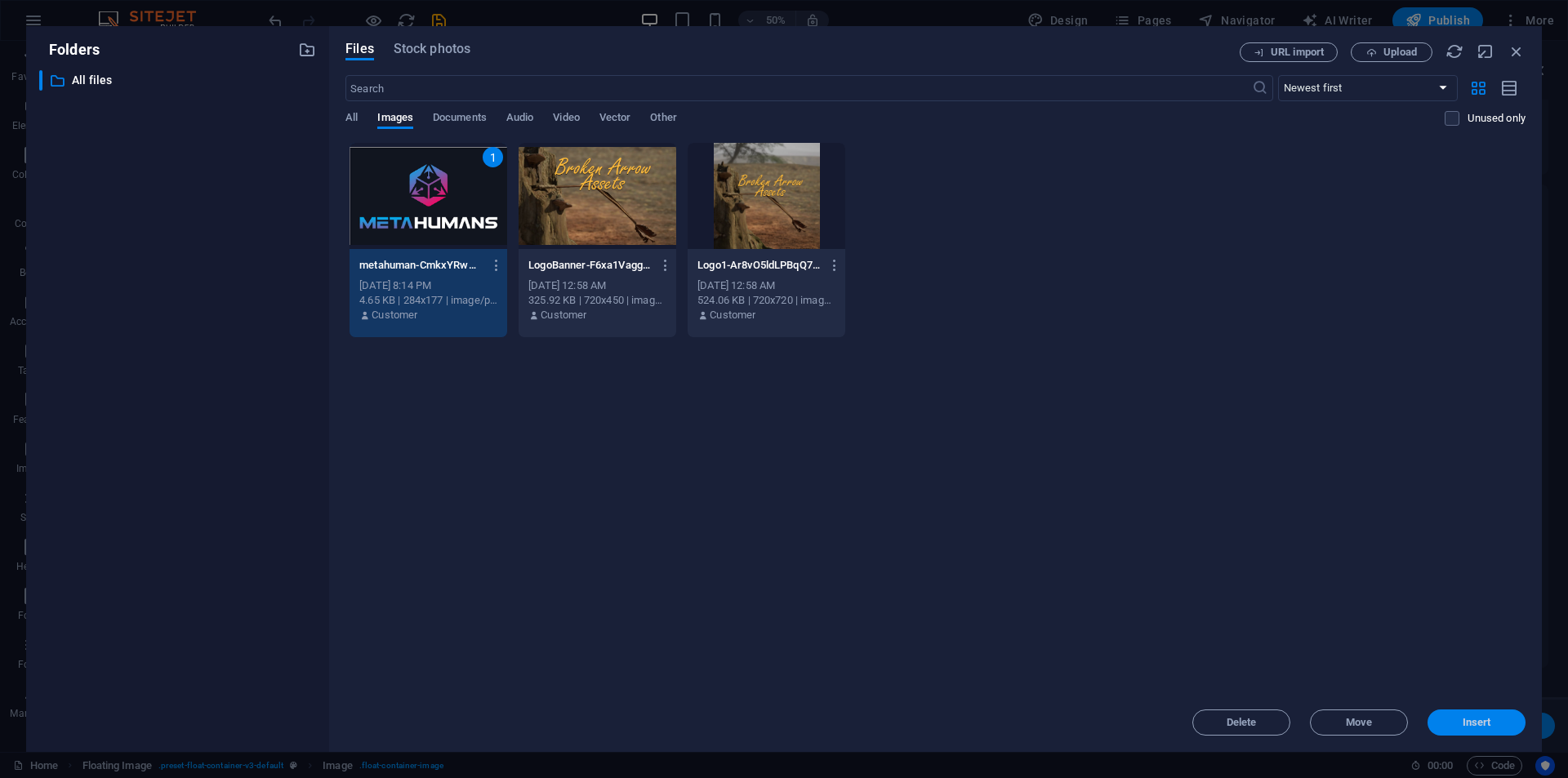
click at [1475, 715] on button "Insert" at bounding box center [1476, 722] width 98 height 26
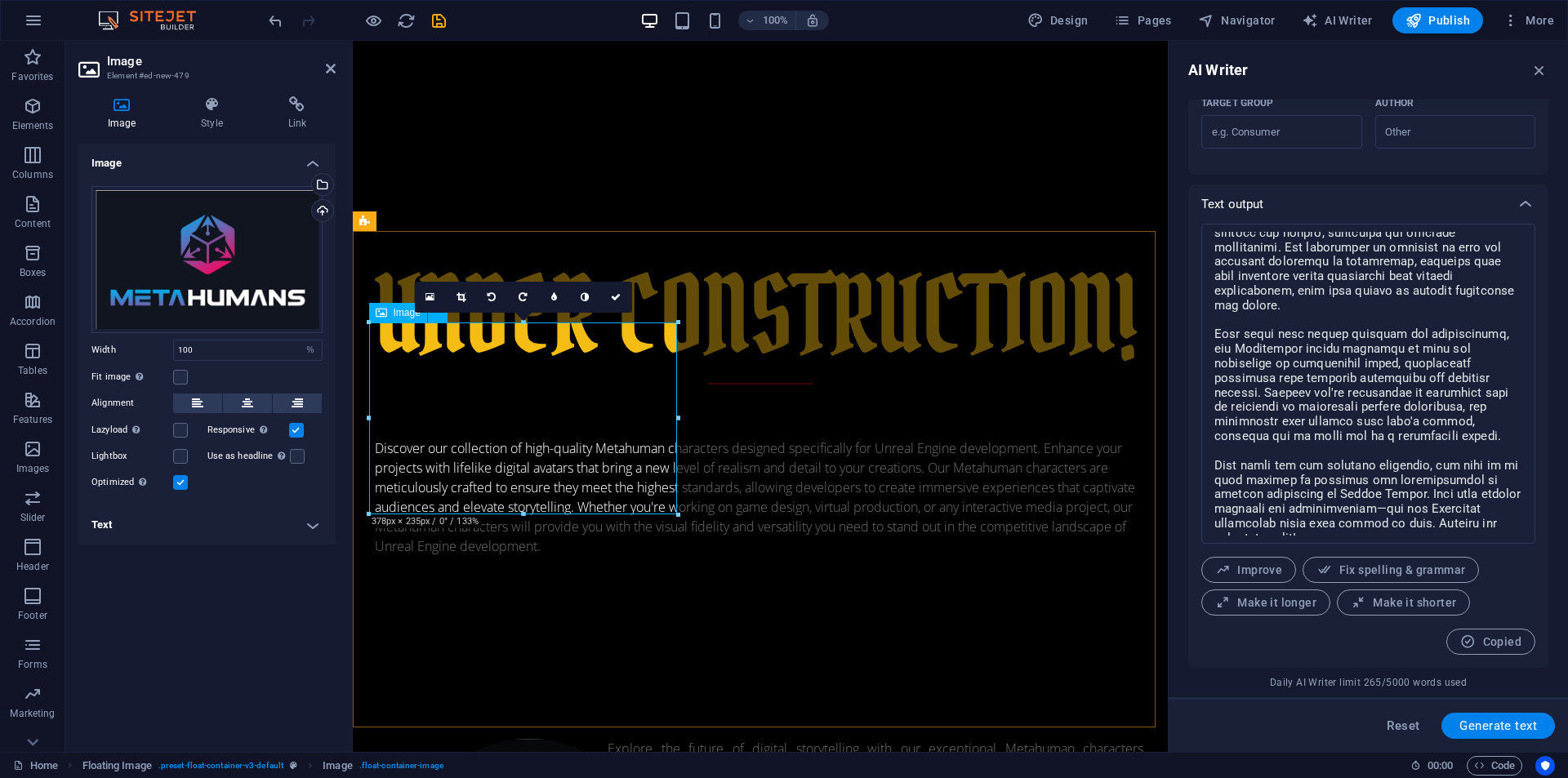
scroll to position [584, 0]
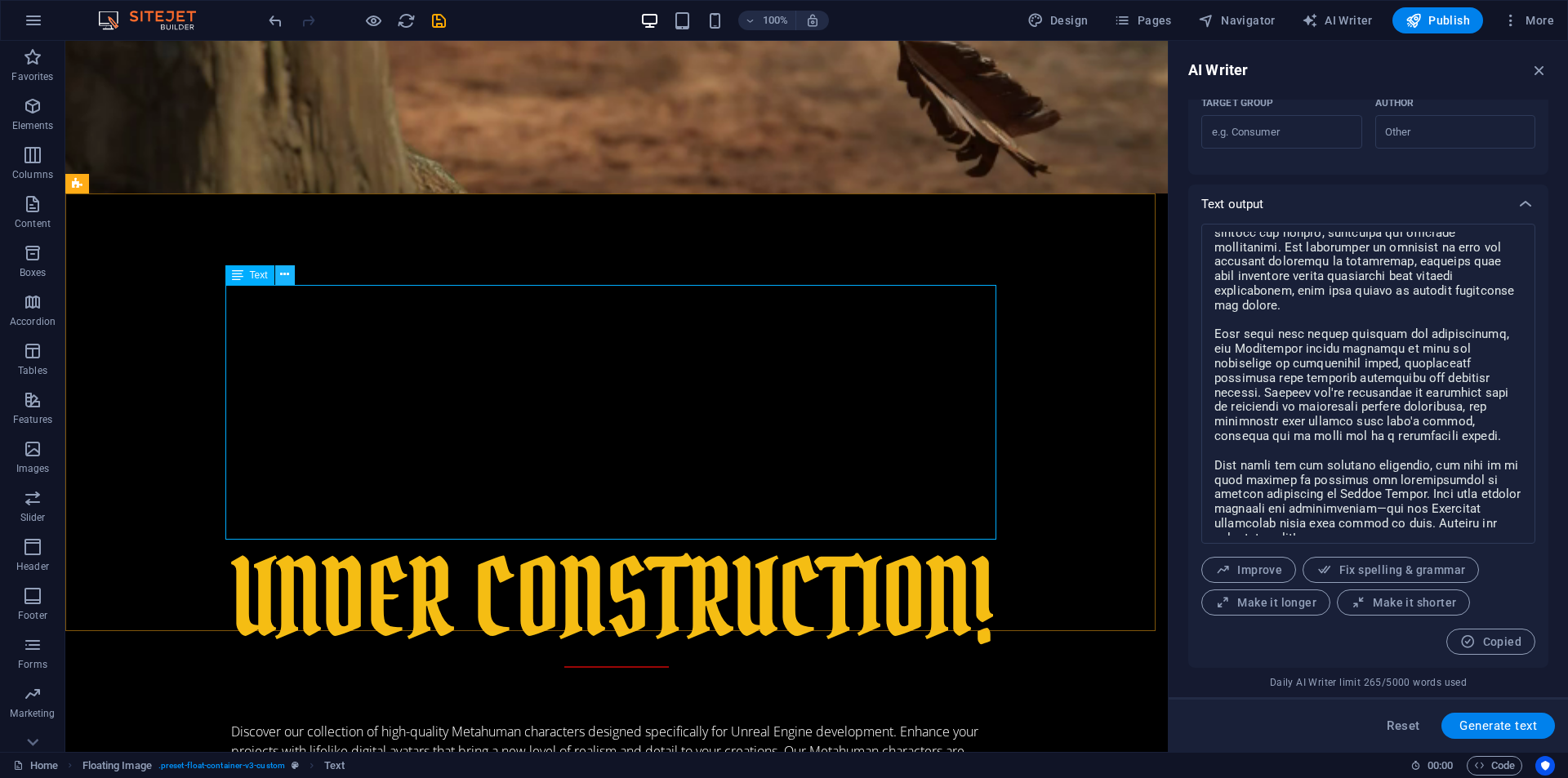
click at [285, 269] on icon at bounding box center [285, 275] width 9 height 17
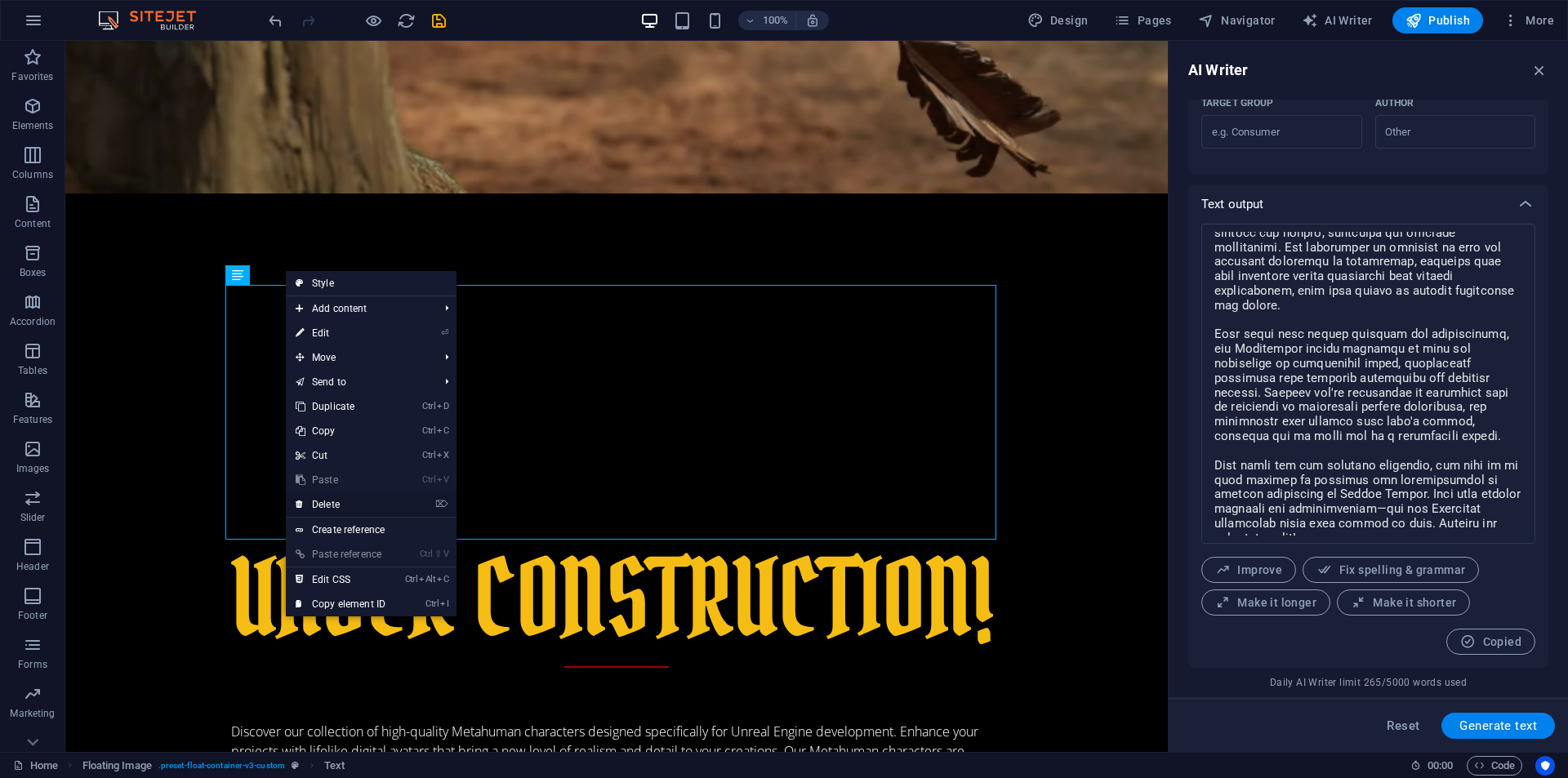
click at [328, 506] on link "⌦ Delete" at bounding box center [340, 504] width 110 height 24
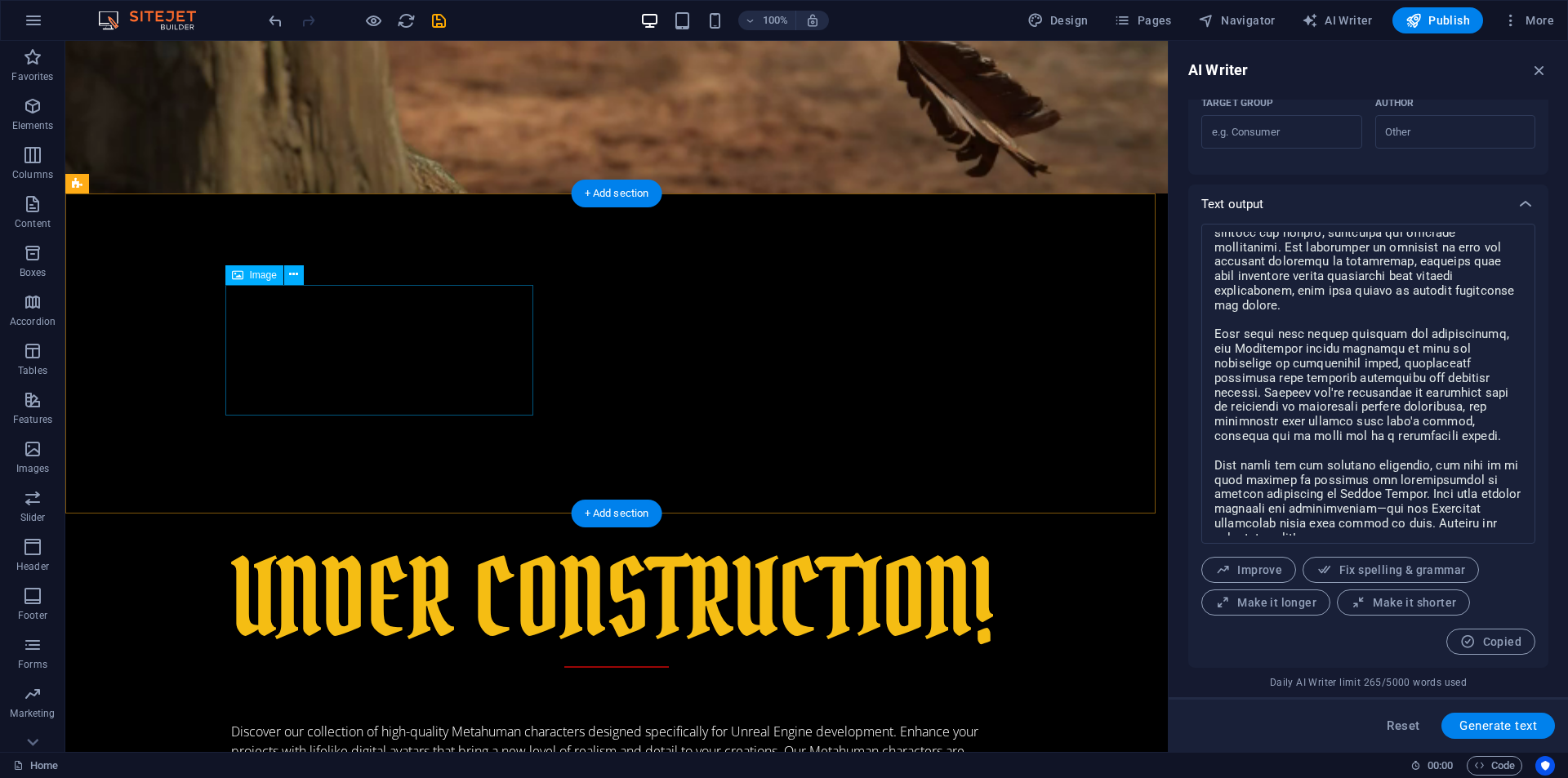
click at [288, 281] on button at bounding box center [295, 276] width 20 height 20
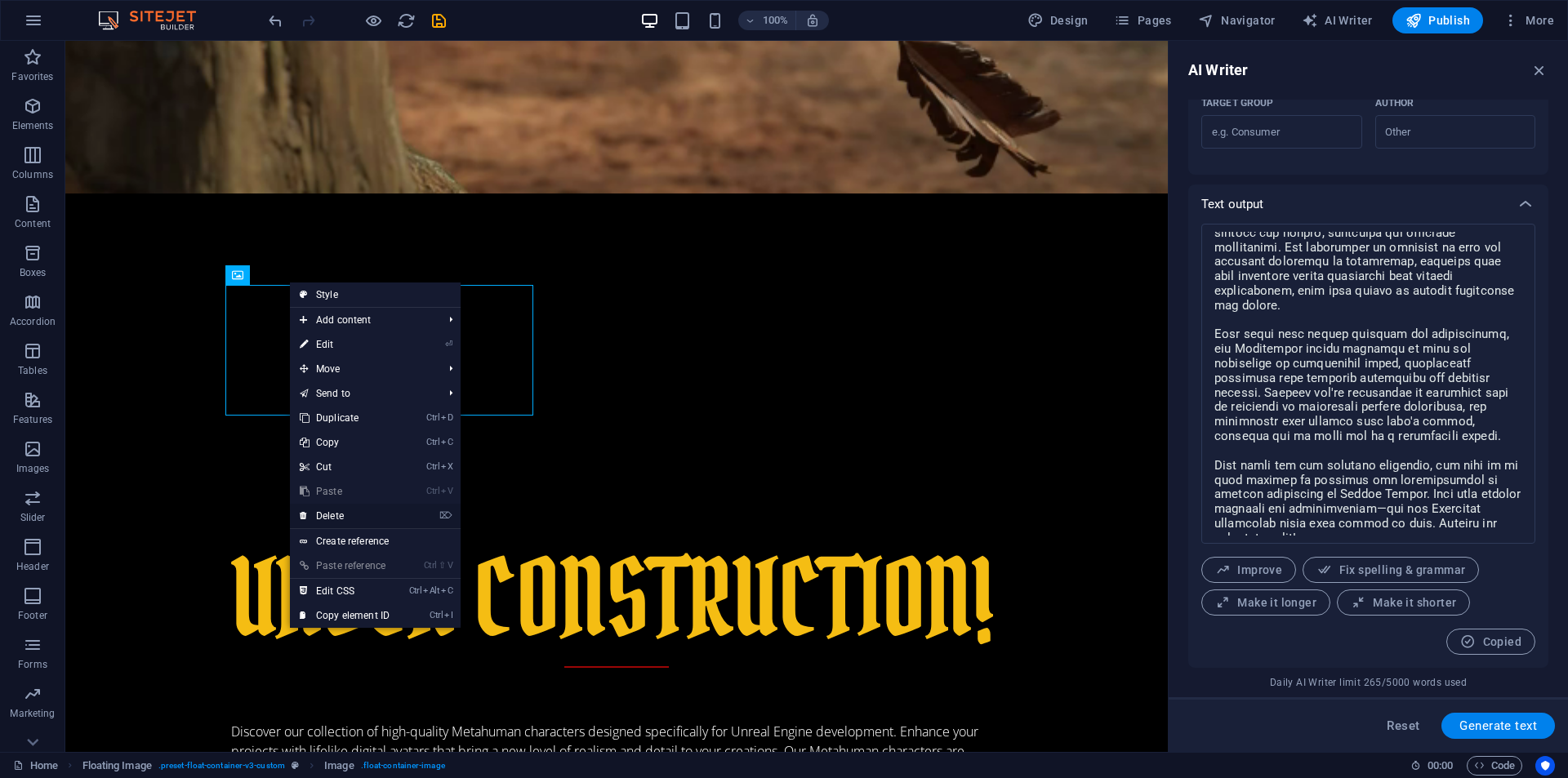
click at [327, 519] on link "⌦ Delete" at bounding box center [345, 515] width 110 height 24
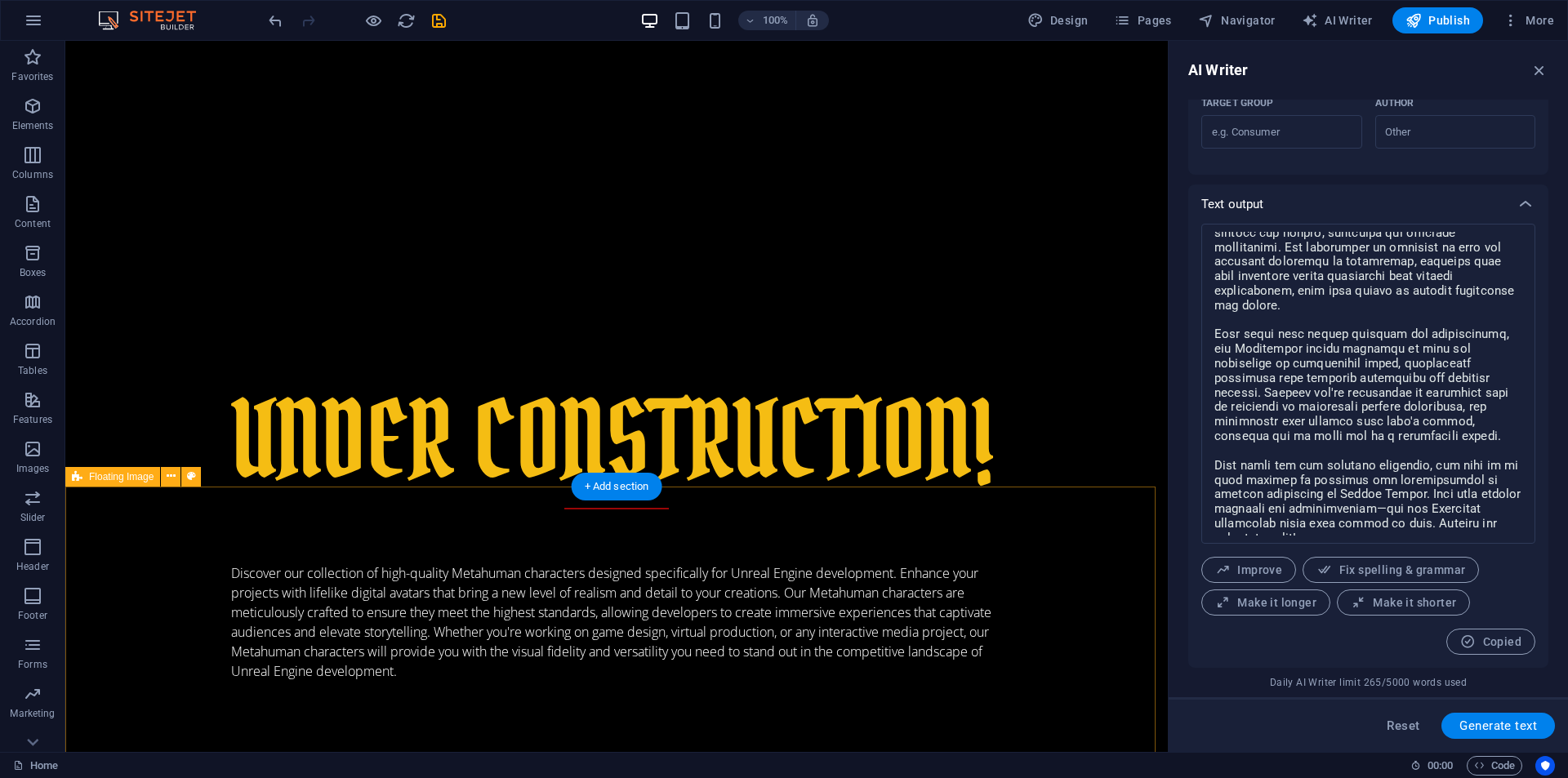
scroll to position [774, 0]
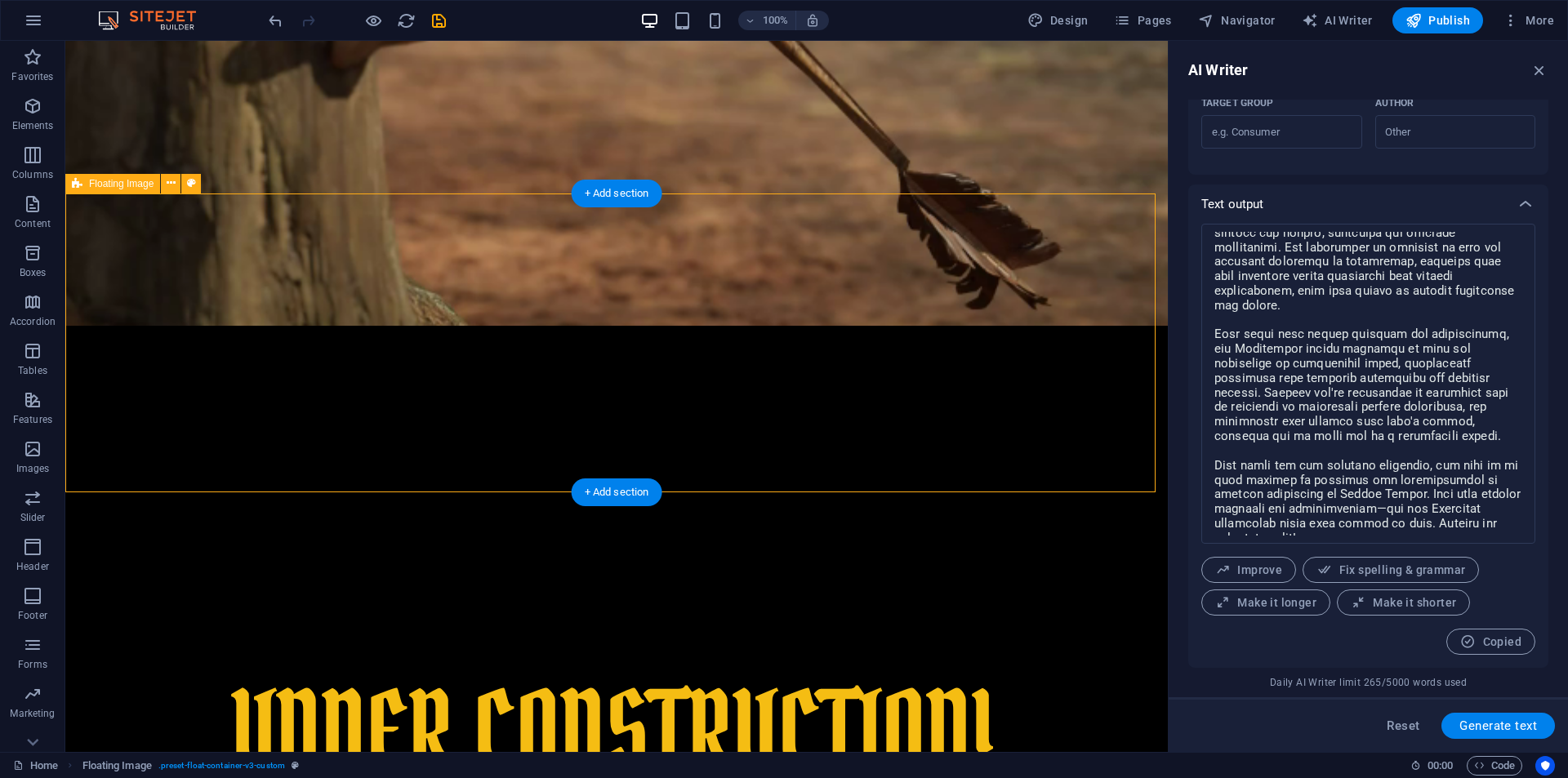
scroll to position [394, 0]
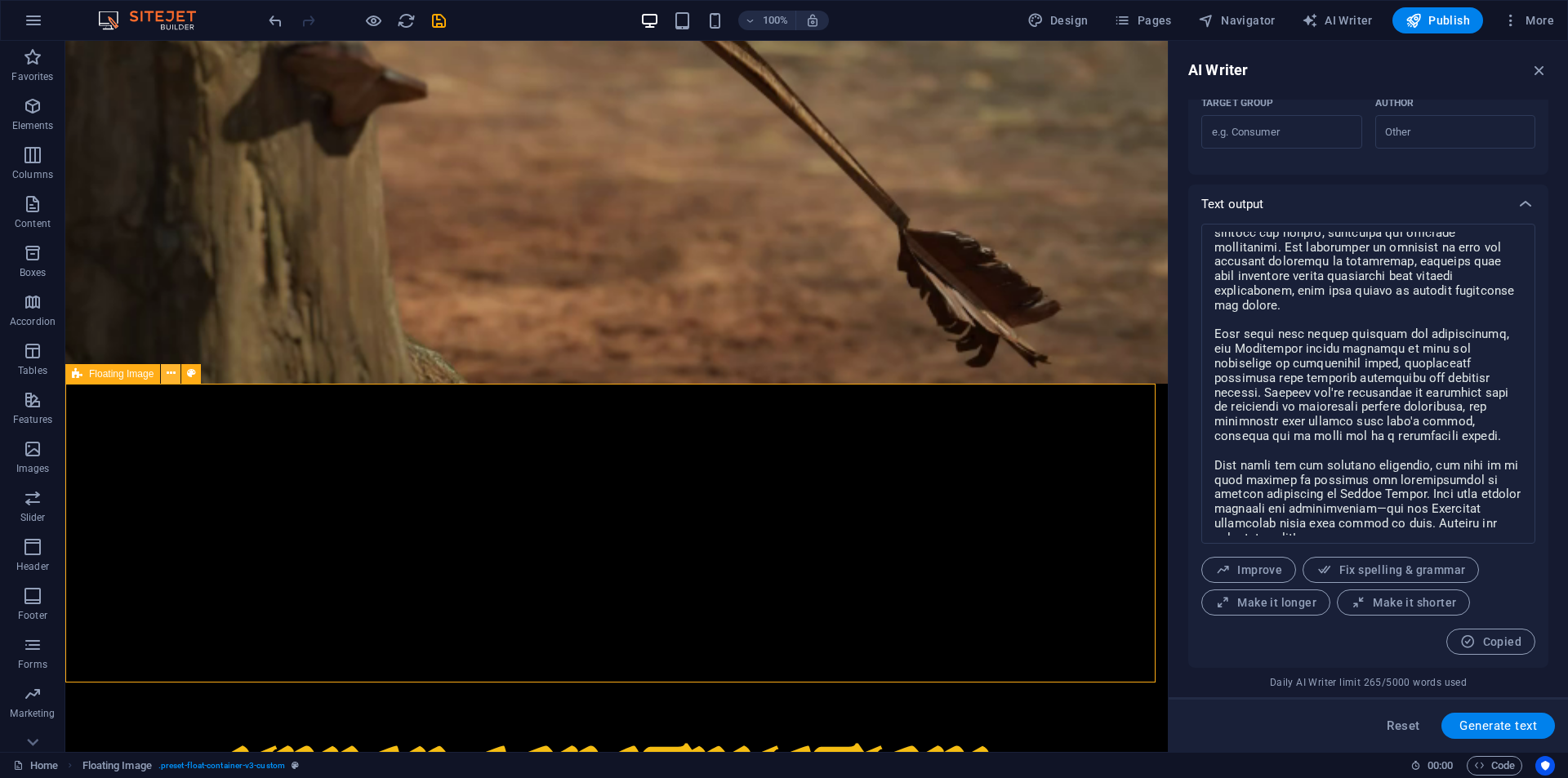
click at [169, 376] on icon at bounding box center [171, 373] width 9 height 17
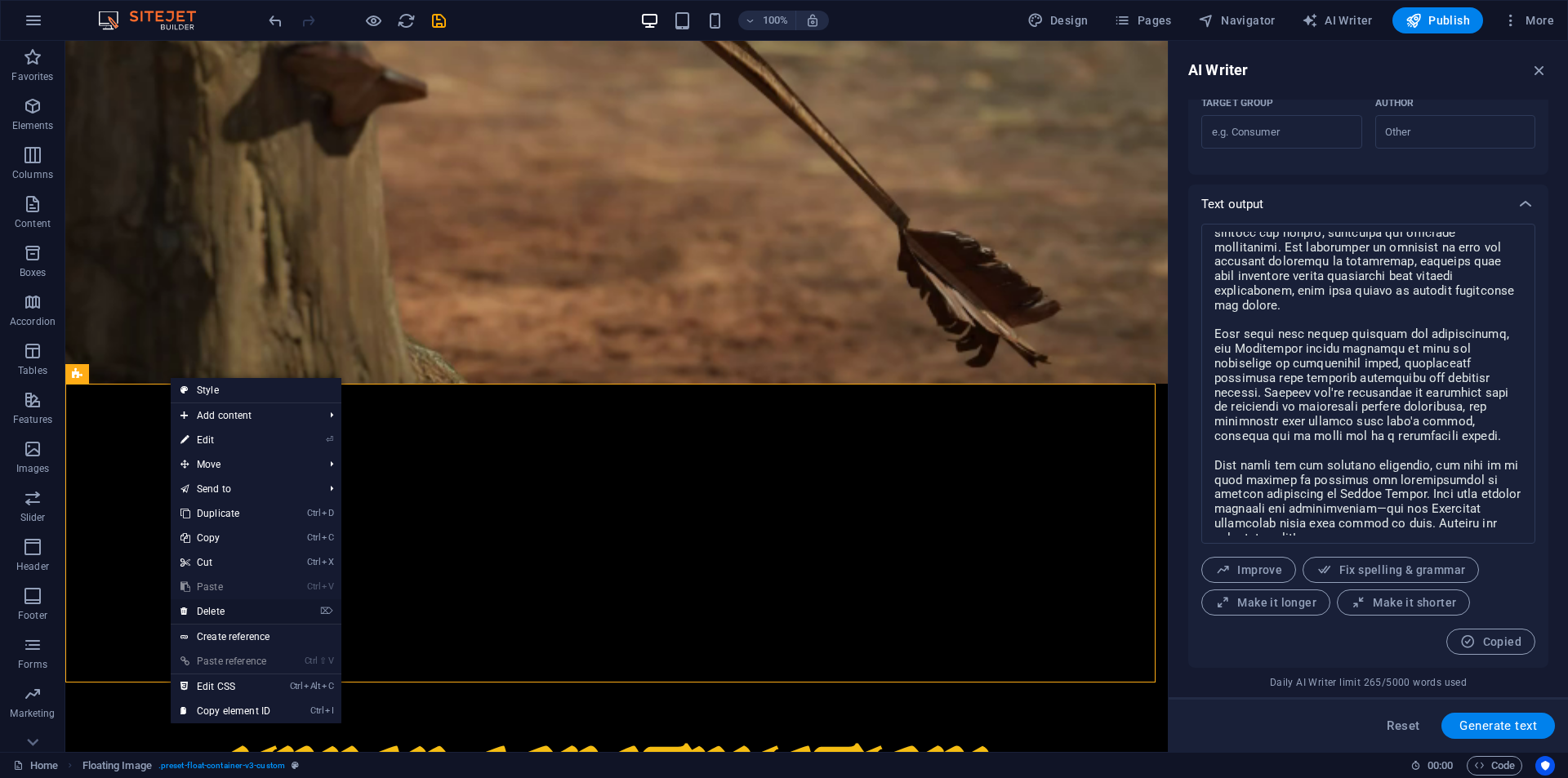
drag, startPoint x: 221, startPoint y: 609, endPoint x: 155, endPoint y: 566, distance: 78.8
click at [221, 609] on link "⌦ Delete" at bounding box center [226, 611] width 110 height 24
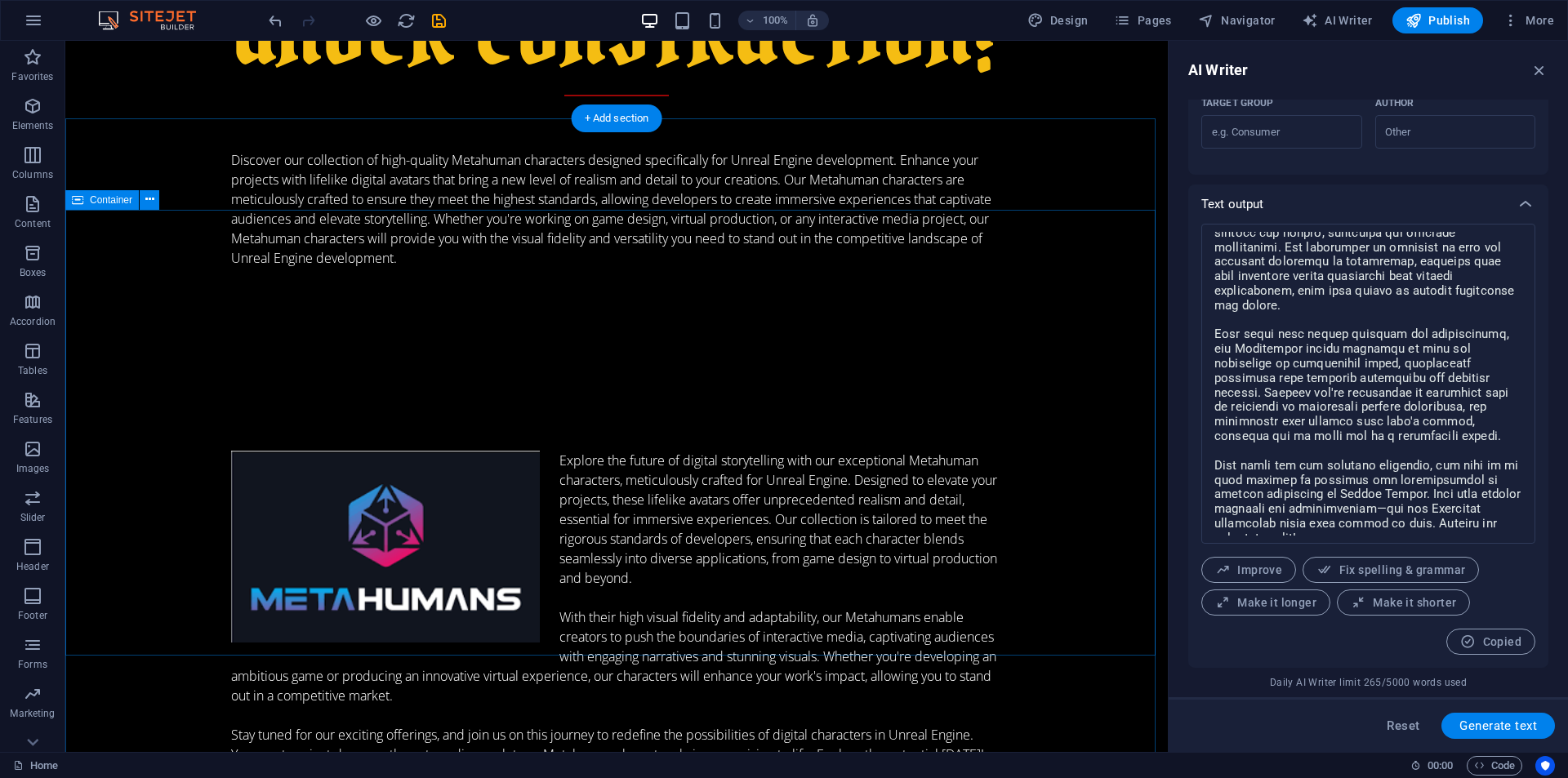
scroll to position [584, 0]
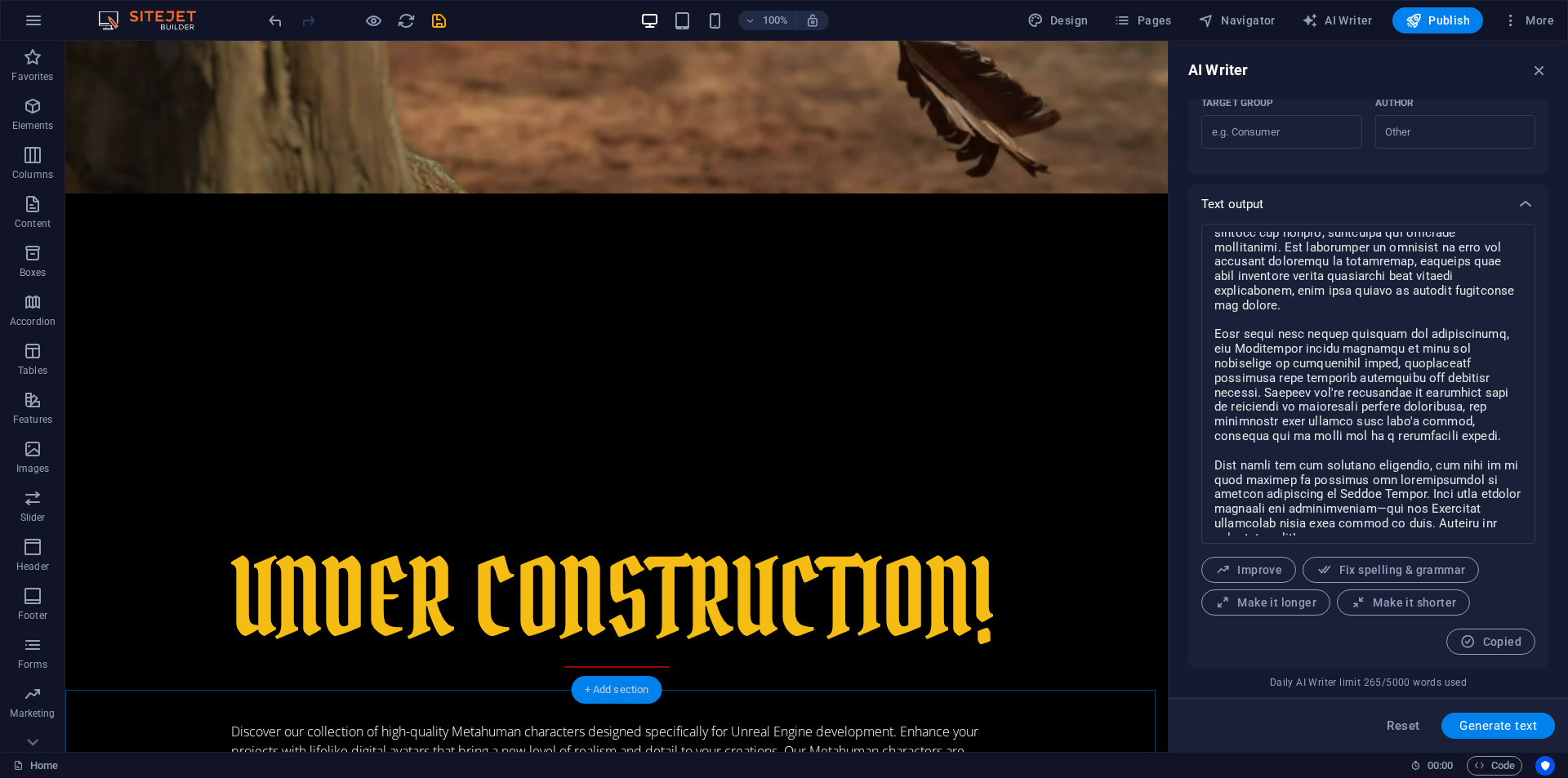
click at [592, 678] on div "+ Add section" at bounding box center [617, 690] width 91 height 28
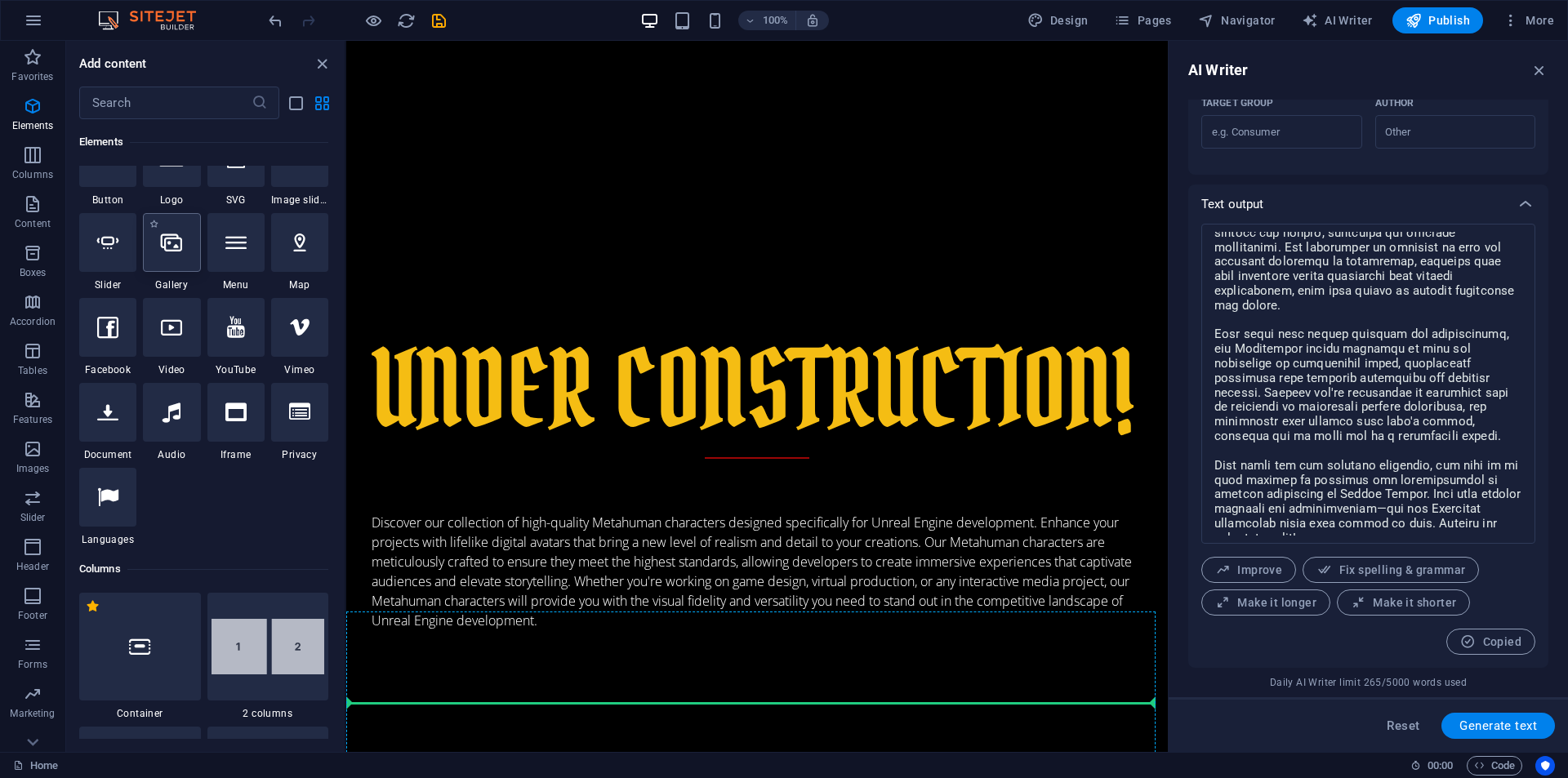
scroll to position [879, 0]
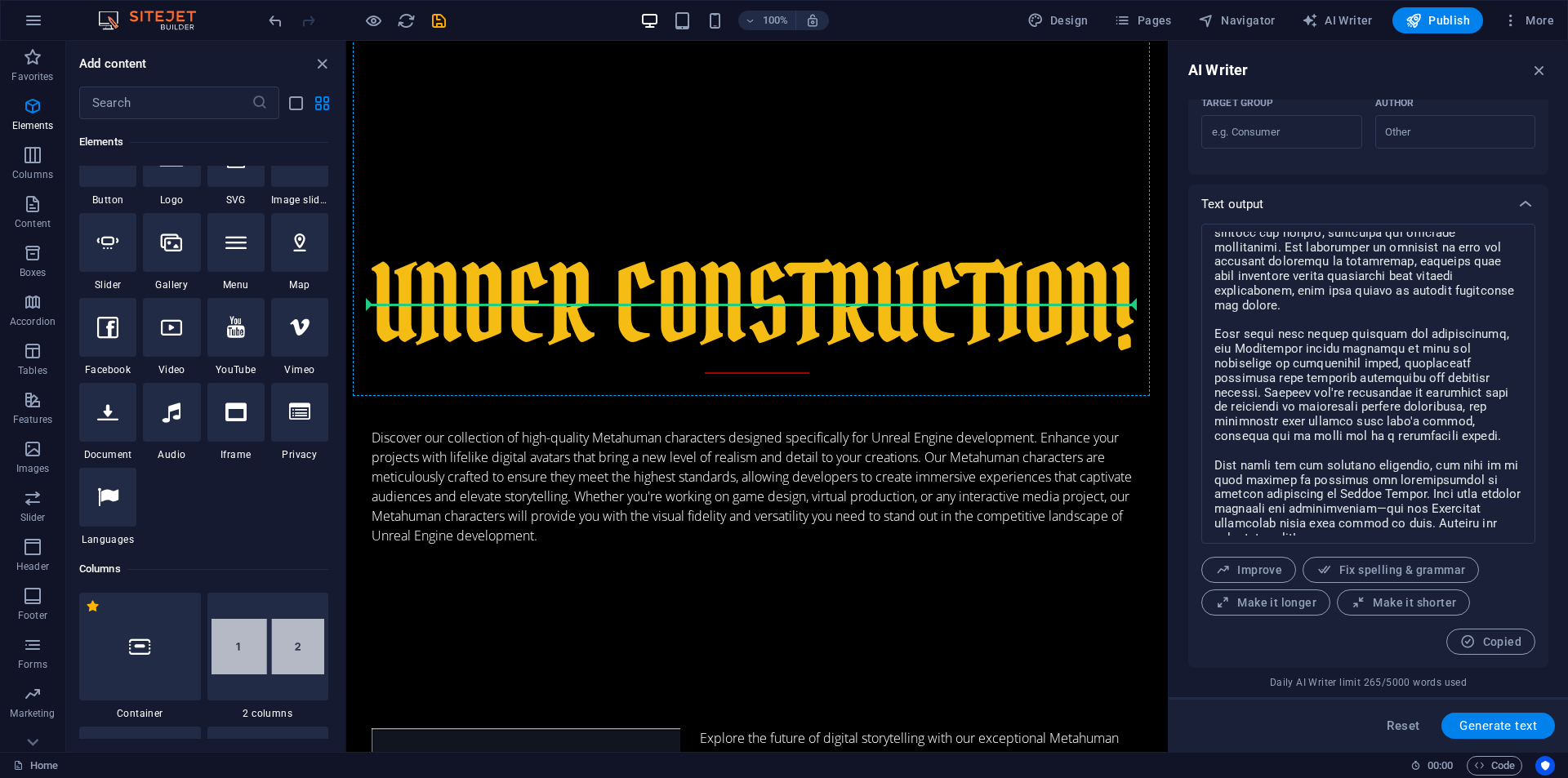
select select "4"
select select "%"
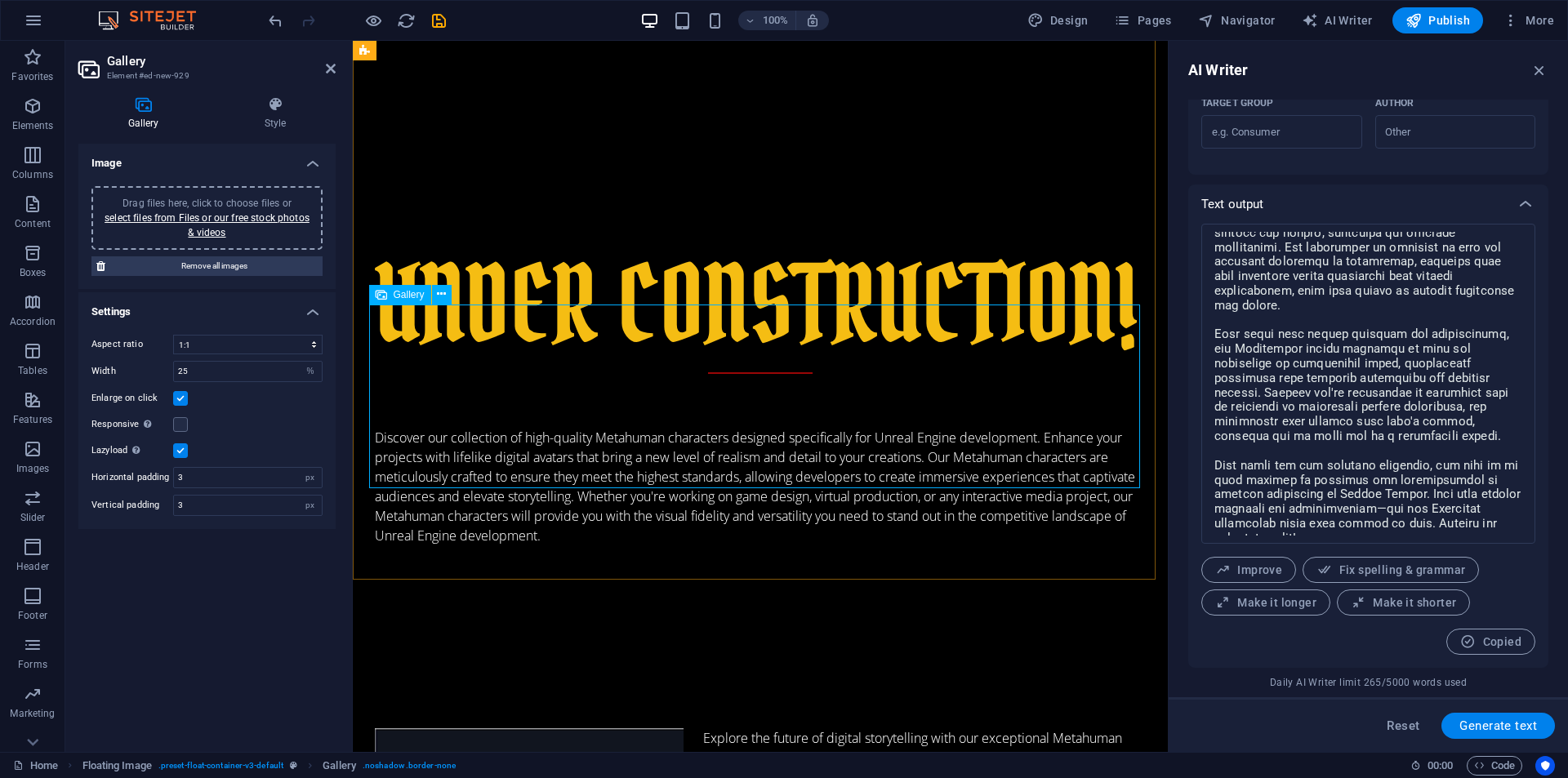
click at [381, 294] on icon at bounding box center [381, 294] width 12 height 20
click at [162, 214] on link "select files from Files or our free stock photos & videos" at bounding box center [207, 225] width 205 height 26
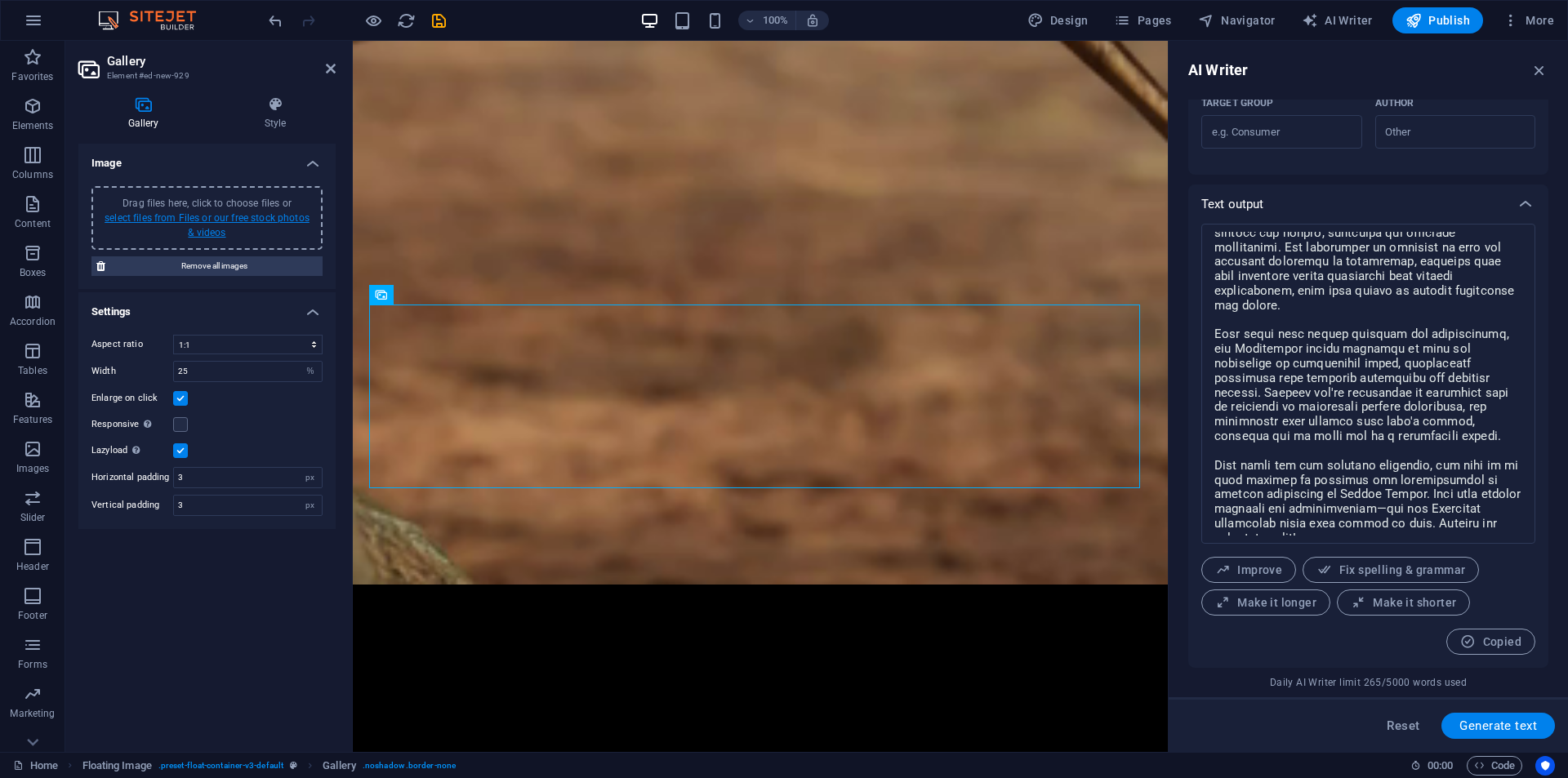
scroll to position [1335, 0]
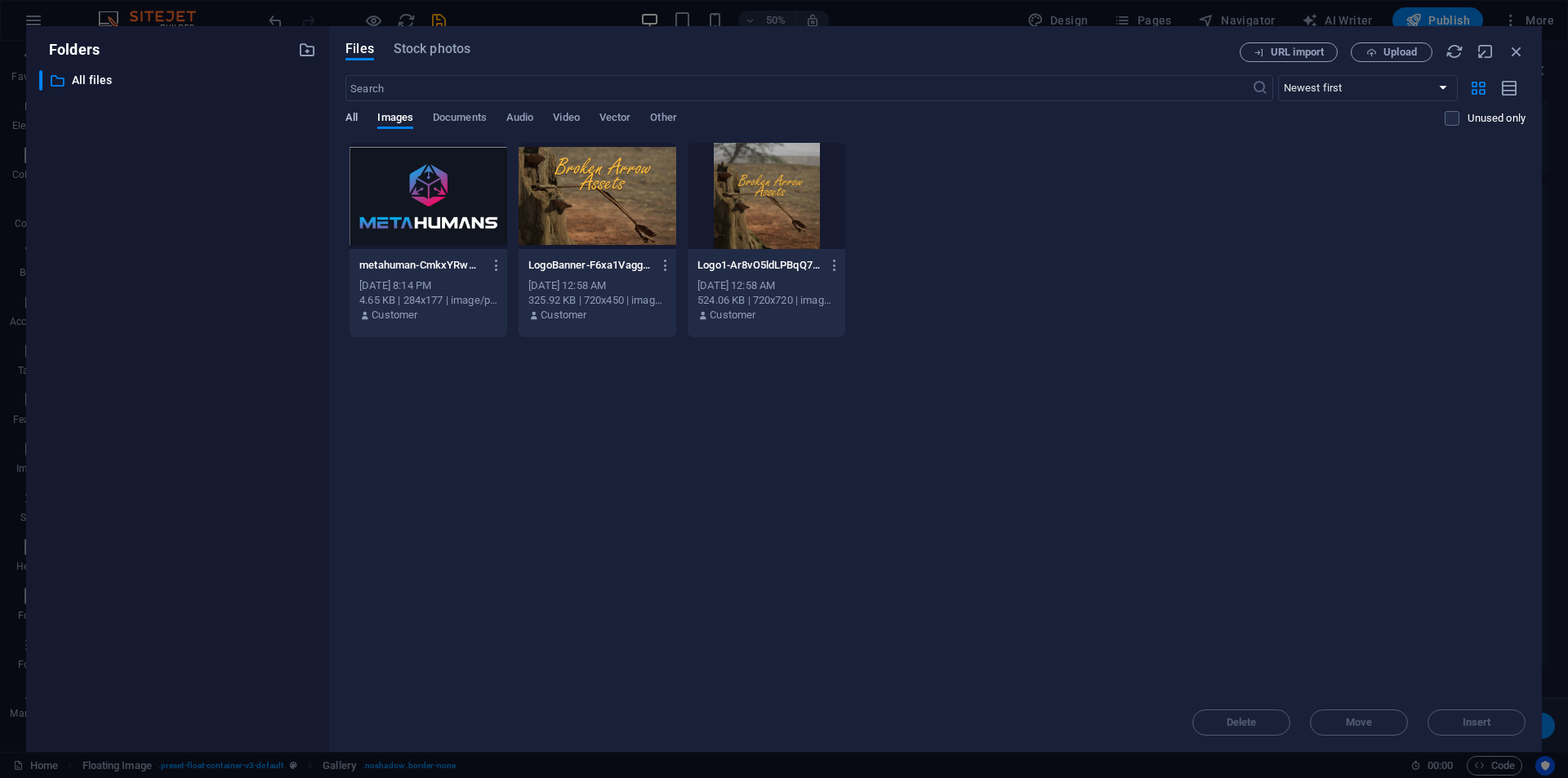
click at [355, 113] on span "All" at bounding box center [352, 119] width 13 height 23
click at [660, 125] on span "Other" at bounding box center [663, 119] width 26 height 23
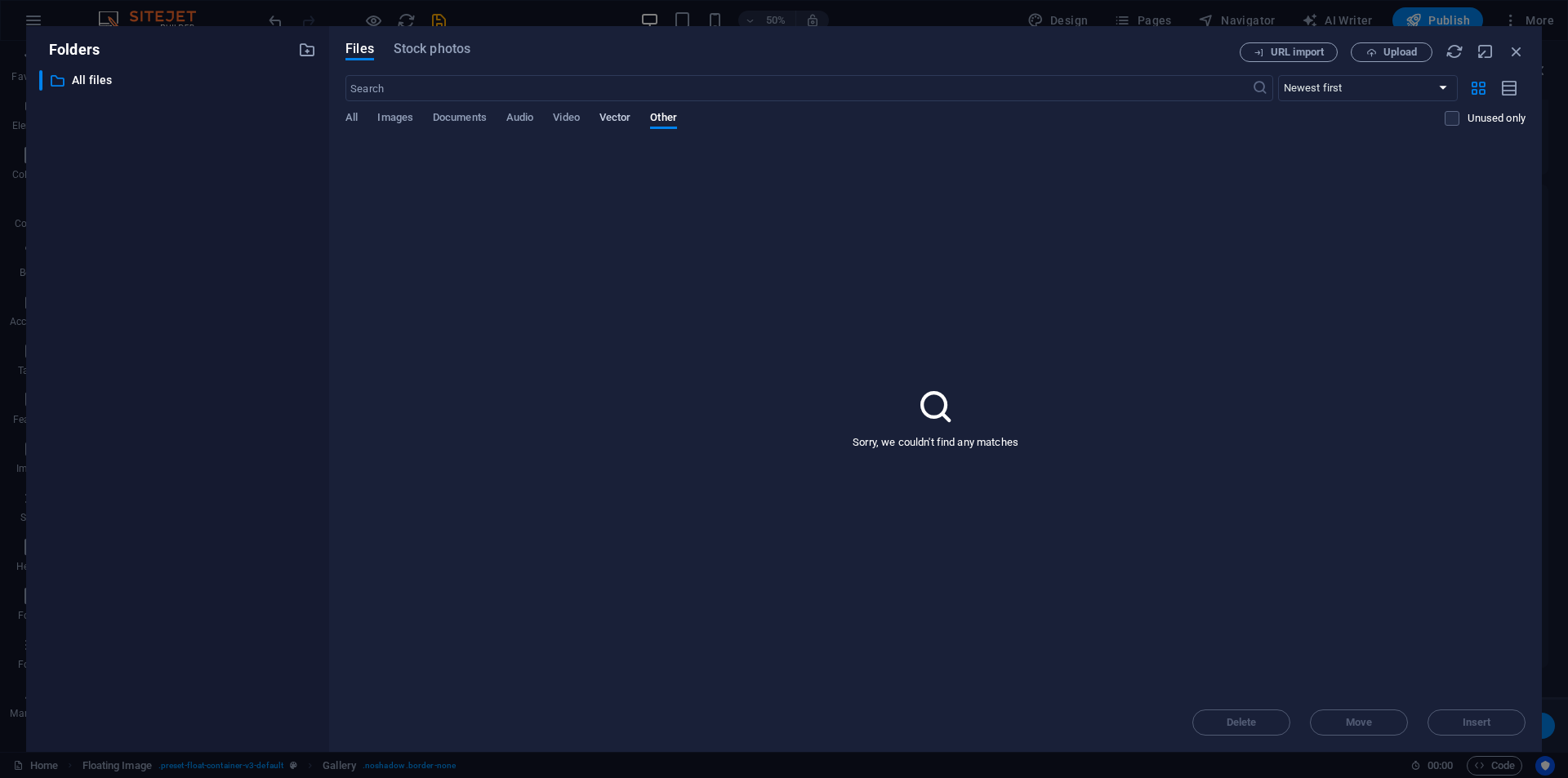
click at [619, 115] on span "Vector" at bounding box center [615, 119] width 32 height 23
click at [567, 115] on span "Video" at bounding box center [566, 119] width 26 height 23
click at [512, 108] on div "​ Newest first Oldest first Name (A-Z) Name (Z-A) Size (0-9) Size (9-0) Resolut…" at bounding box center [936, 108] width 1180 height 67
click at [1386, 48] on span "Upload" at bounding box center [1400, 52] width 33 height 10
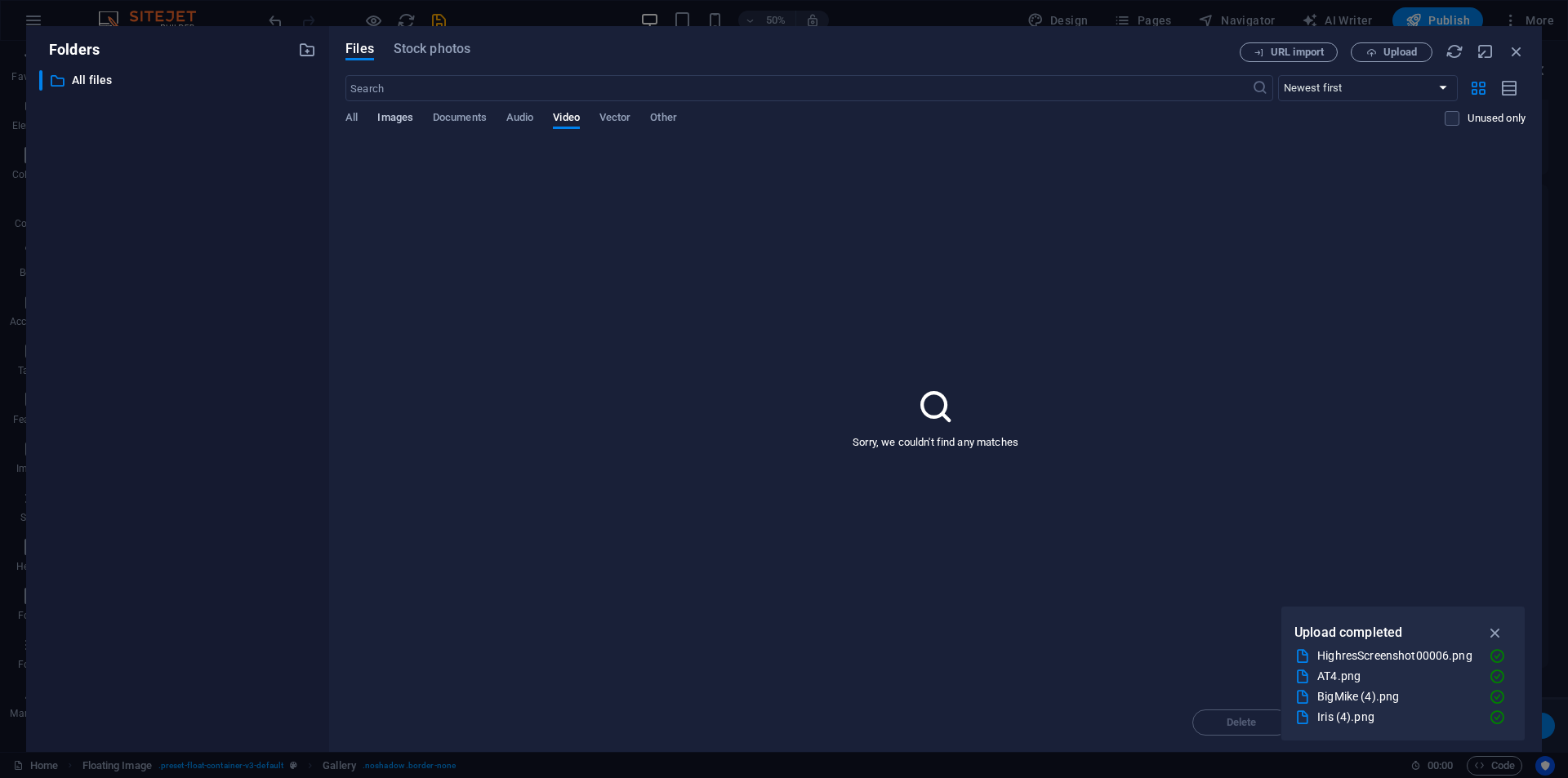
click at [400, 111] on span "Images" at bounding box center [395, 119] width 36 height 23
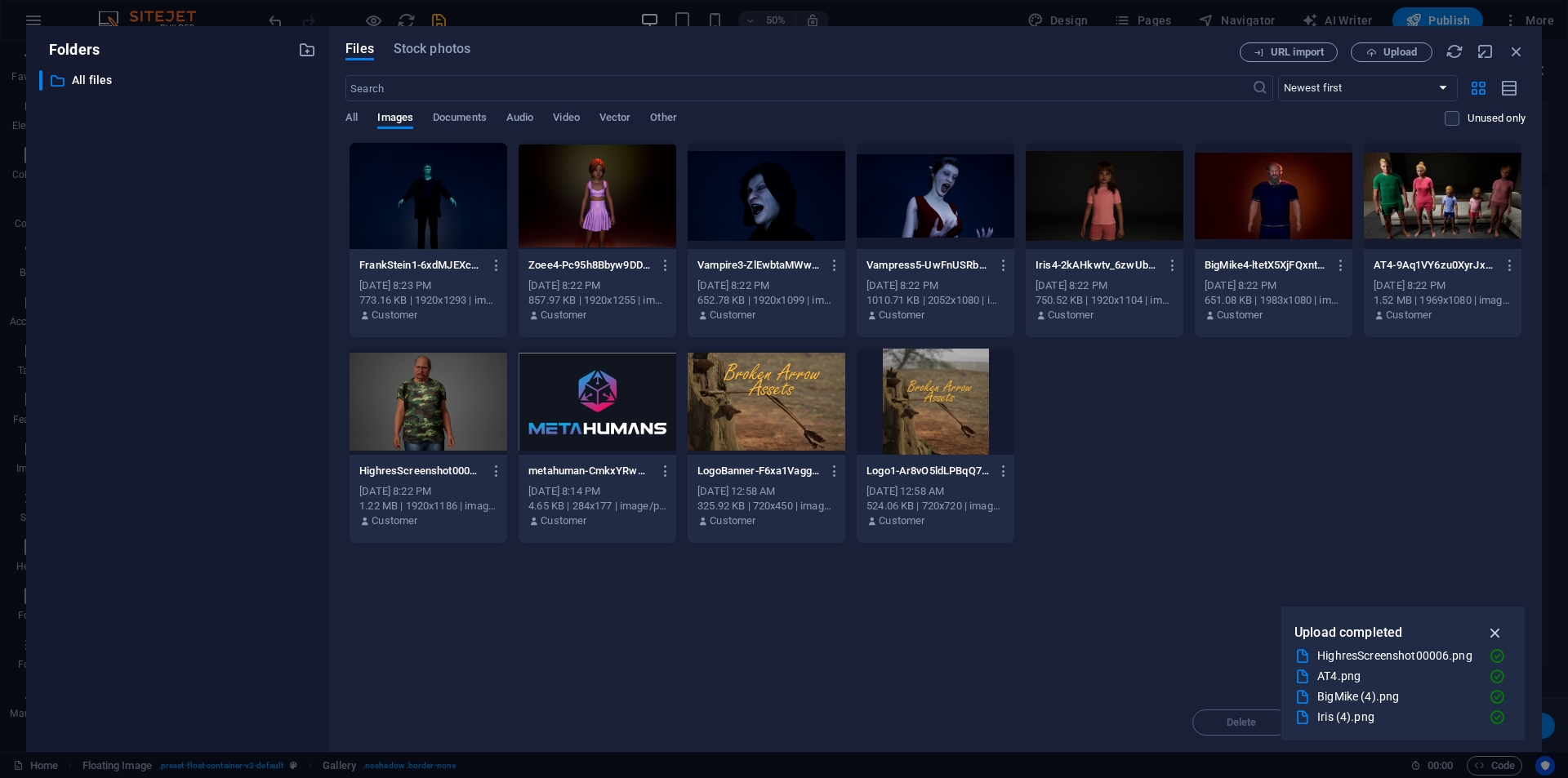
click at [1493, 632] on icon "button" at bounding box center [1495, 633] width 19 height 18
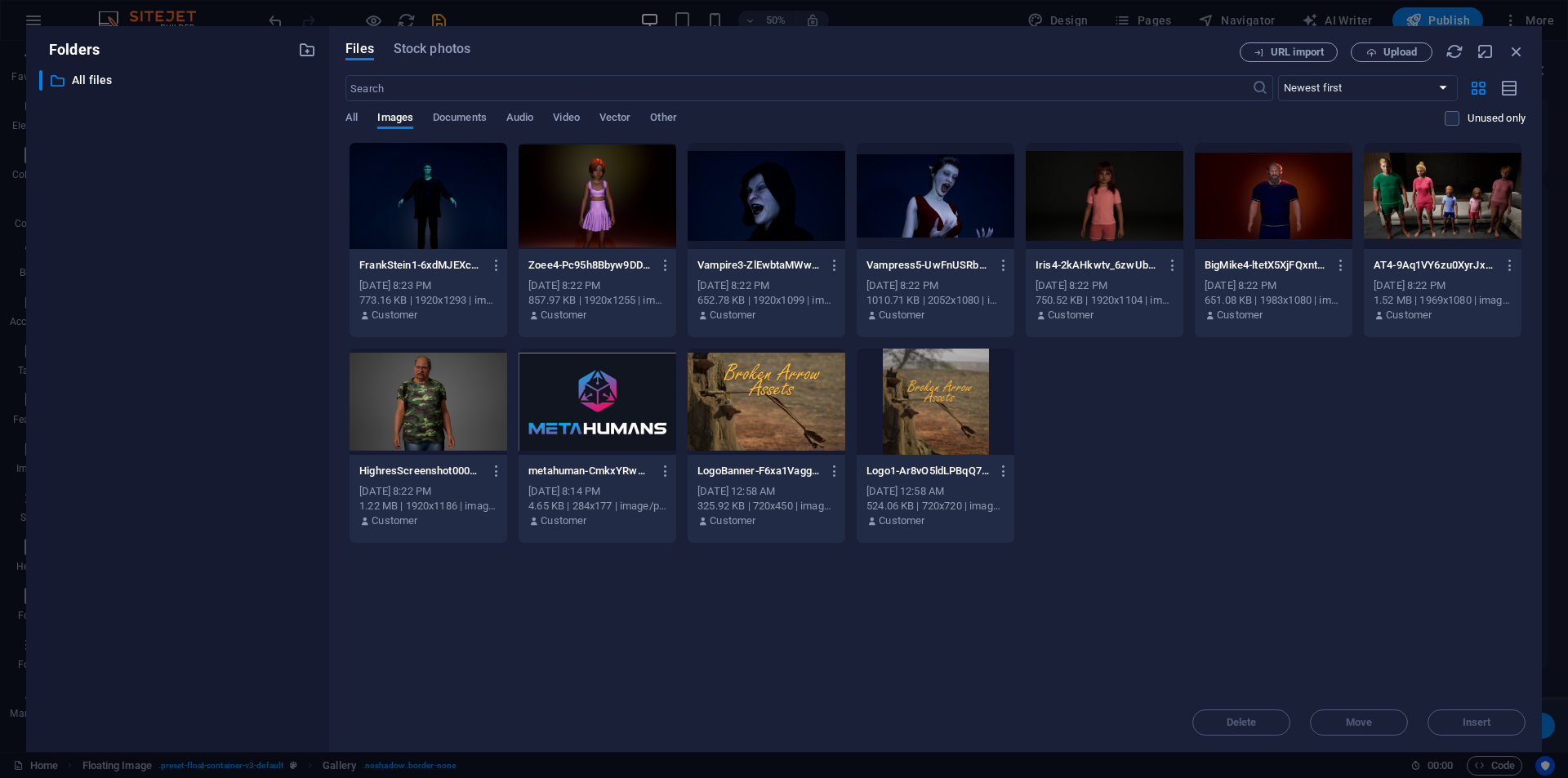
click at [399, 218] on div at bounding box center [428, 196] width 158 height 106
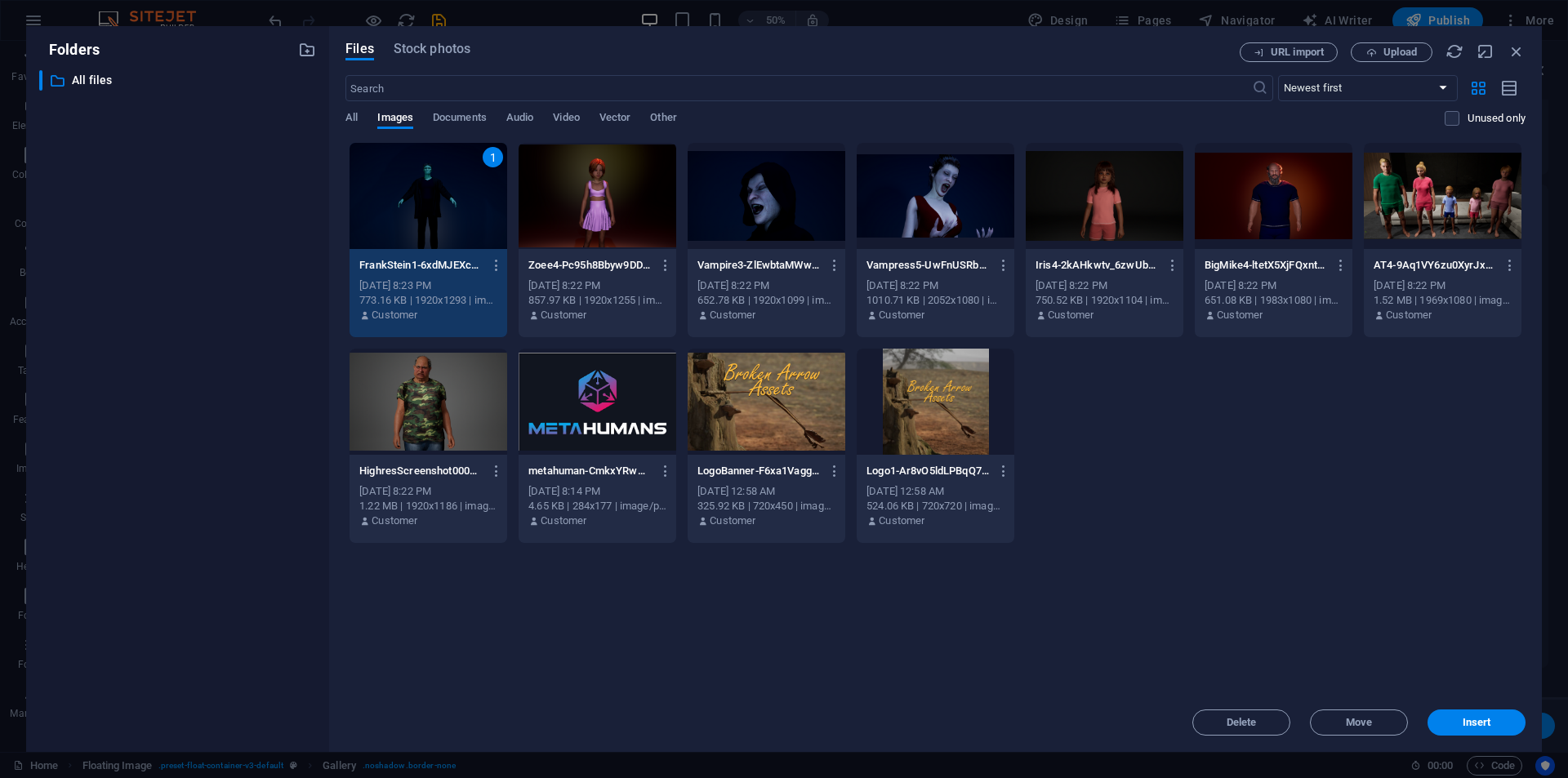
click at [367, 462] on div "HighresScreenshot00006-YvV9fRnH58Szqh6GHQ-PHg.png HighresScreenshot00006-YvV9fR…" at bounding box center [428, 471] width 138 height 26
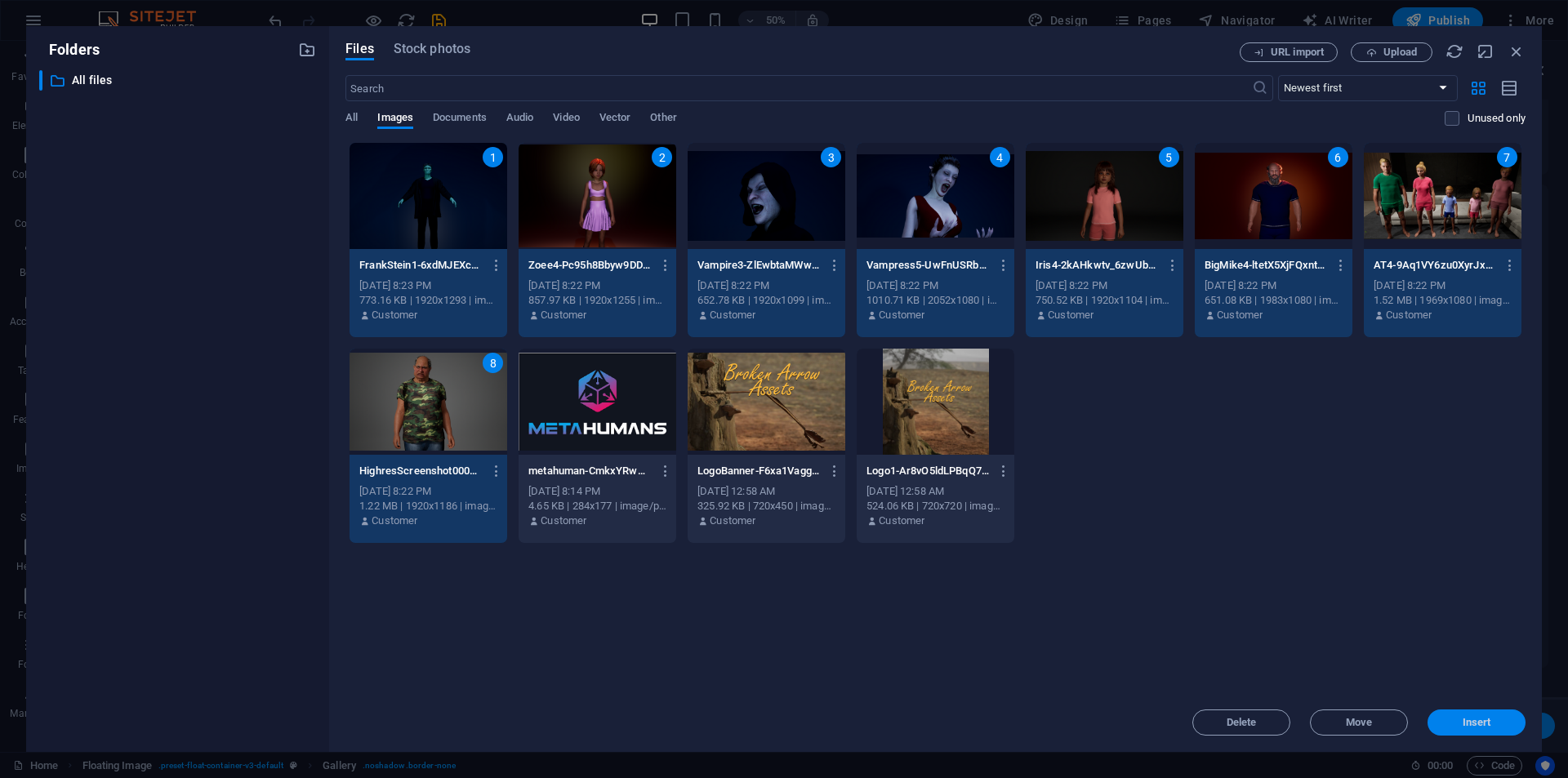
click at [1471, 725] on span "Insert" at bounding box center [1477, 722] width 29 height 10
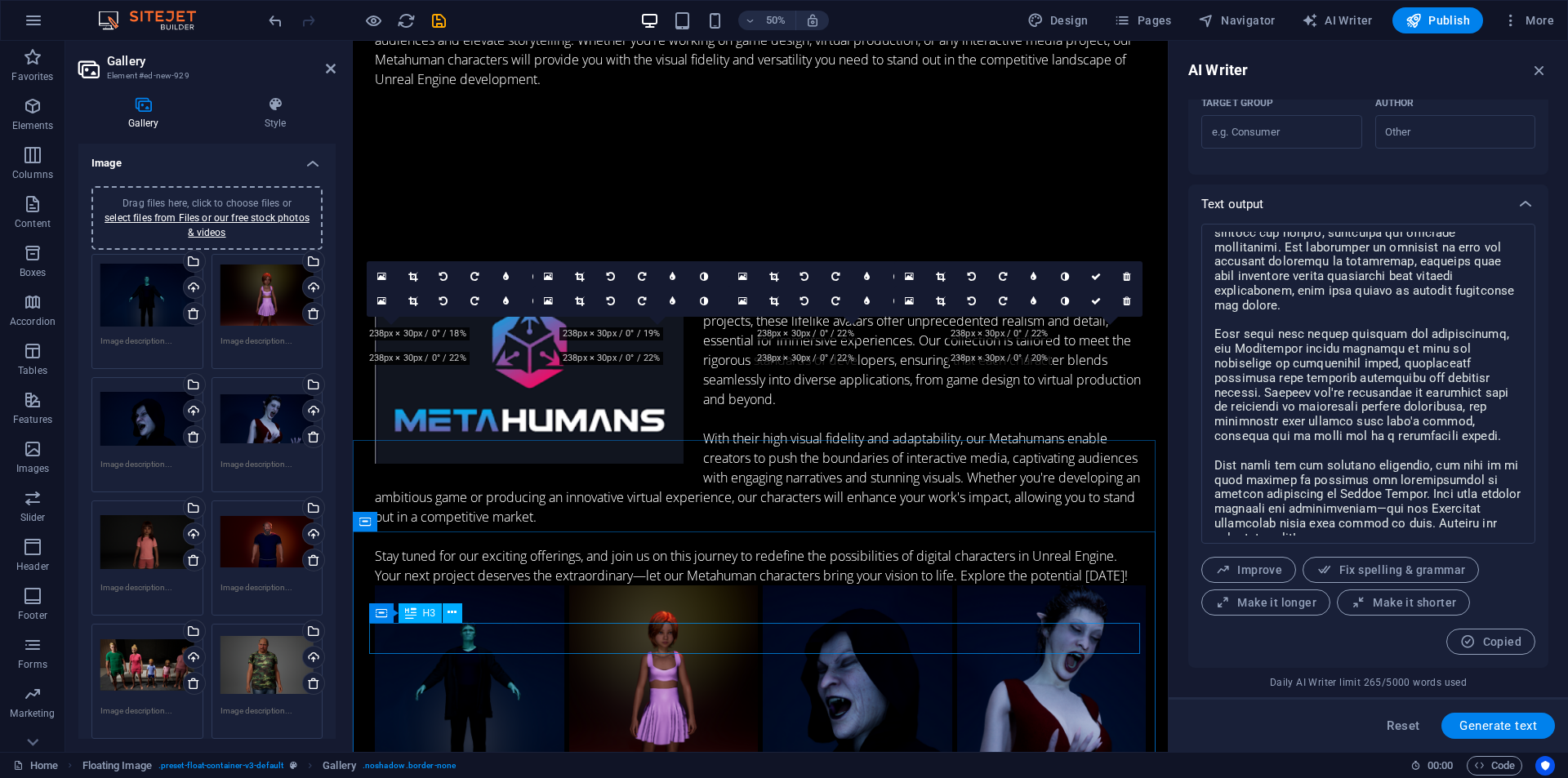
scroll to position [879, 0]
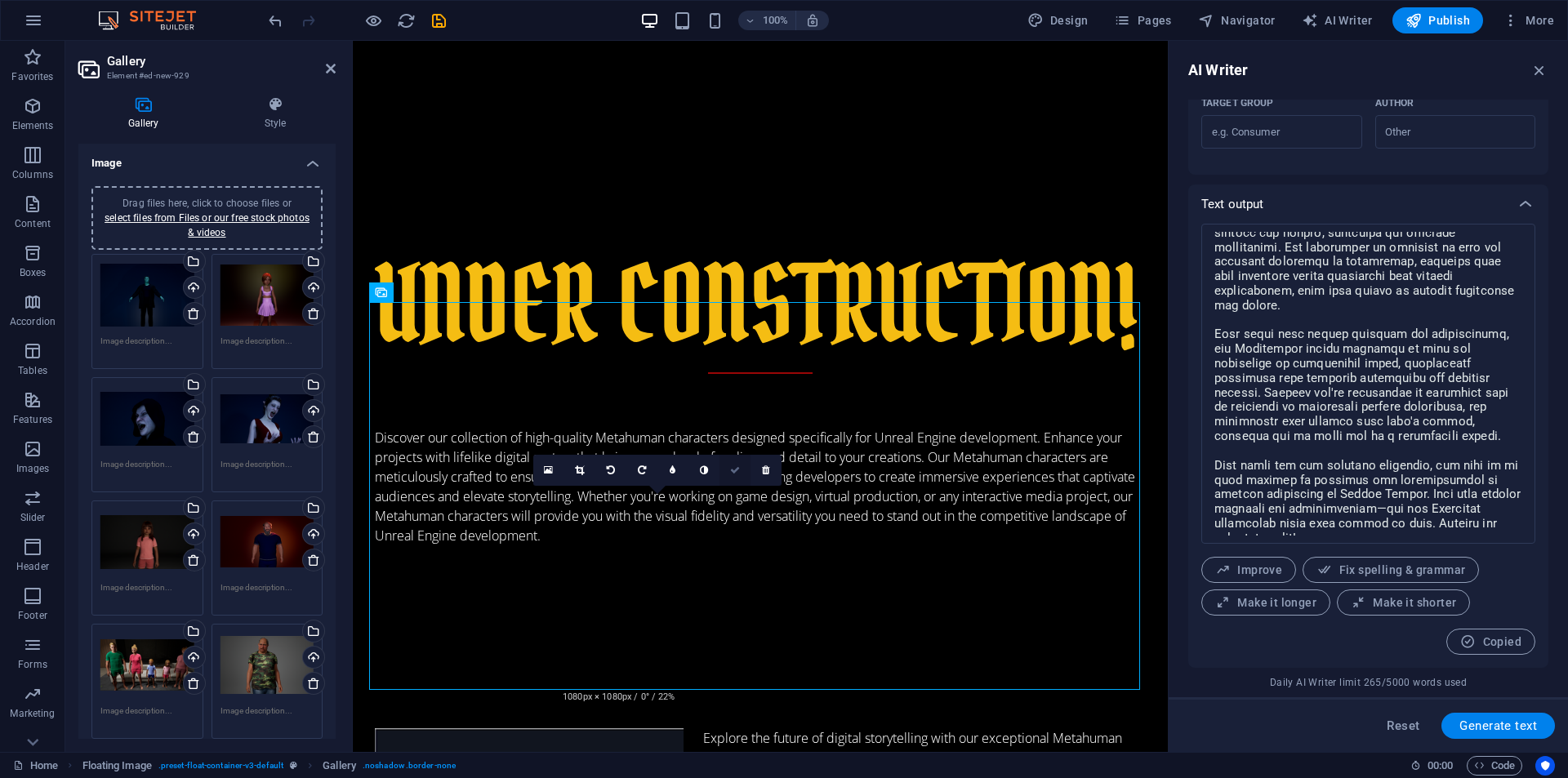
click at [728, 470] on link at bounding box center [735, 470] width 31 height 31
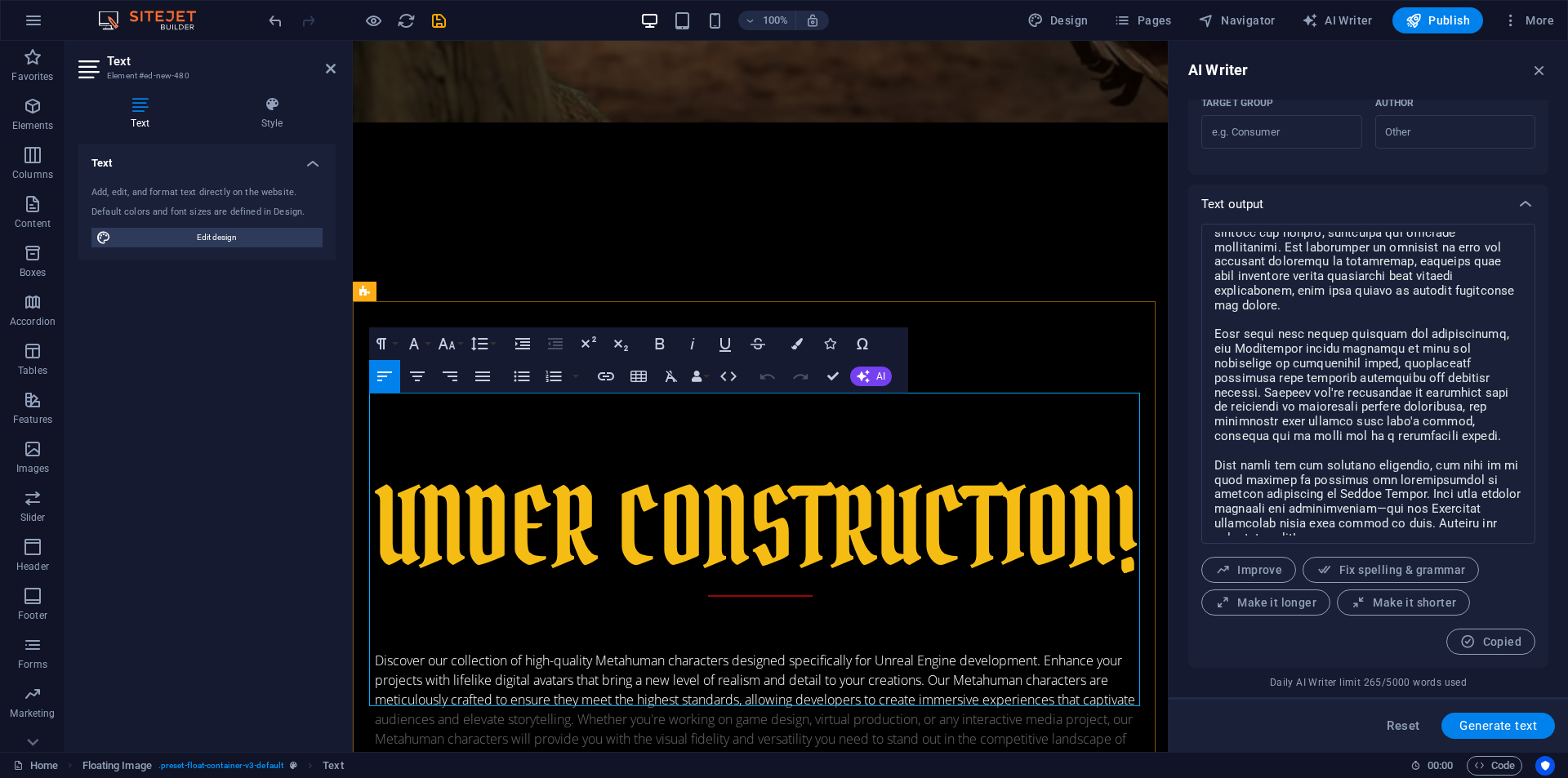
scroll to position [663, 0]
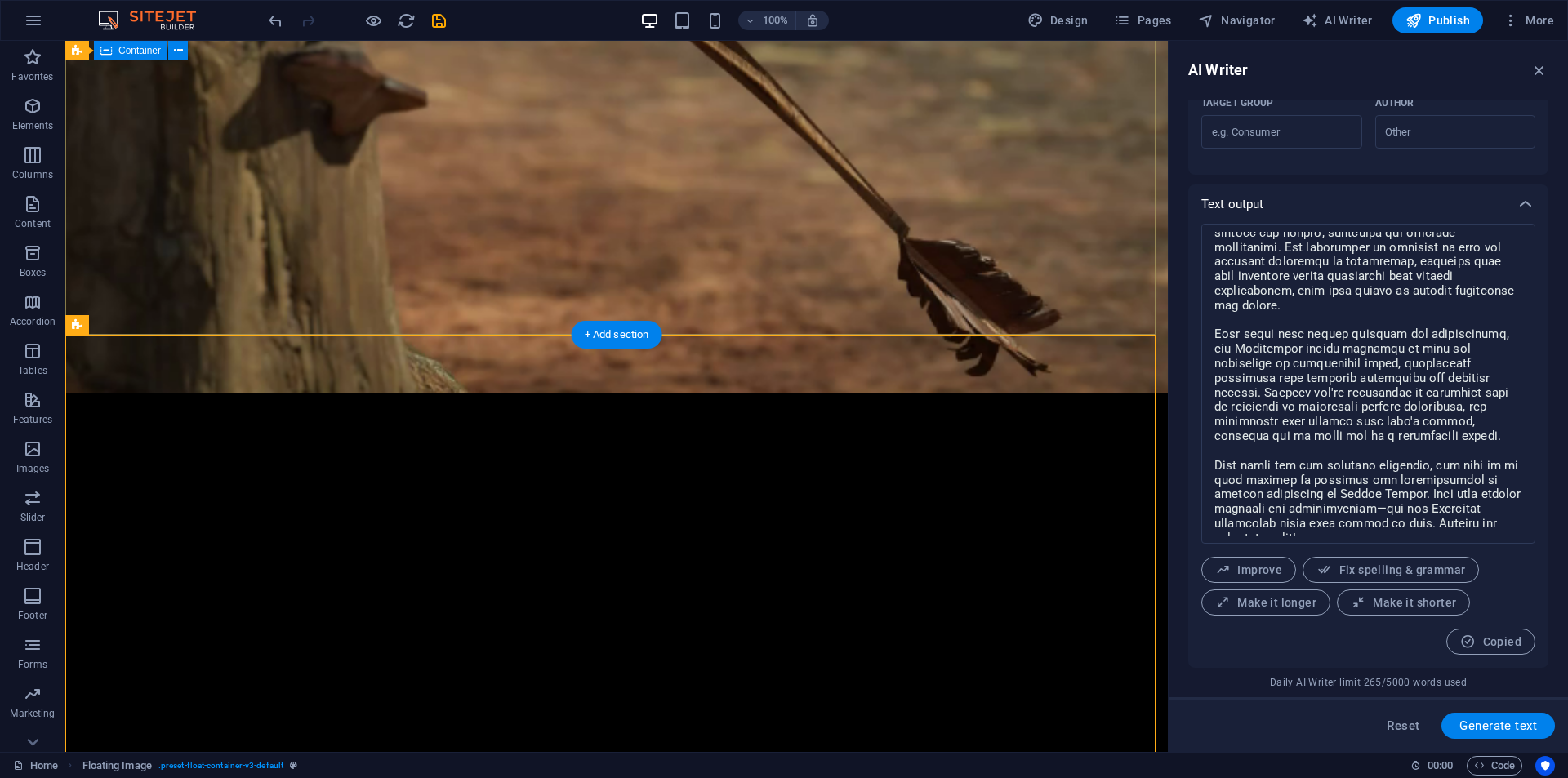
scroll to position [283, 0]
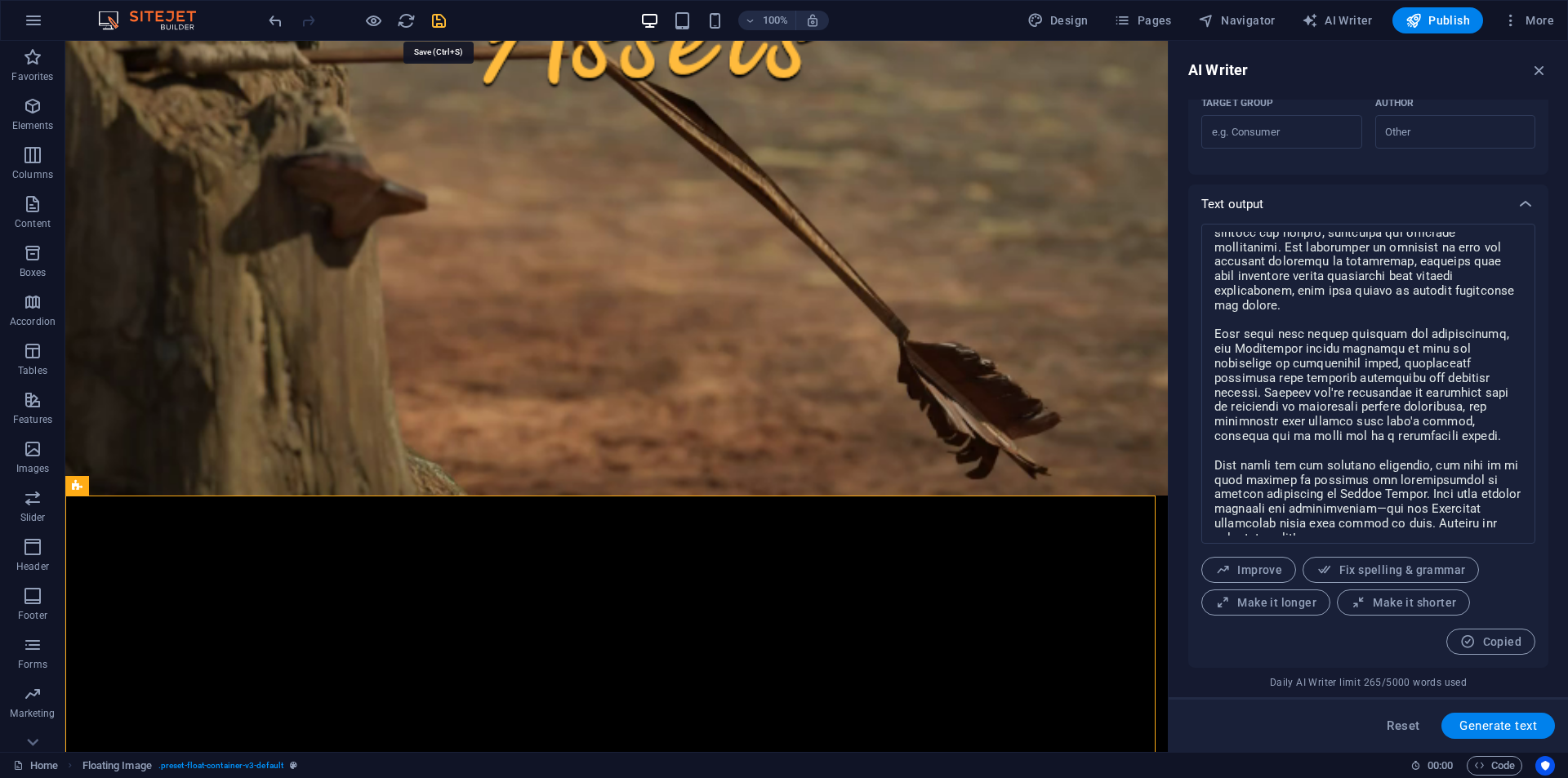
click at [431, 21] on icon "save" at bounding box center [439, 21] width 19 height 19
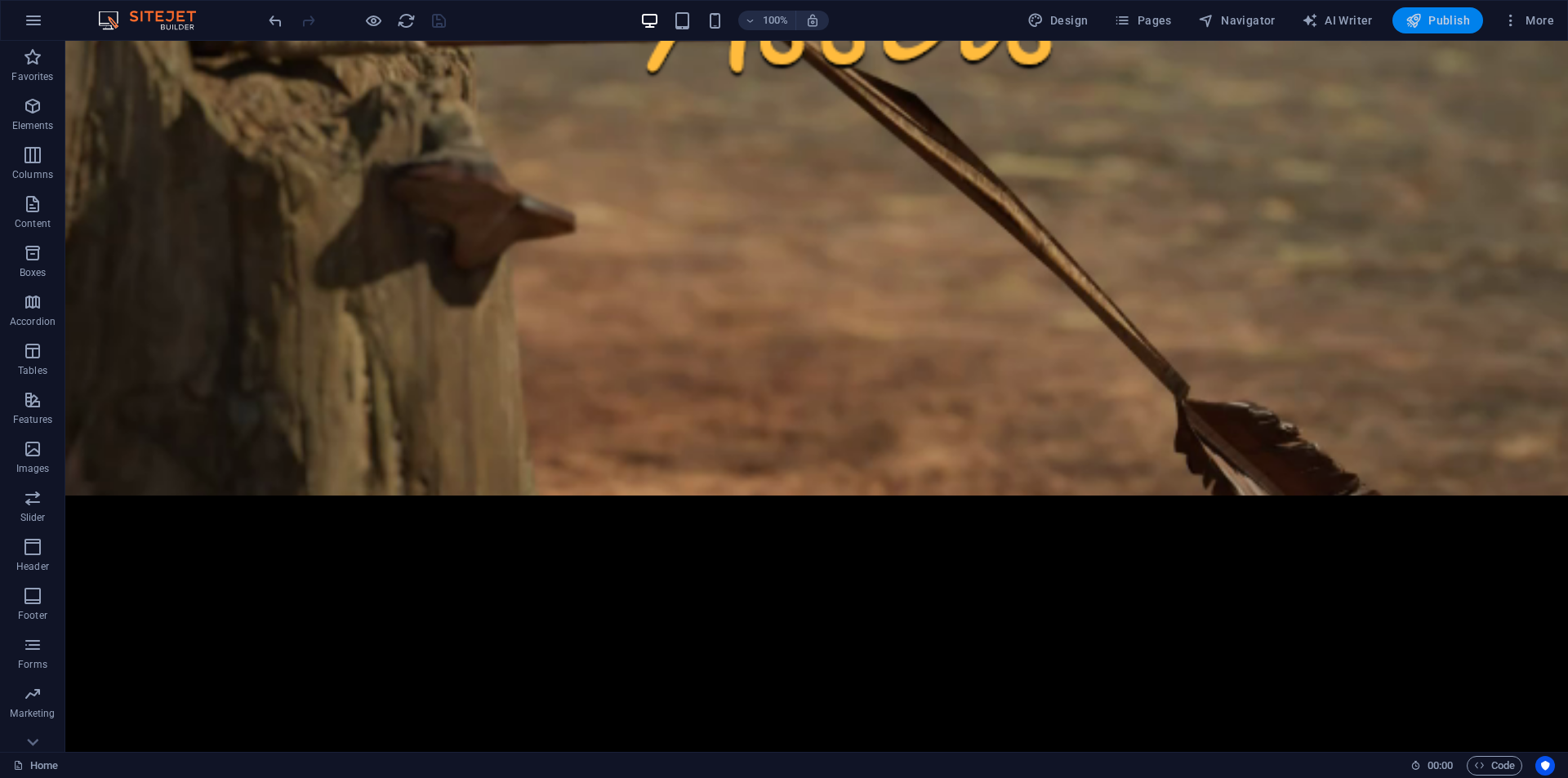
click at [1433, 14] on span "Publish" at bounding box center [1437, 21] width 65 height 16
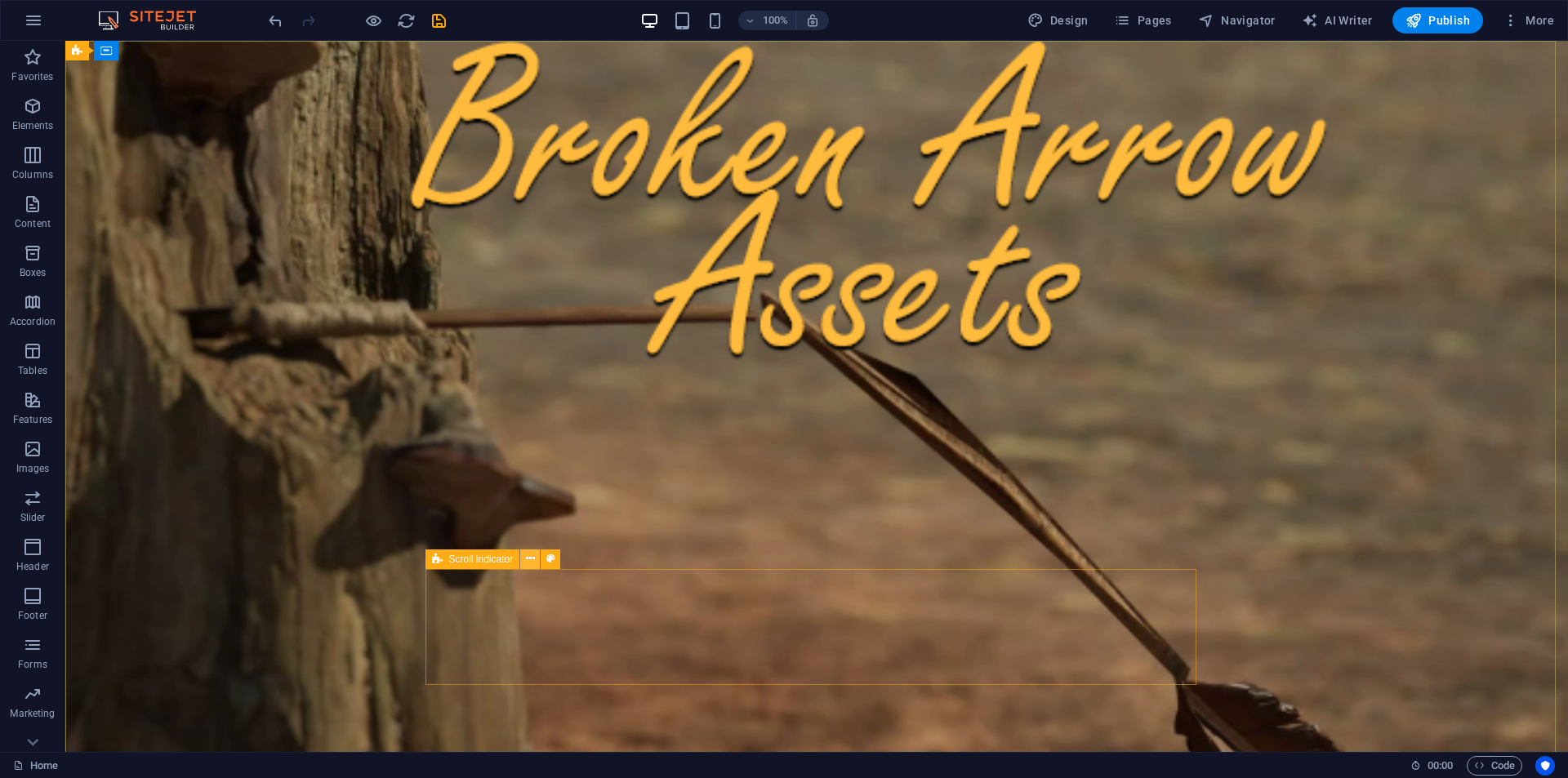
click at [527, 562] on icon at bounding box center [530, 558] width 9 height 17
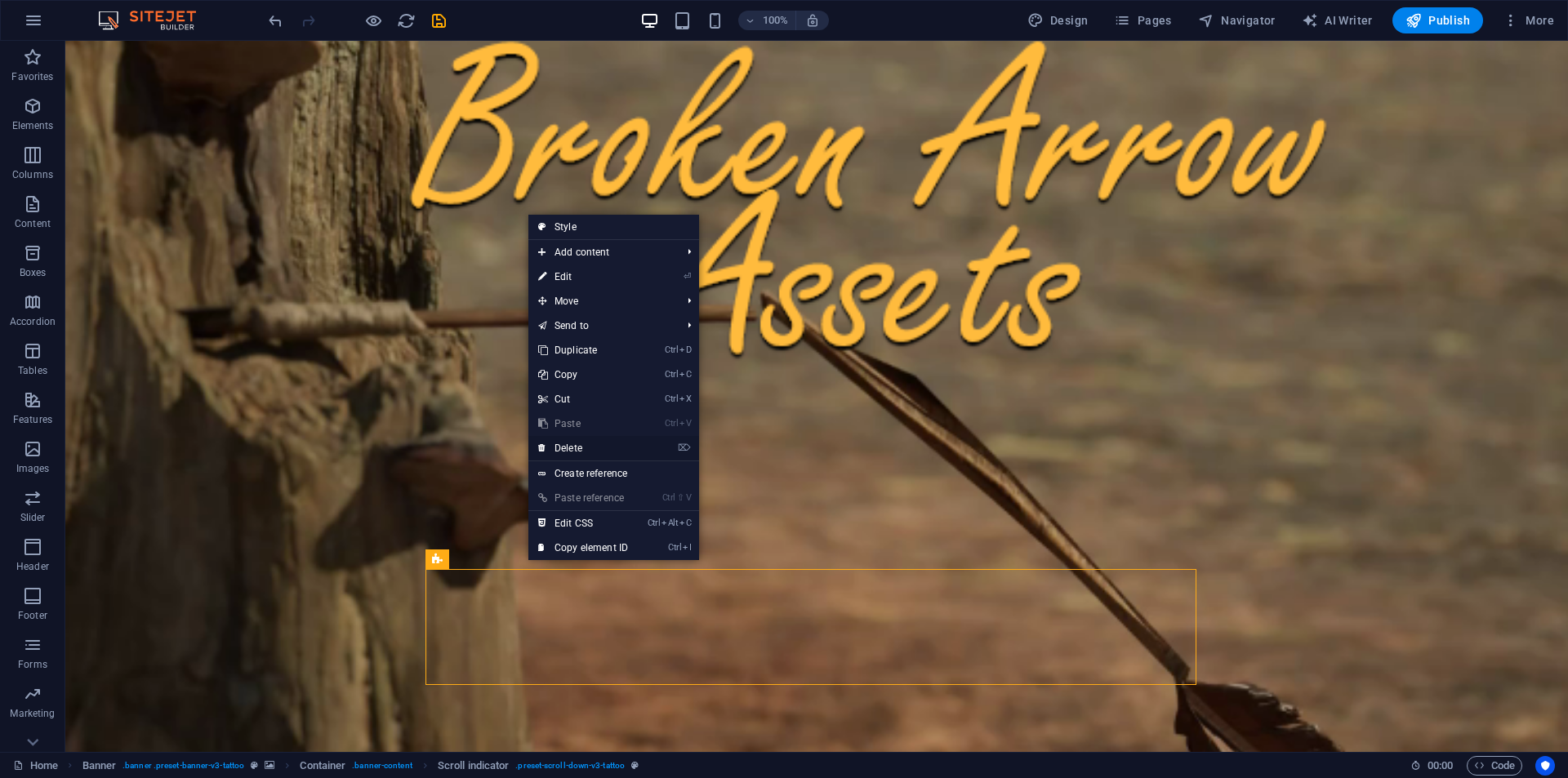
click at [563, 448] on link "⌦ Delete" at bounding box center [584, 448] width 110 height 24
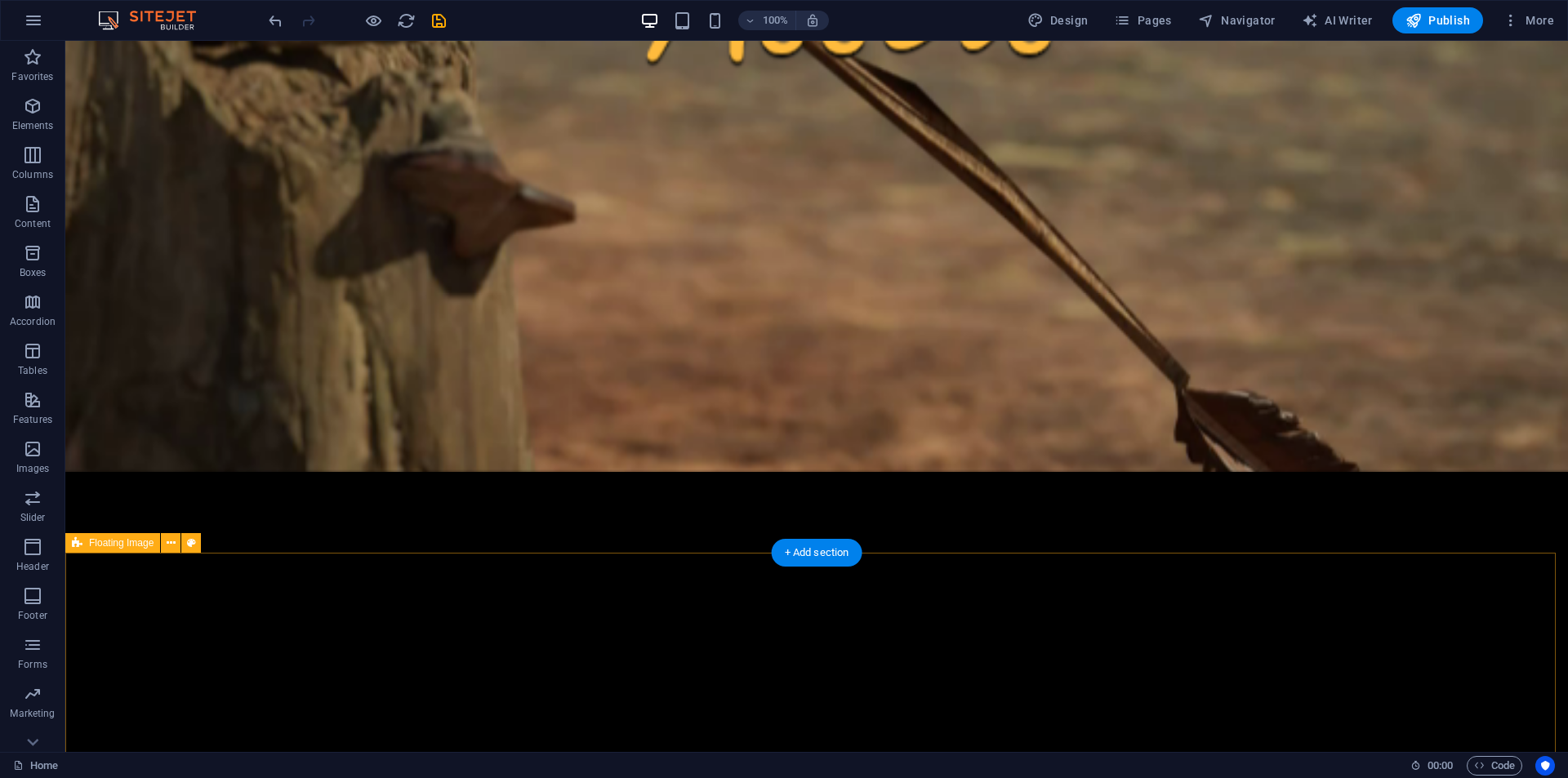
scroll to position [381, 0]
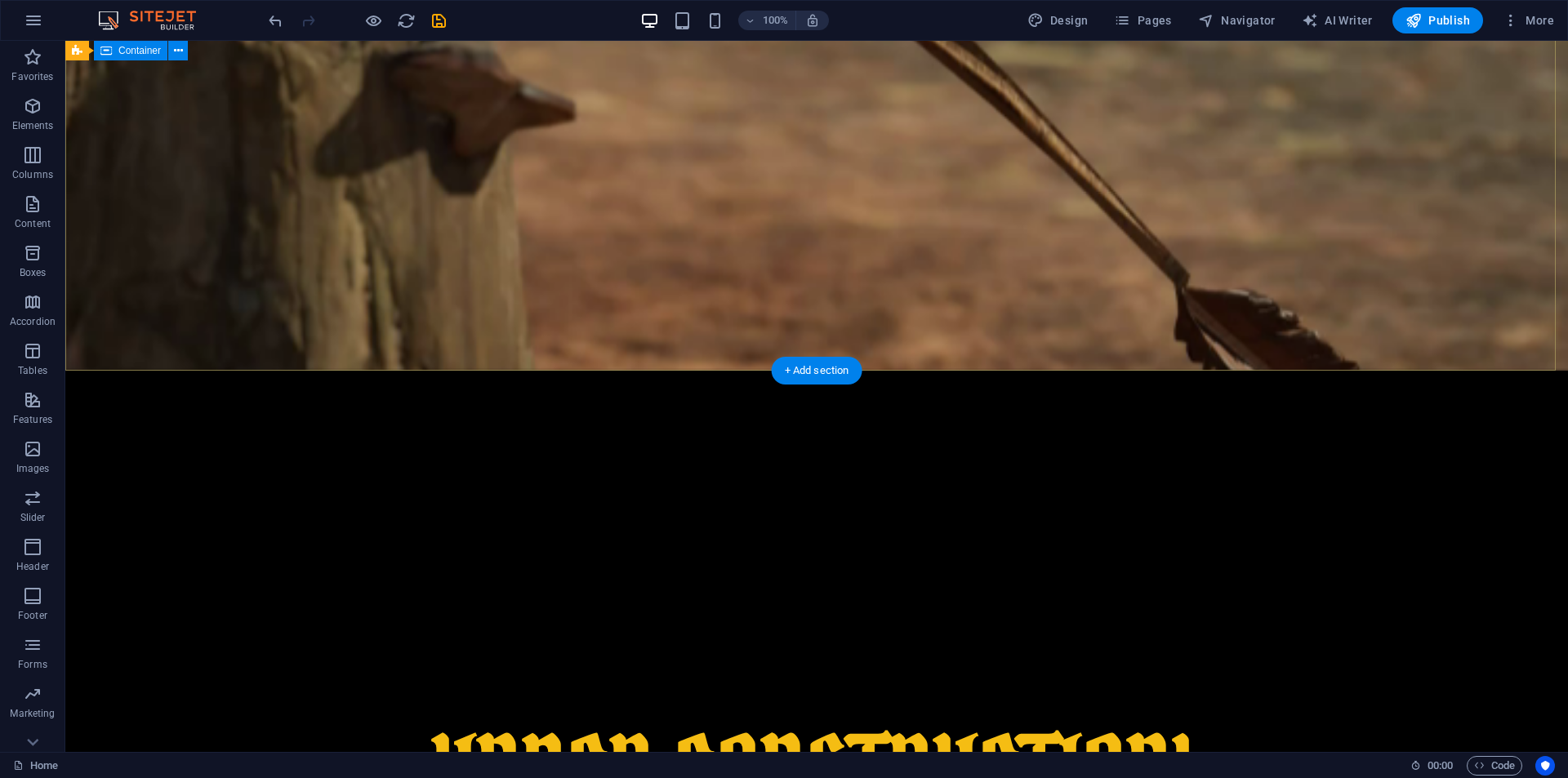
click at [711, 371] on div "UNDER CONSTRUCTION!" at bounding box center [817, 681] width 1502 height 620
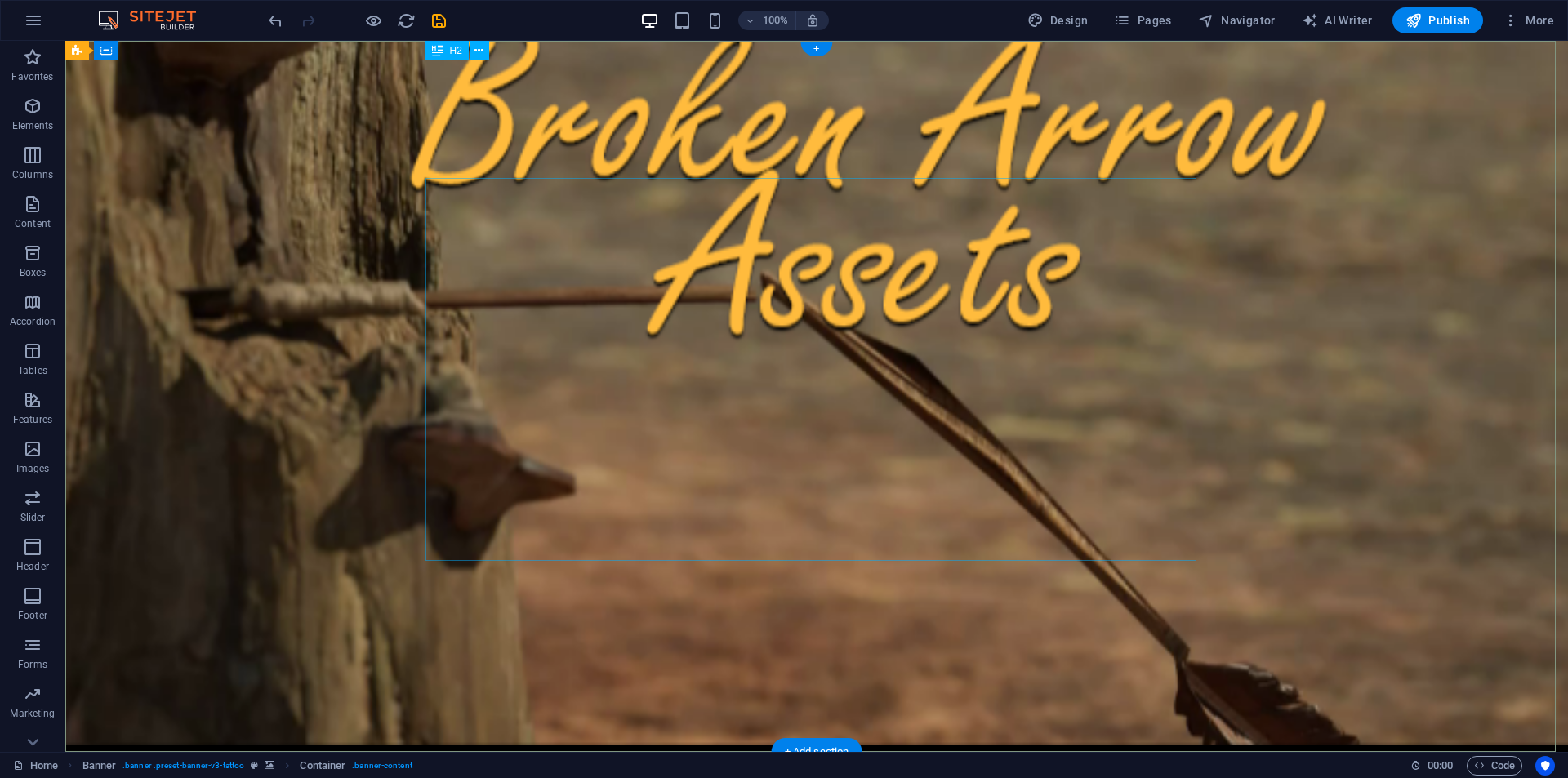
scroll to position [0, 0]
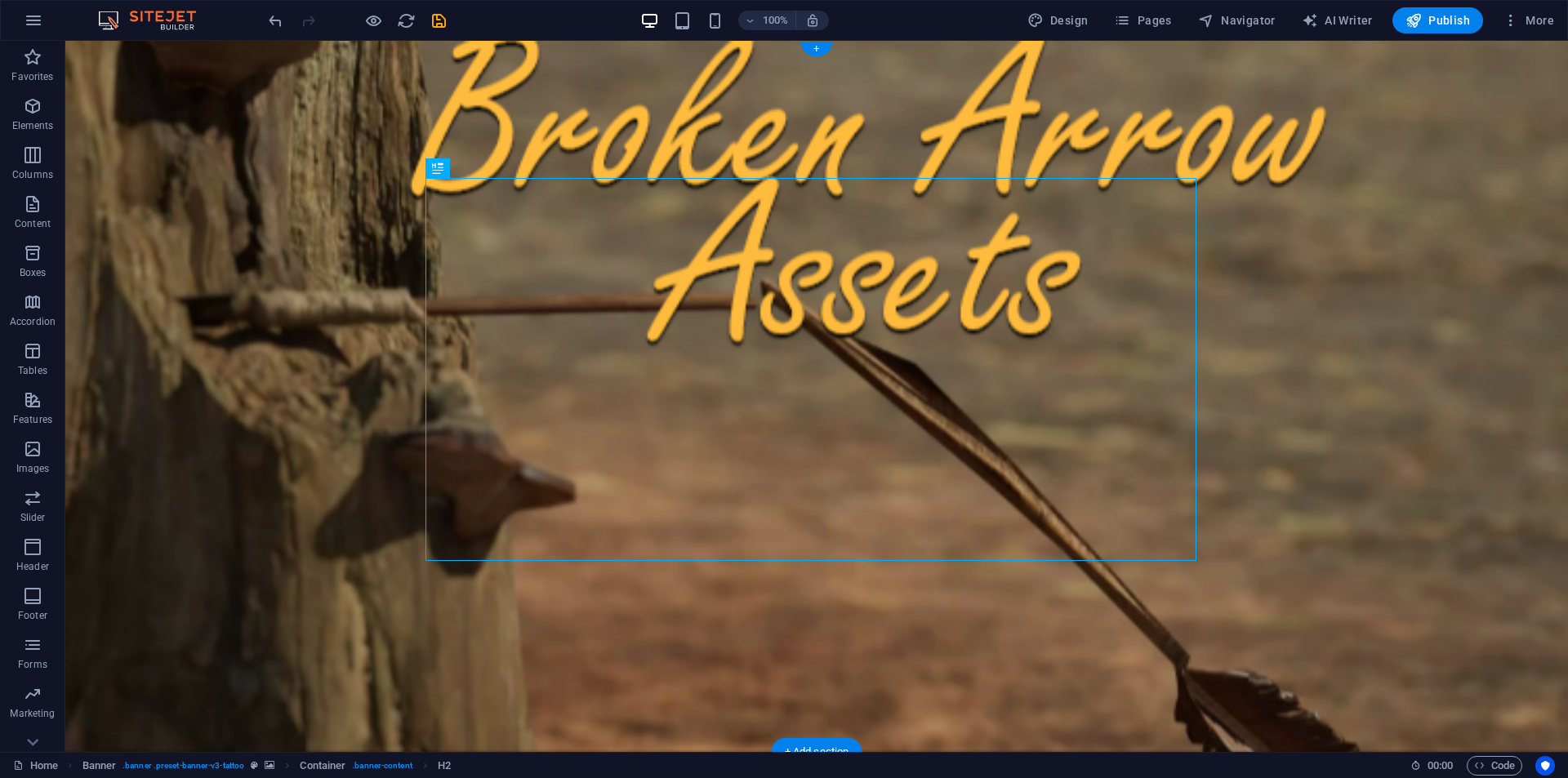
drag, startPoint x: 499, startPoint y: 206, endPoint x: 469, endPoint y: 470, distance: 265.7
click at [93, 52] on span "Banner" at bounding box center [104, 50] width 32 height 10
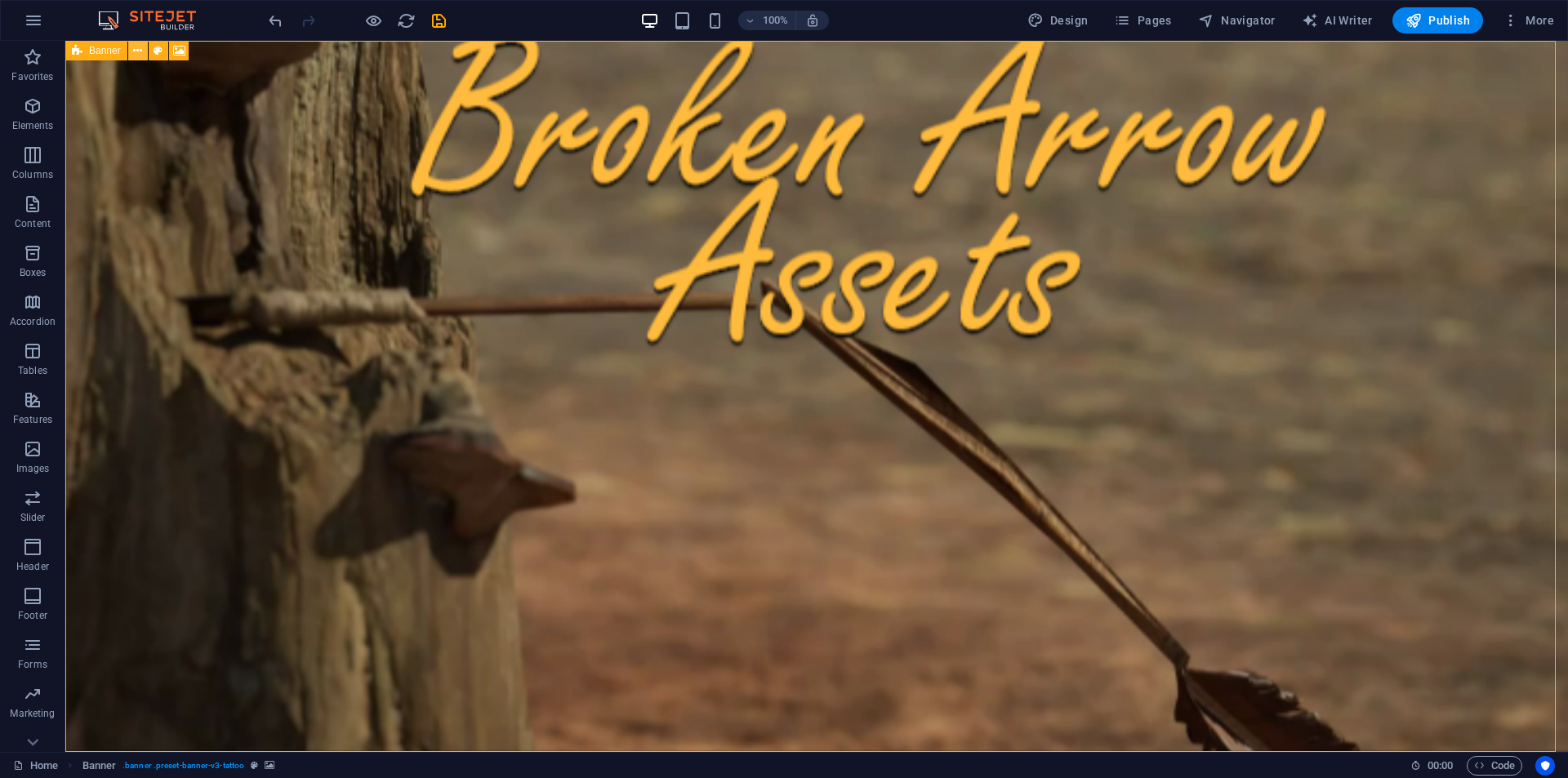
click at [131, 48] on button at bounding box center [138, 50] width 20 height 20
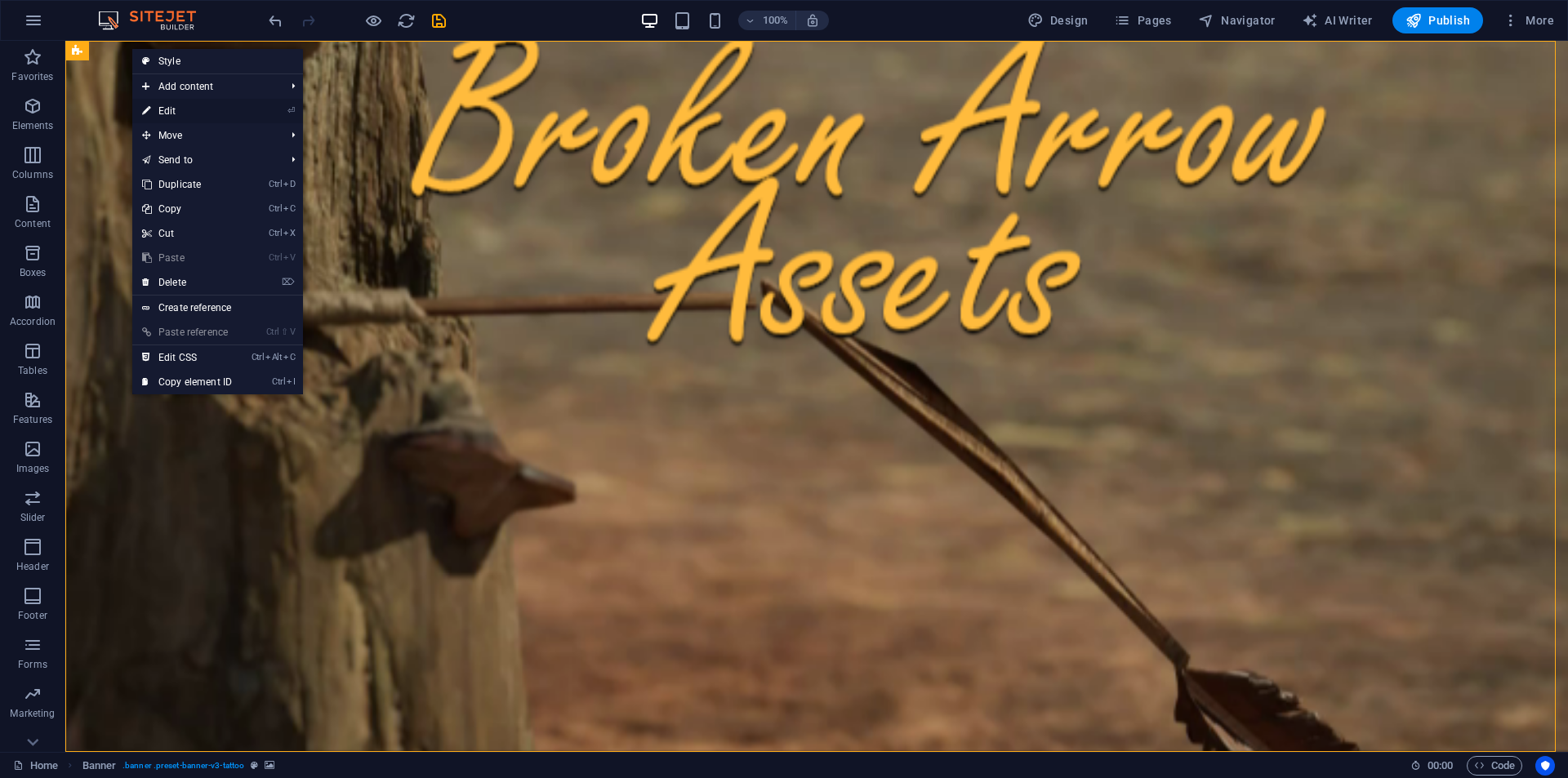
click at [174, 108] on link "⏎ Edit" at bounding box center [187, 111] width 110 height 24
select select "vh"
select select "banner"
